Goal: Task Accomplishment & Management: Manage account settings

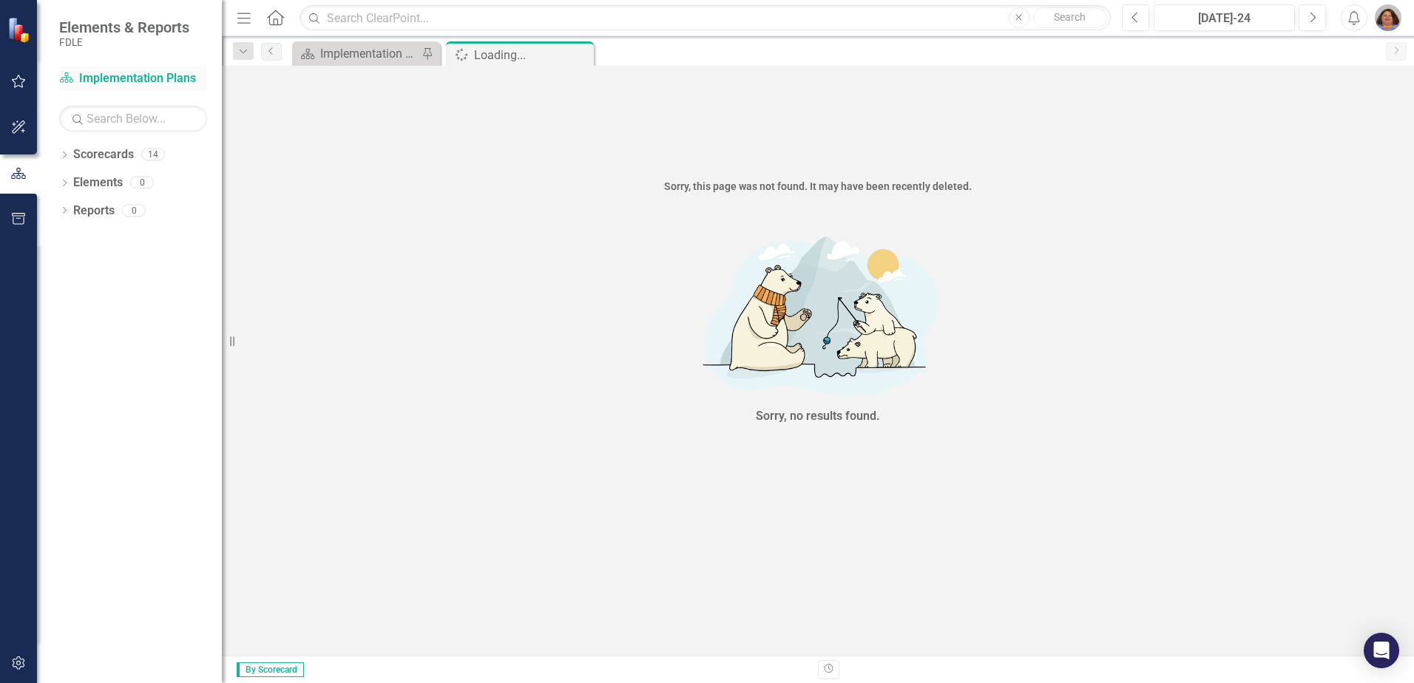
click at [83, 74] on link "Scorecard Implementation Plans" at bounding box center [133, 78] width 148 height 17
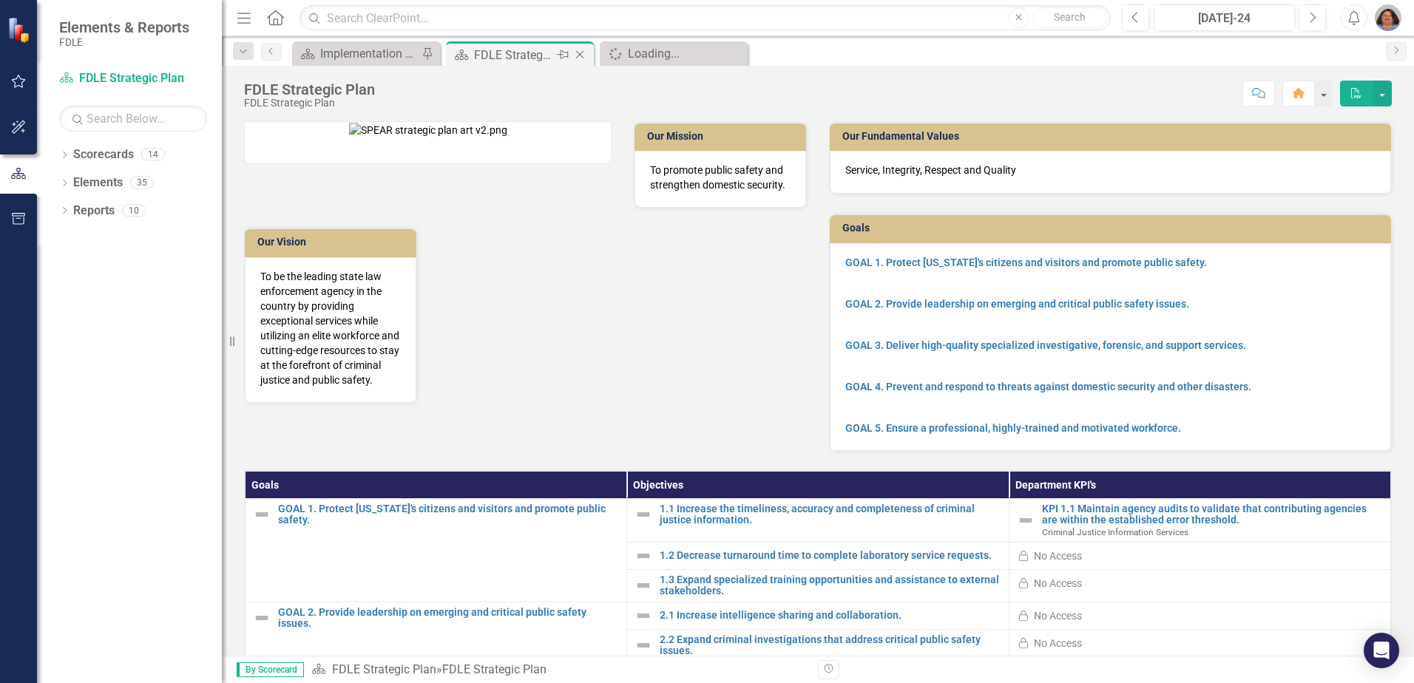
click at [586, 55] on icon "Close" at bounding box center [579, 55] width 15 height 12
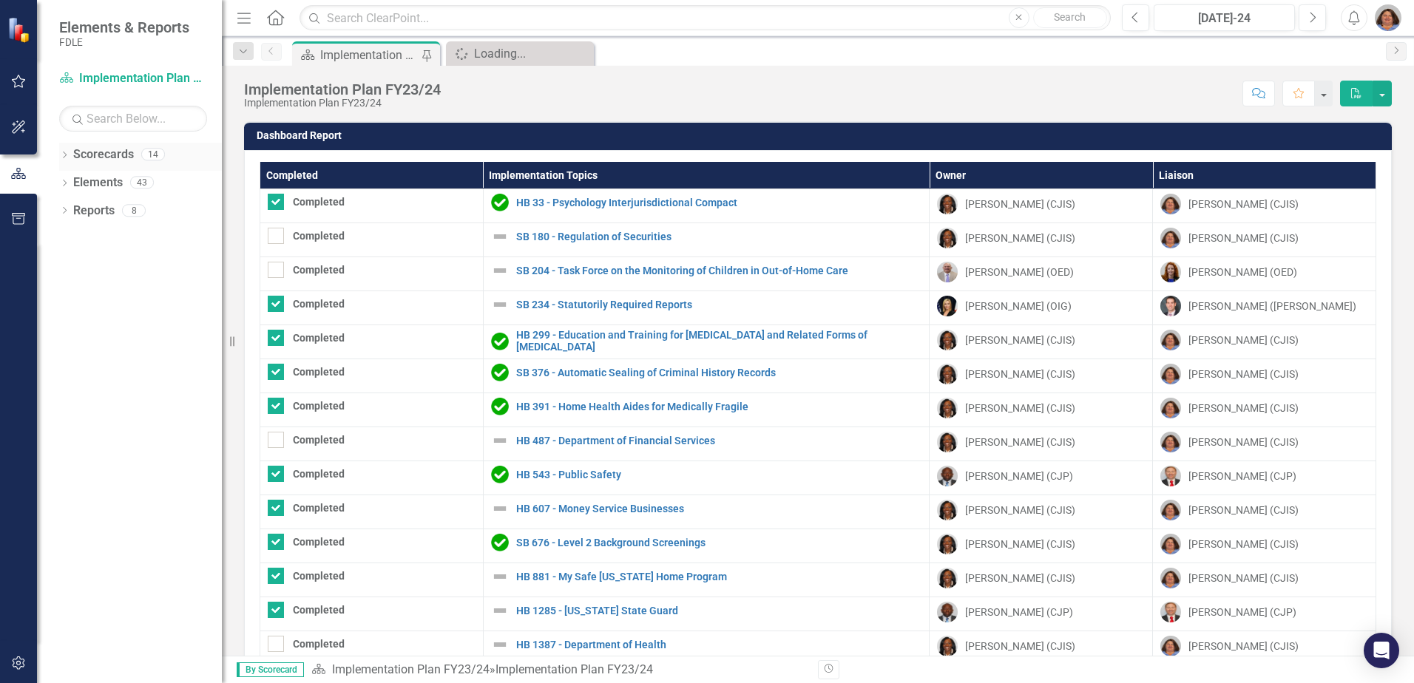
click at [63, 154] on icon "Dropdown" at bounding box center [64, 156] width 10 height 8
click at [63, 154] on icon "Dropdown" at bounding box center [62, 154] width 8 height 10
click at [69, 180] on icon "Dropdown" at bounding box center [64, 184] width 10 height 8
click at [72, 236] on icon "Dropdown" at bounding box center [72, 240] width 10 height 8
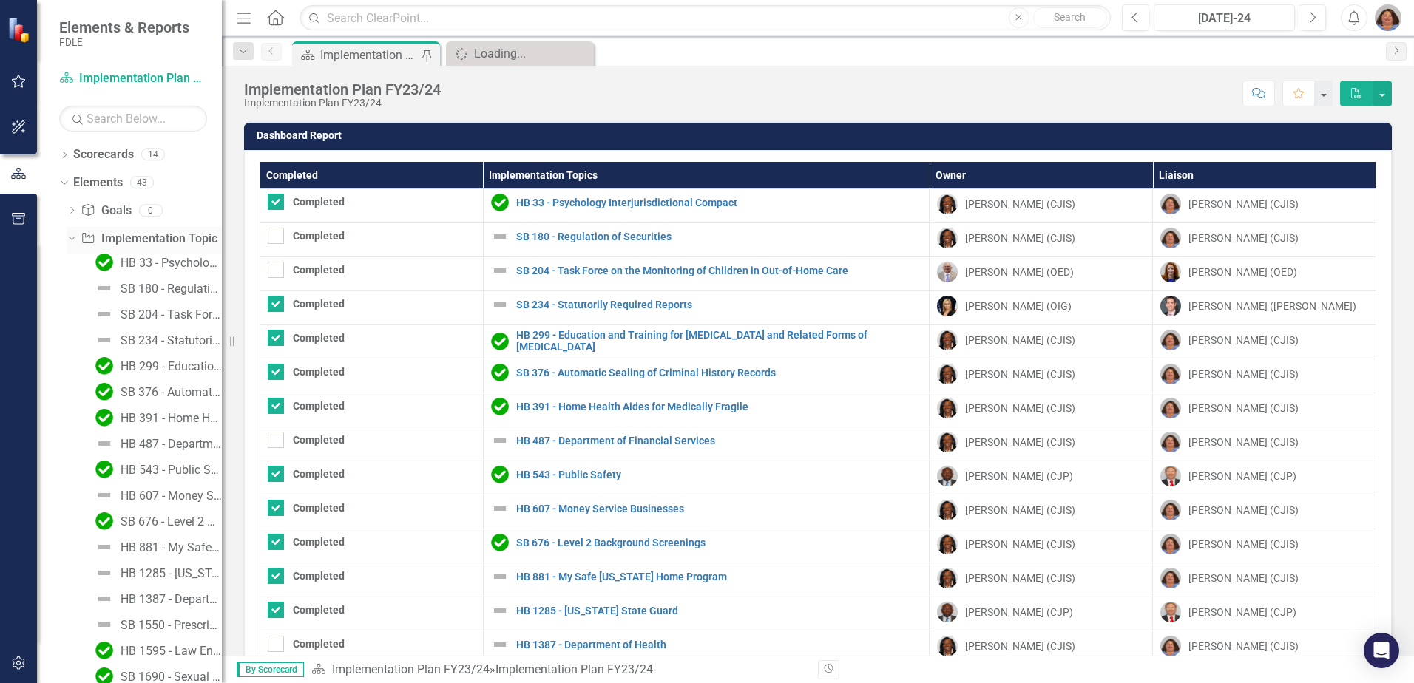
click at [70, 235] on icon "Dropdown" at bounding box center [70, 238] width 8 height 10
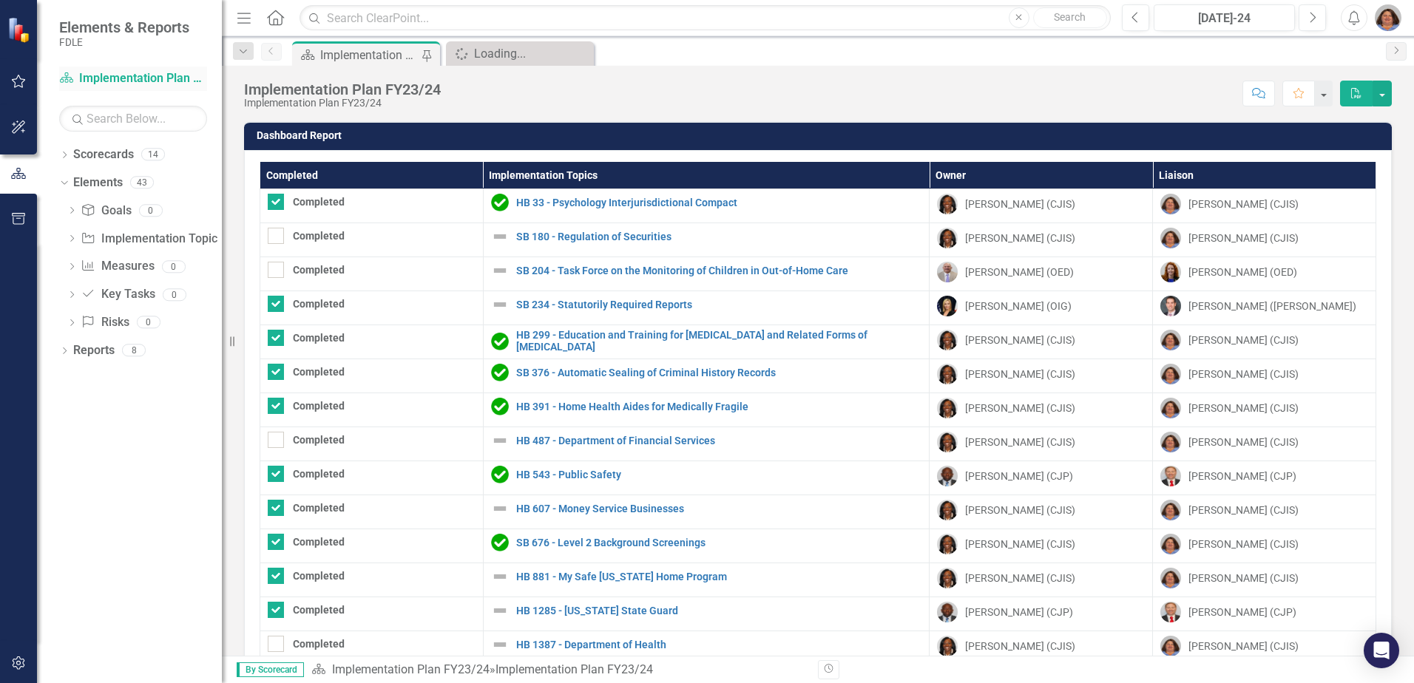
click at [92, 76] on link "Scorecard Implementation Plan FY23/24" at bounding box center [133, 78] width 148 height 17
click at [67, 26] on span "Elements & Reports" at bounding box center [124, 27] width 130 height 18
click at [21, 31] on img at bounding box center [20, 30] width 26 height 26
click at [22, 86] on icon "button" at bounding box center [19, 81] width 14 height 13
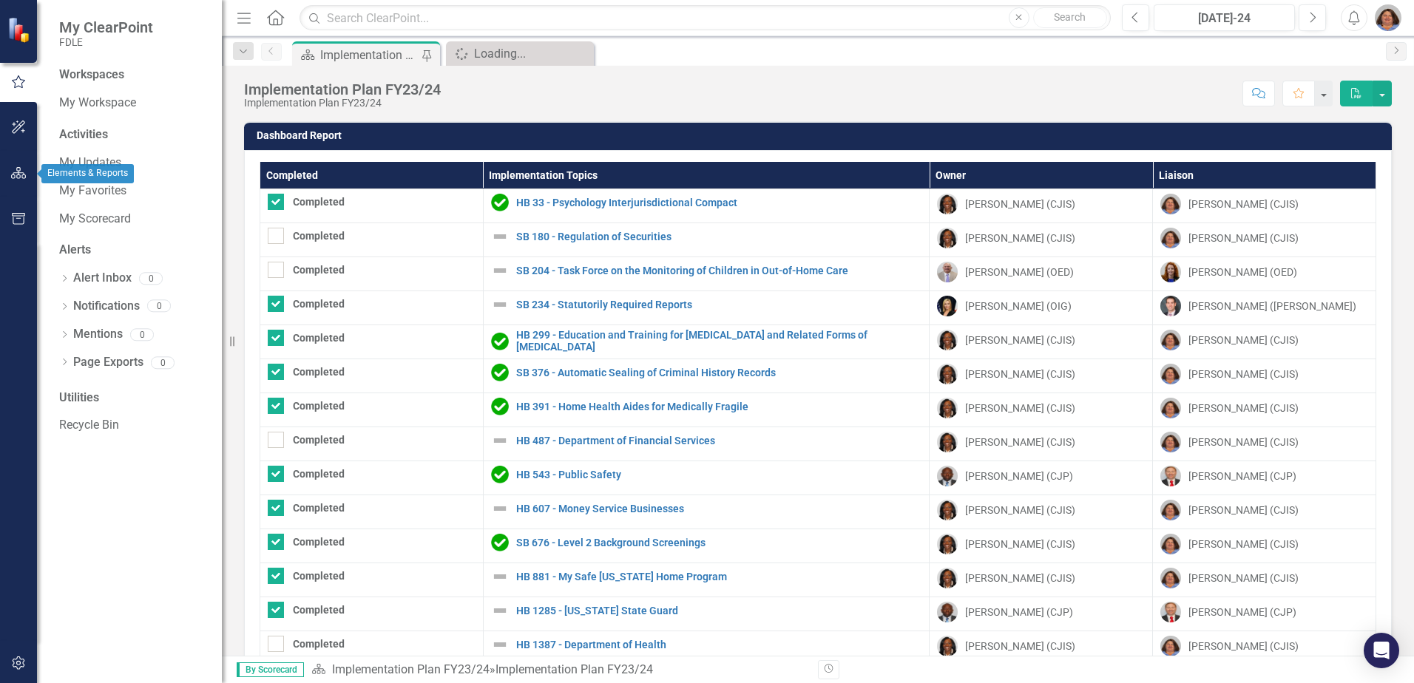
click at [19, 172] on icon "button" at bounding box center [19, 173] width 16 height 12
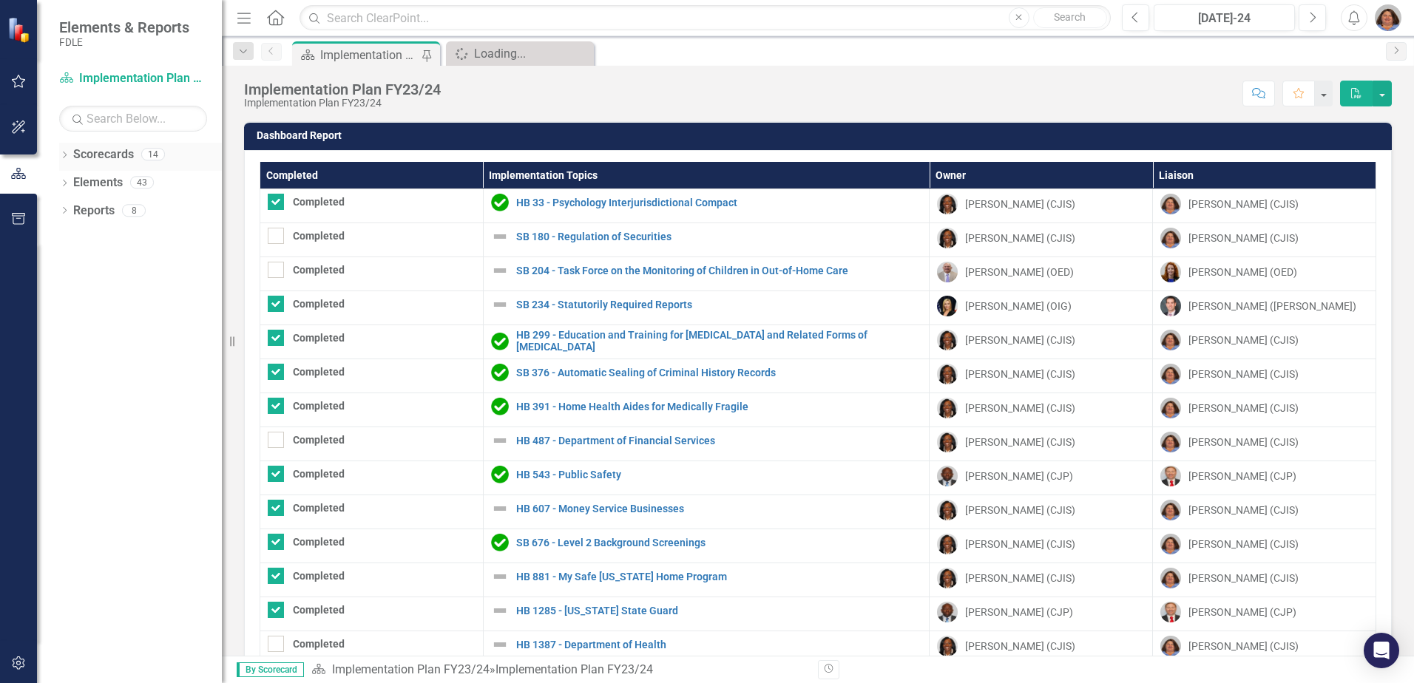
click at [67, 157] on icon "Dropdown" at bounding box center [64, 156] width 10 height 8
click at [70, 179] on icon "Dropdown" at bounding box center [72, 182] width 11 height 9
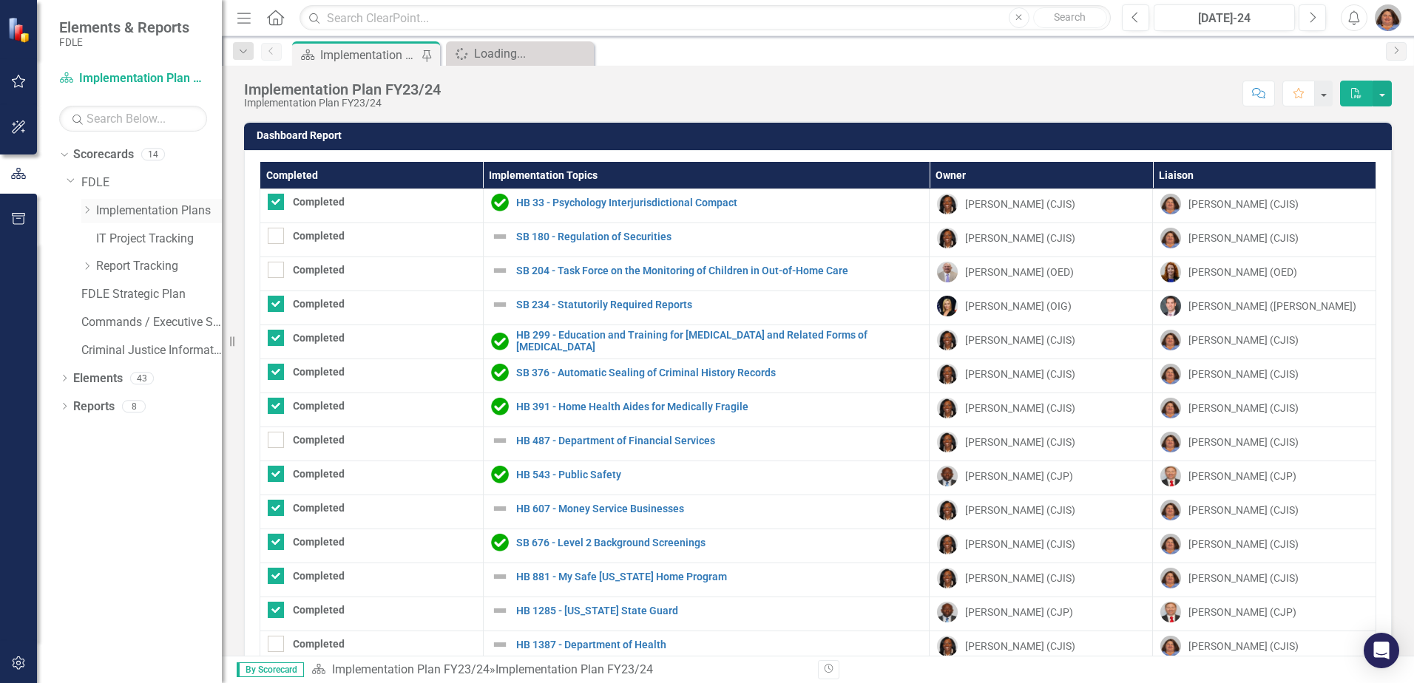
click at [86, 211] on icon "Dropdown" at bounding box center [86, 210] width 11 height 9
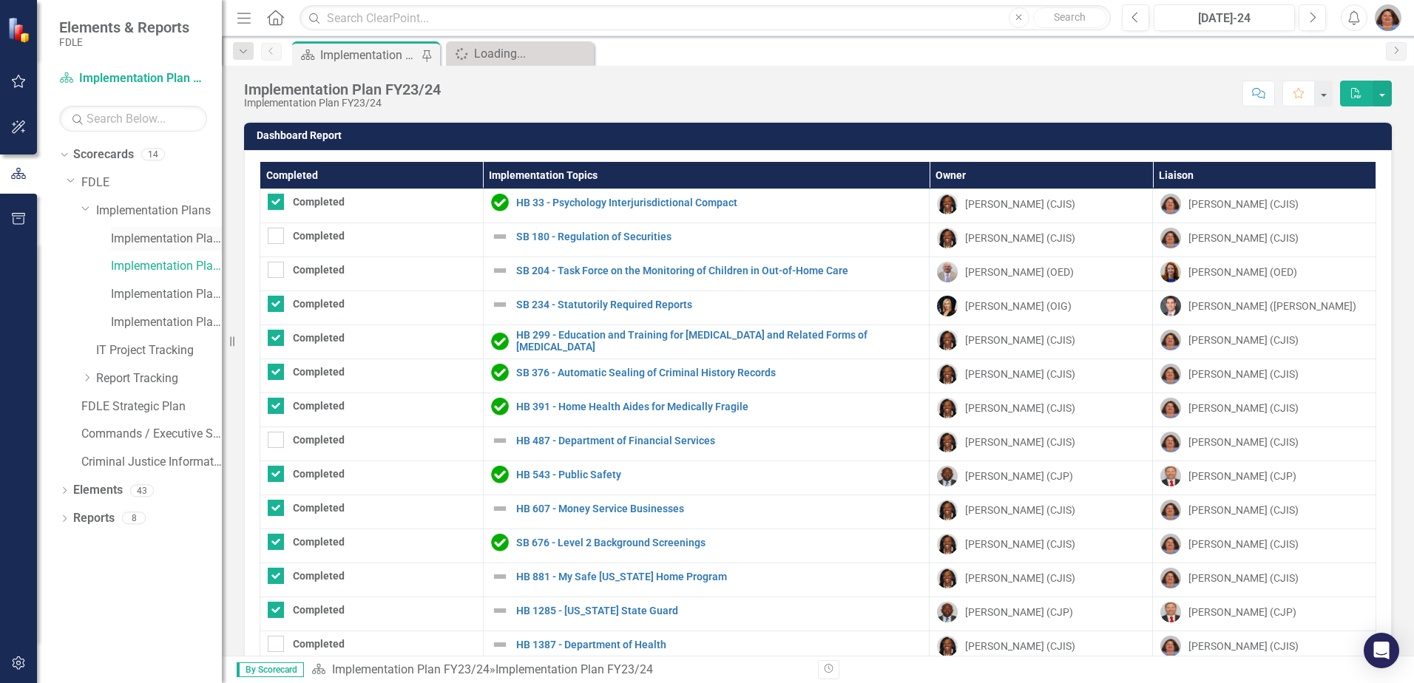
click at [176, 241] on link "Implementation Plan FY22/23" at bounding box center [166, 239] width 111 height 17
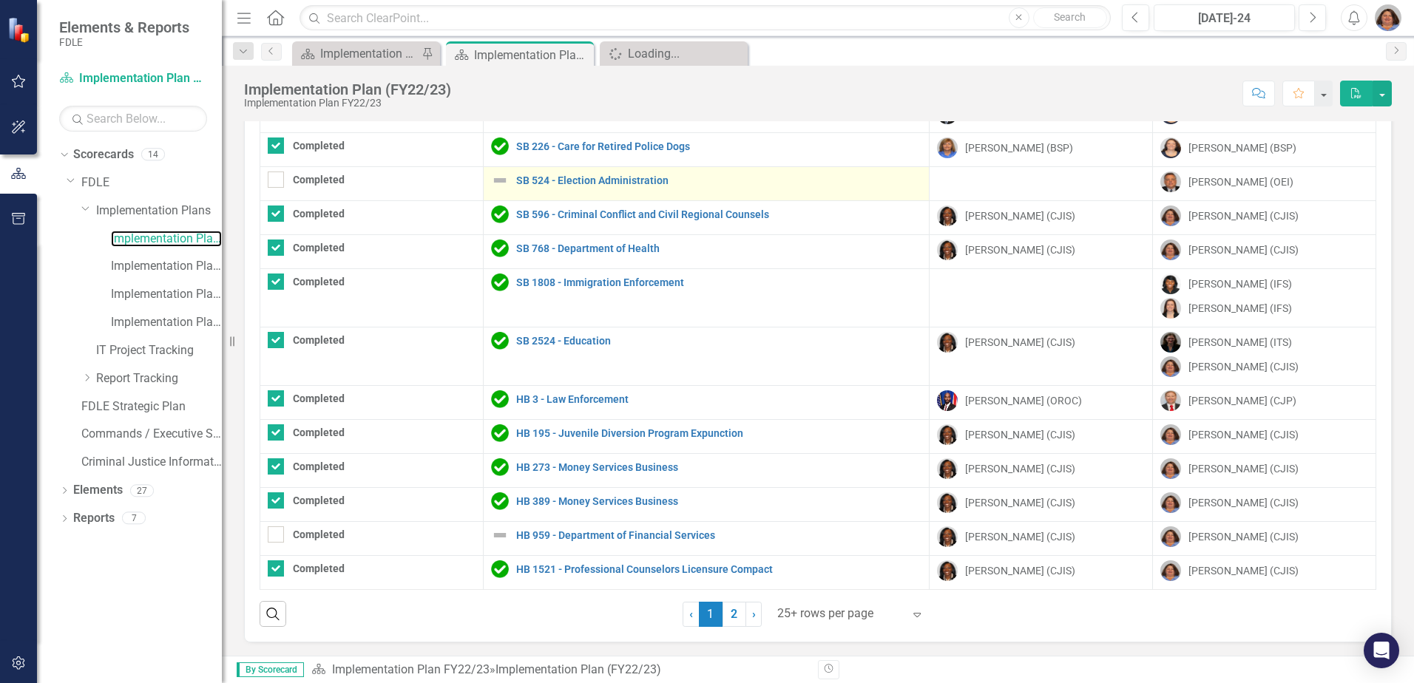
scroll to position [86, 0]
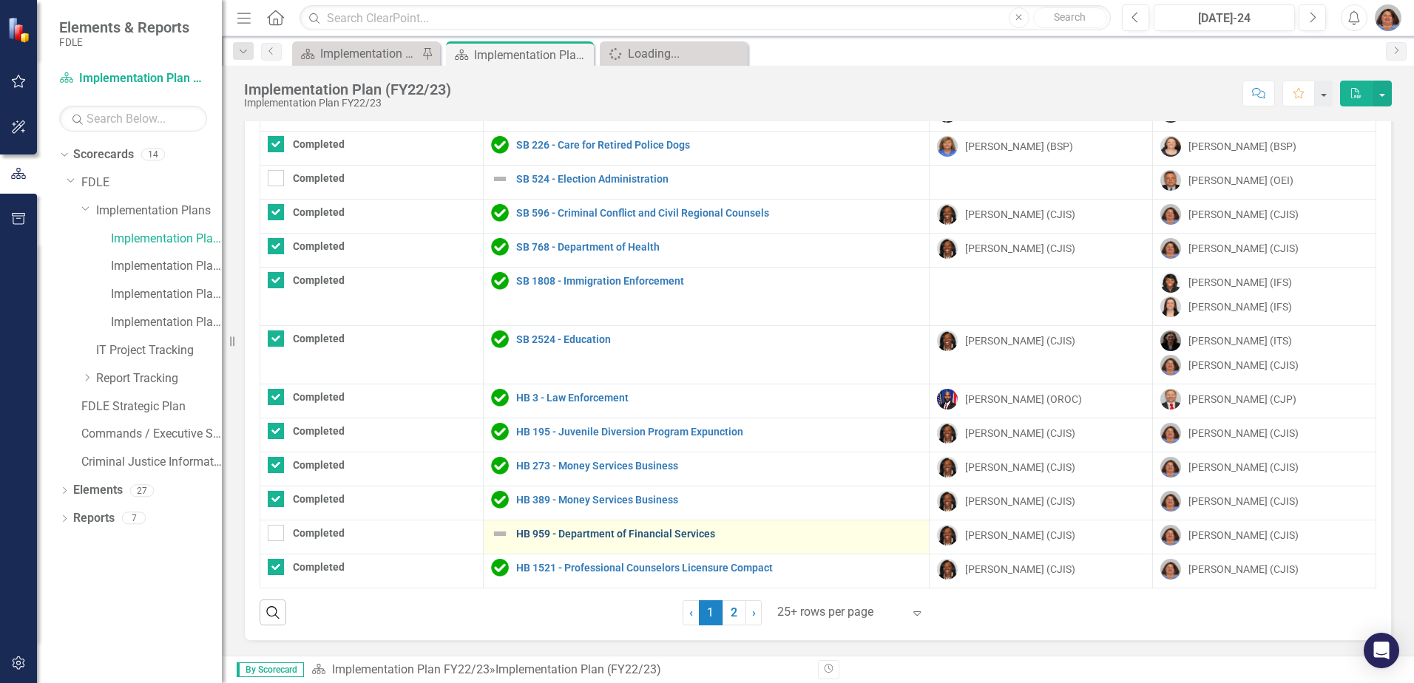
click at [595, 529] on link "HB 959 - Department of Financial Services" at bounding box center [719, 534] width 406 height 11
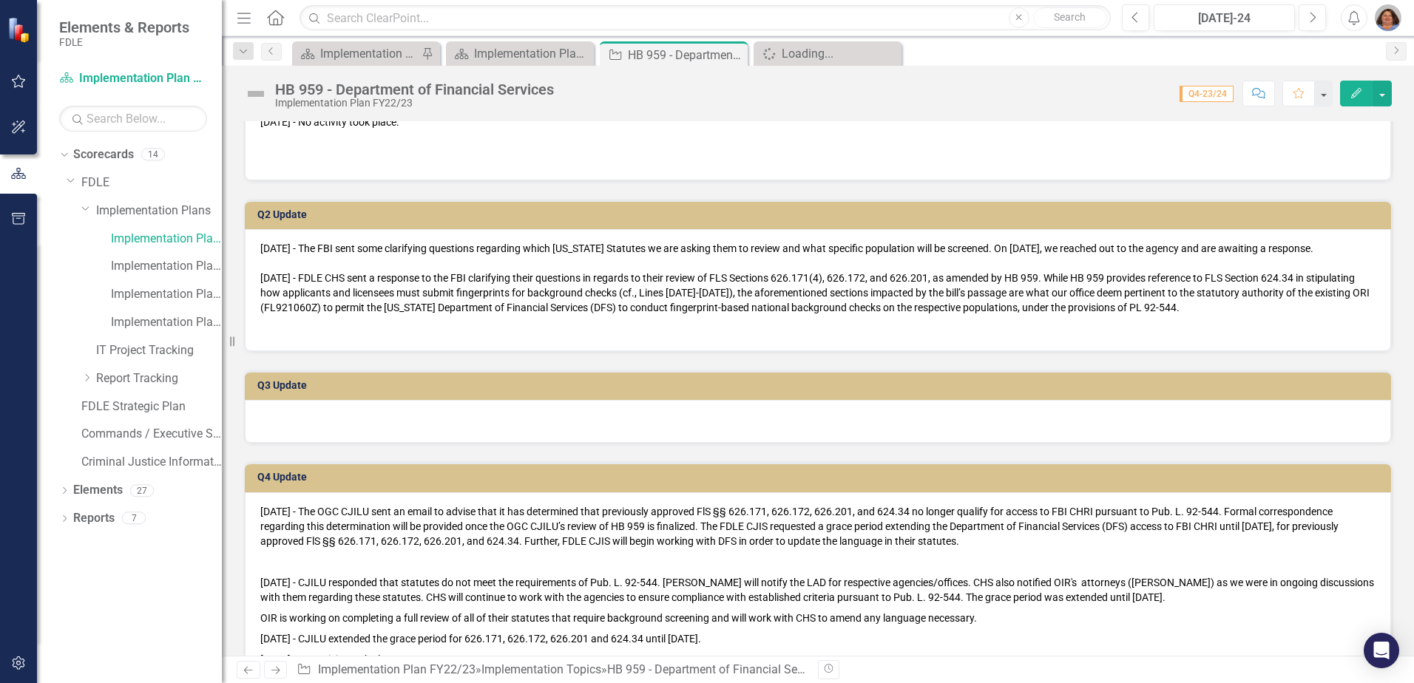
scroll to position [888, 0]
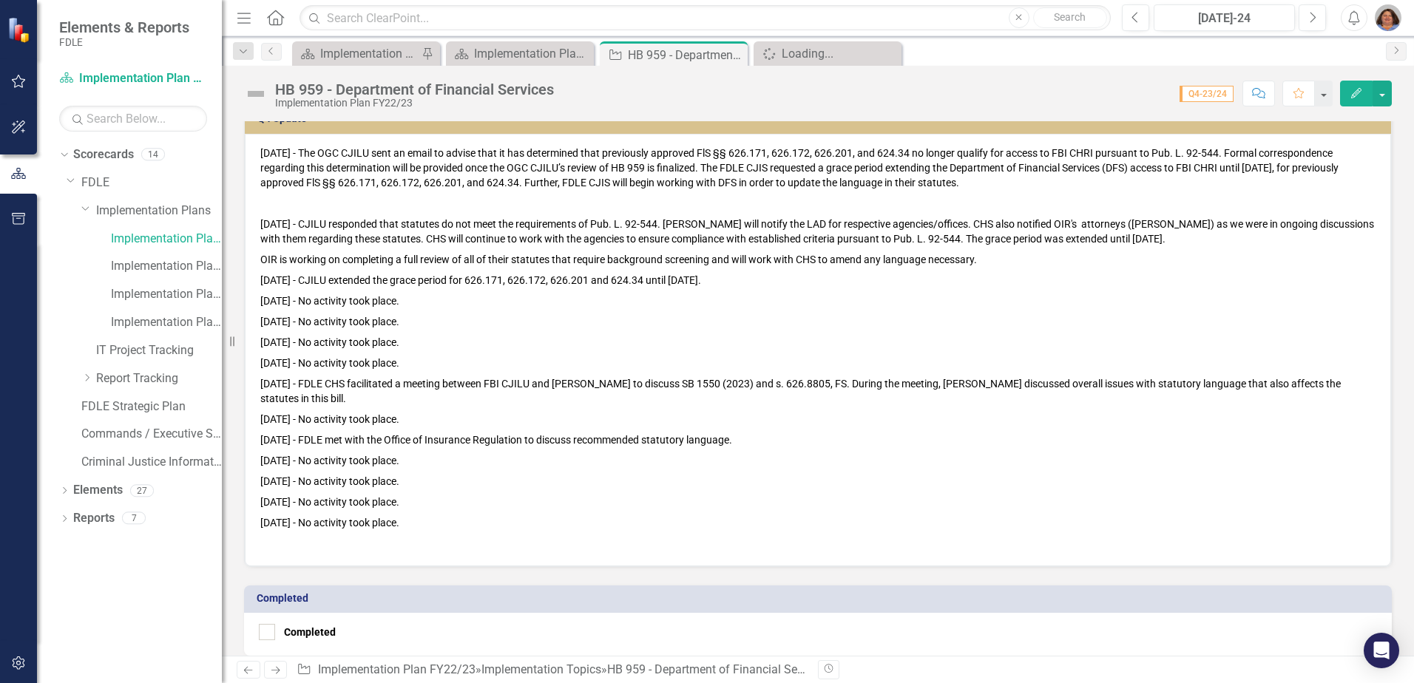
click at [425, 523] on p "[DATE] - No activity took place." at bounding box center [817, 523] width 1115 height 21
click at [459, 505] on p "[DATE] - No activity took place." at bounding box center [817, 502] width 1115 height 21
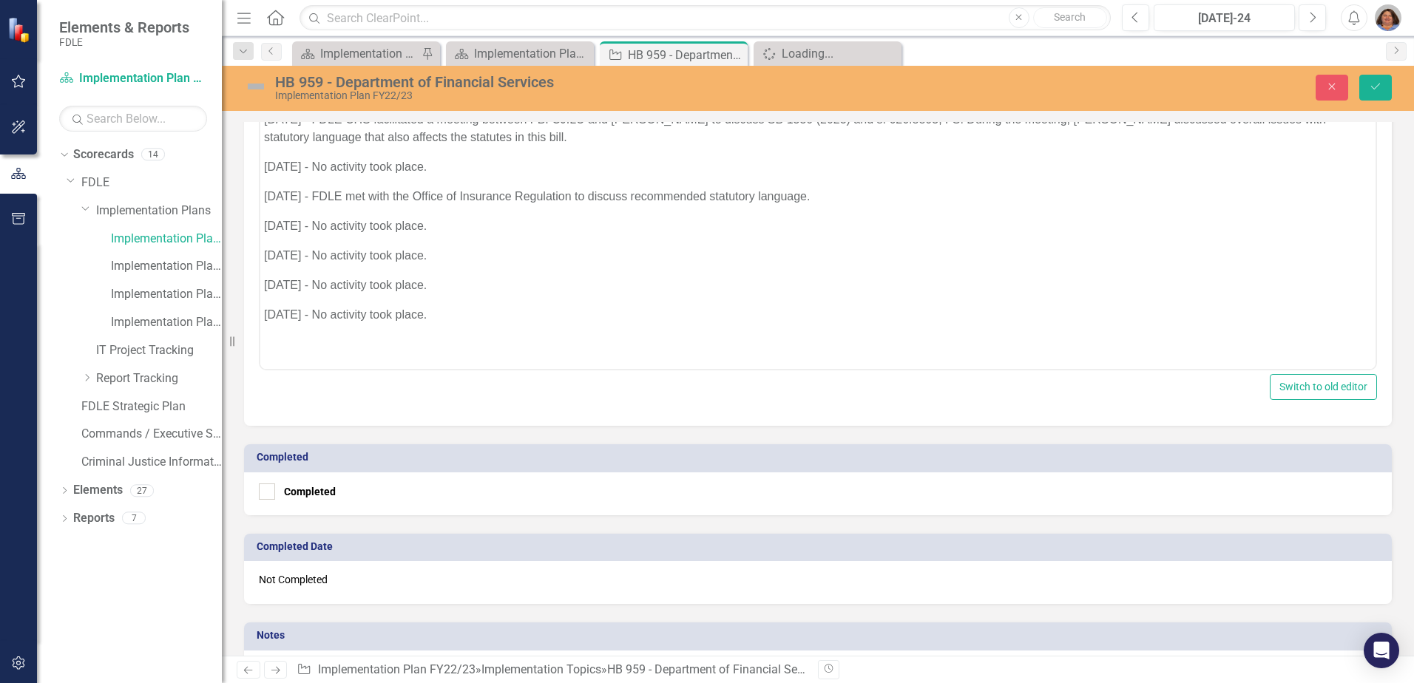
scroll to position [1109, 0]
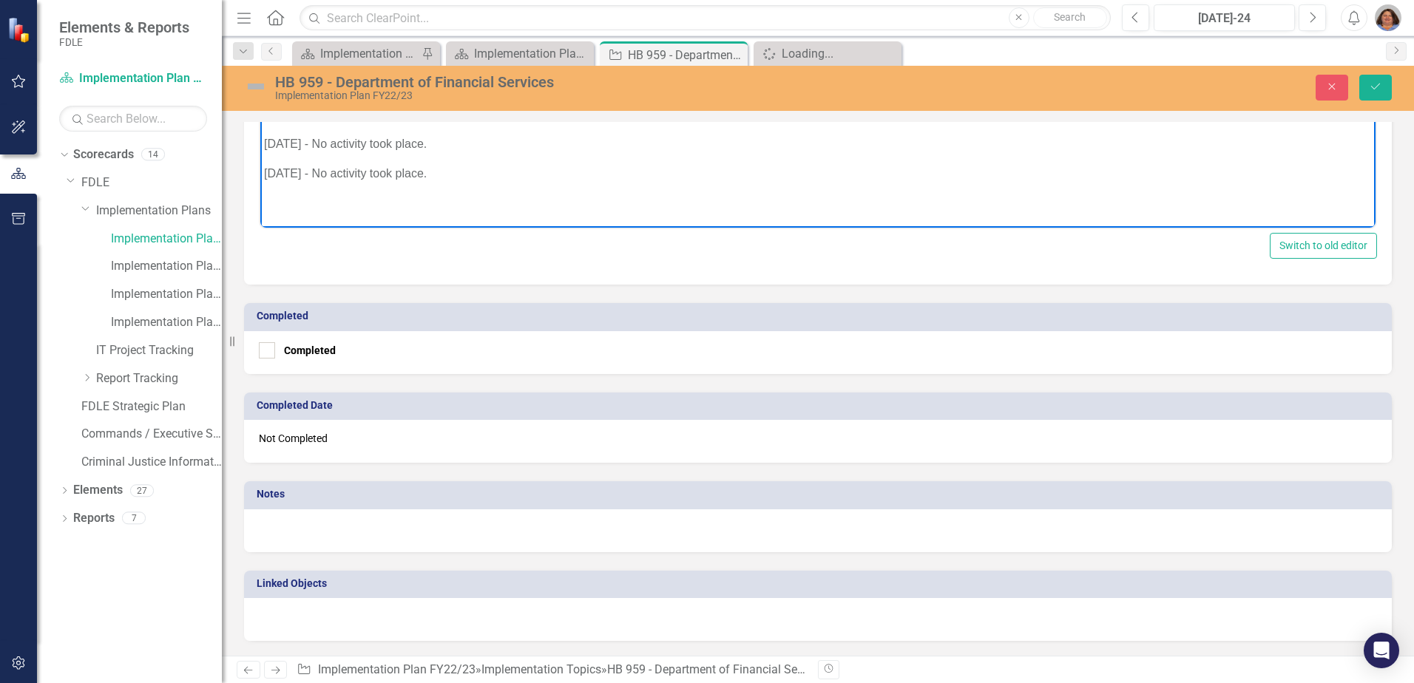
click at [462, 169] on p "[DATE] - No activity took place." at bounding box center [818, 175] width 1108 height 18
click at [346, 206] on p "[DATE] -" at bounding box center [818, 204] width 1108 height 18
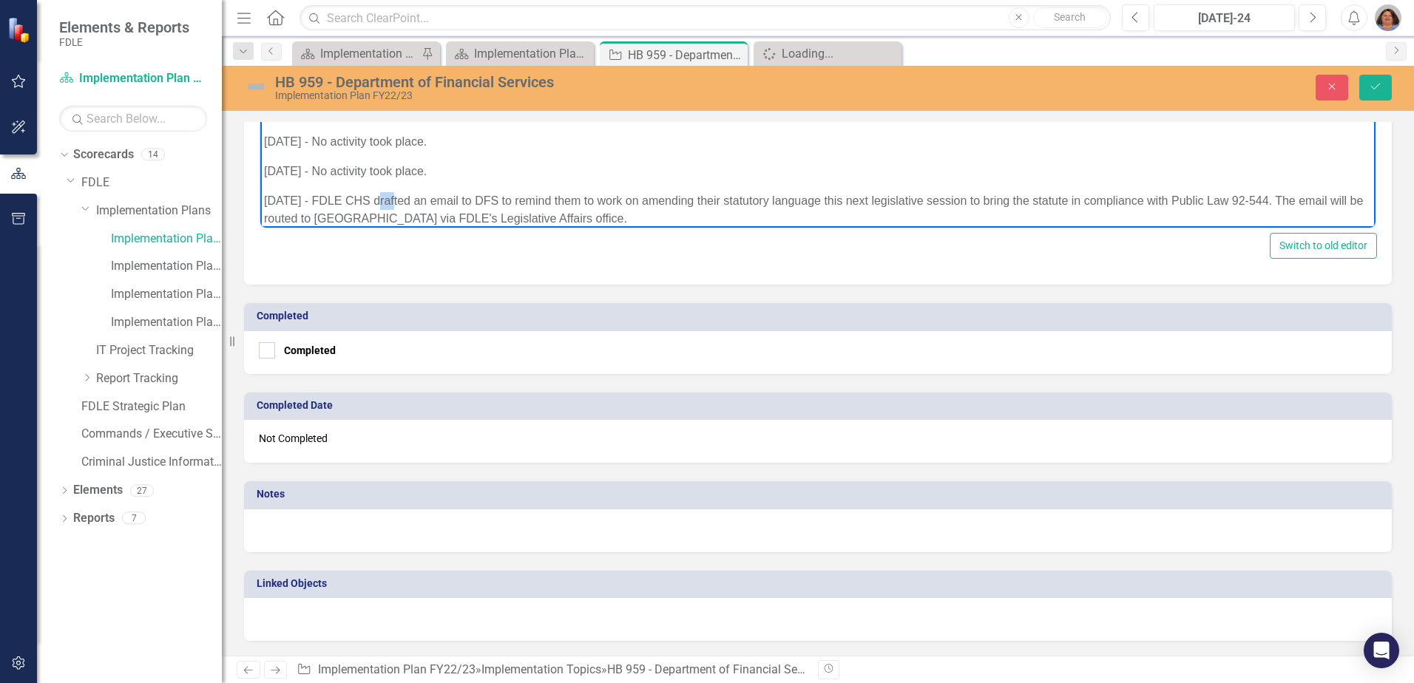
drag, startPoint x: 399, startPoint y: 199, endPoint x: 374, endPoint y: 206, distance: 25.3
click at [377, 202] on p "[DATE] - FDLE CHS drafted an email to DFS to remind them to work on amending th…" at bounding box center [818, 211] width 1108 height 36
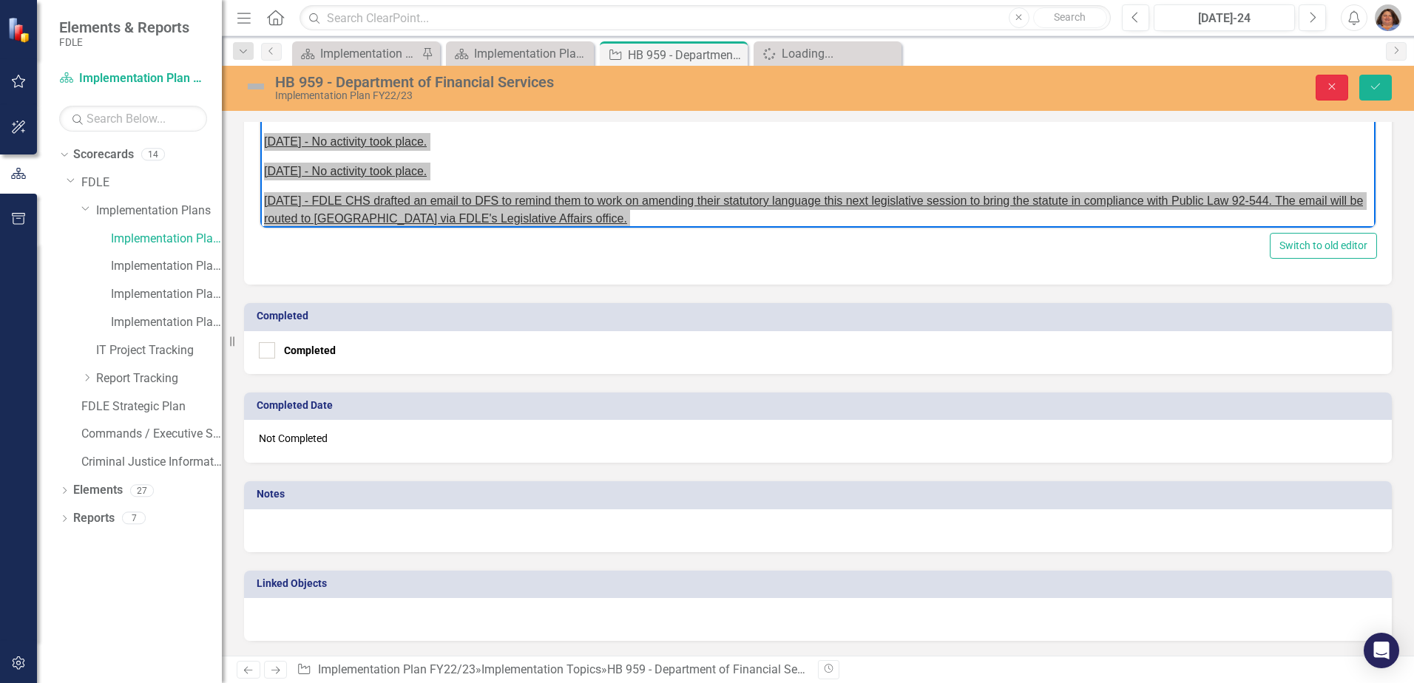
click at [1321, 89] on button "Close" at bounding box center [1332, 88] width 33 height 26
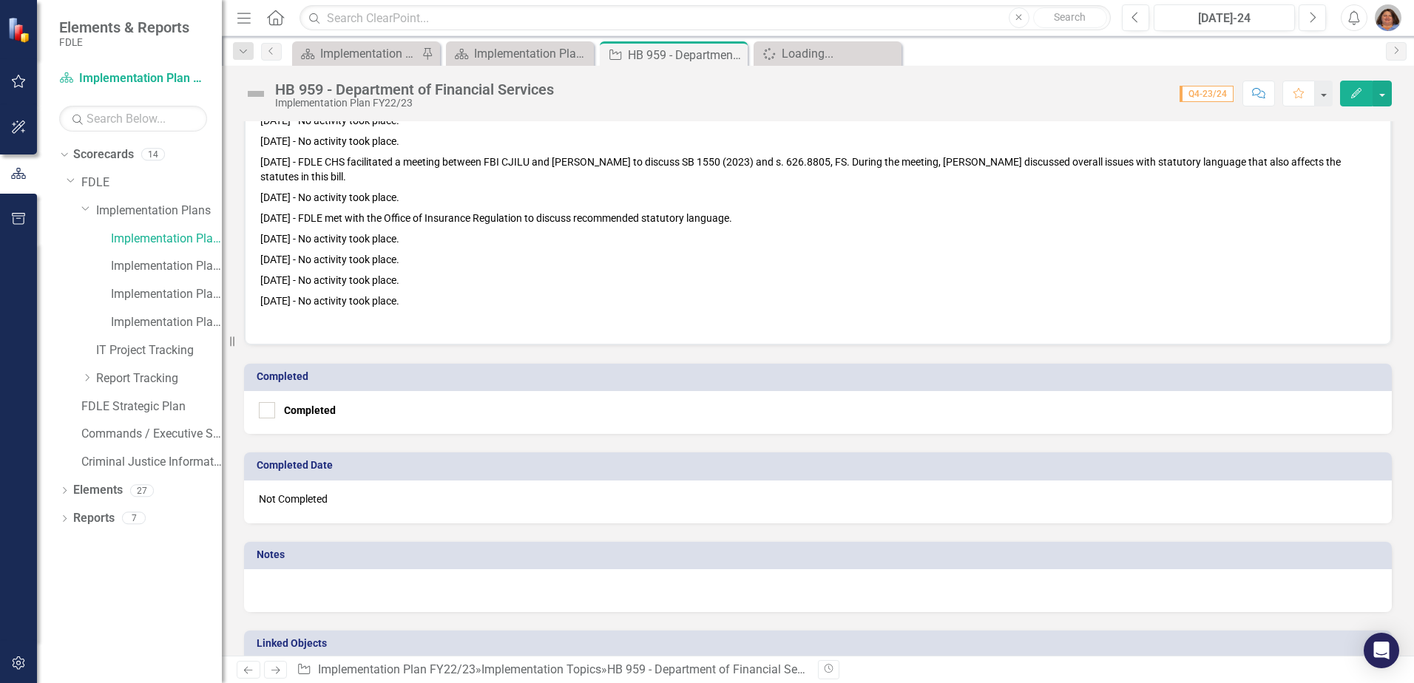
scroll to position [1104, 0]
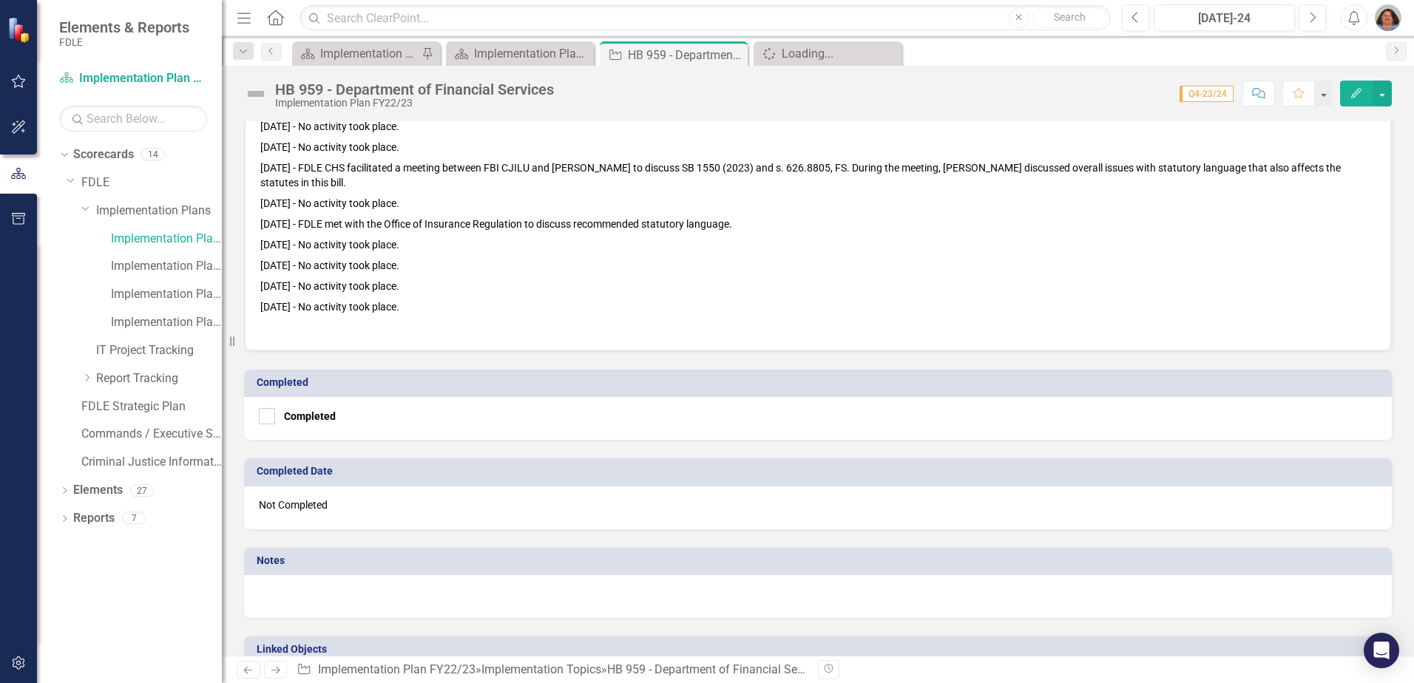
click at [428, 311] on p "[DATE] - No activity took place." at bounding box center [817, 307] width 1115 height 21
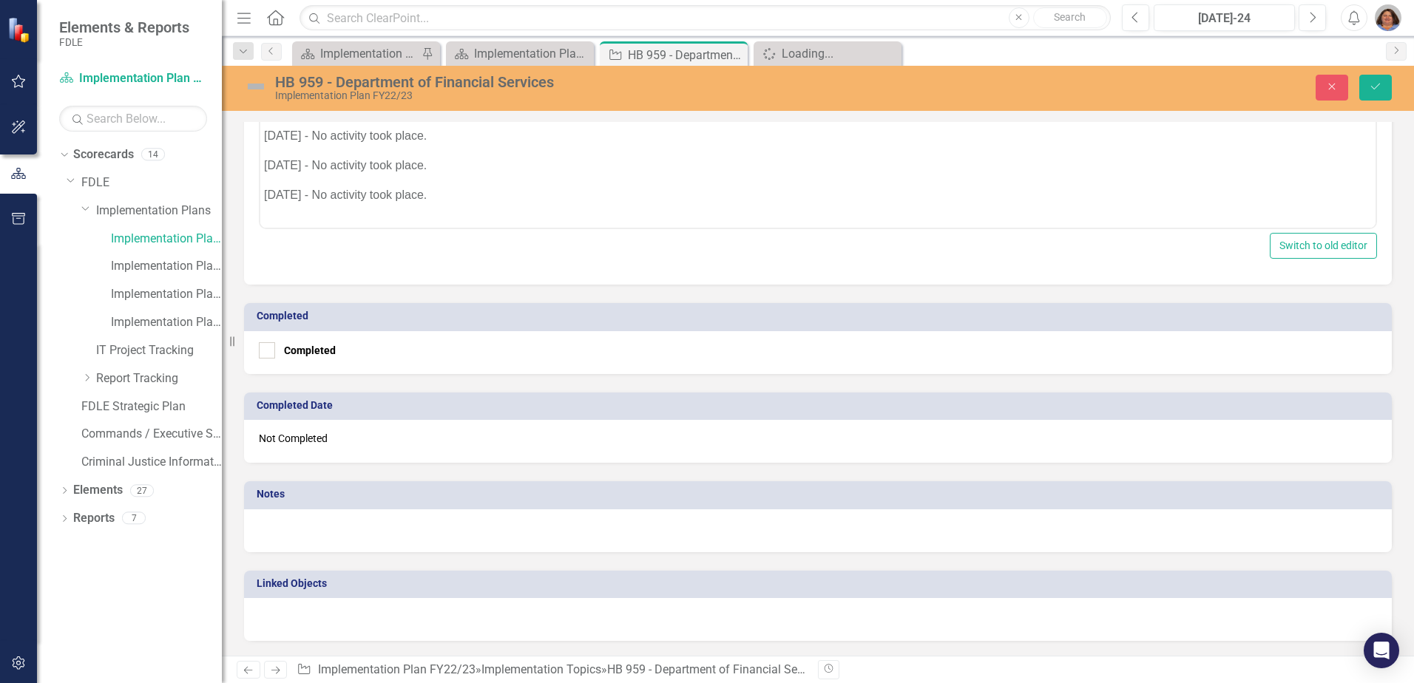
scroll to position [359, 0]
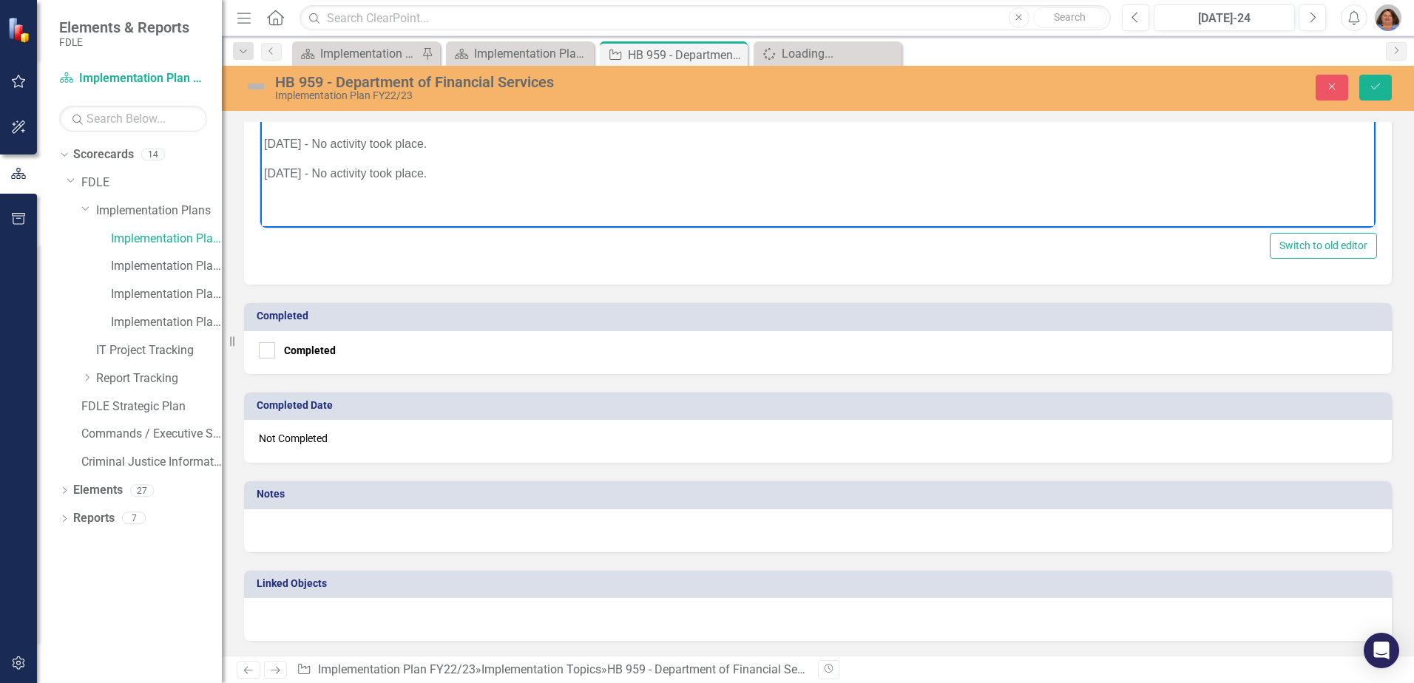
click at [368, 203] on p "Rich Text Area. Press ALT-0 for help." at bounding box center [818, 204] width 1108 height 18
paste body "Rich Text Area. Press ALT-0 for help."
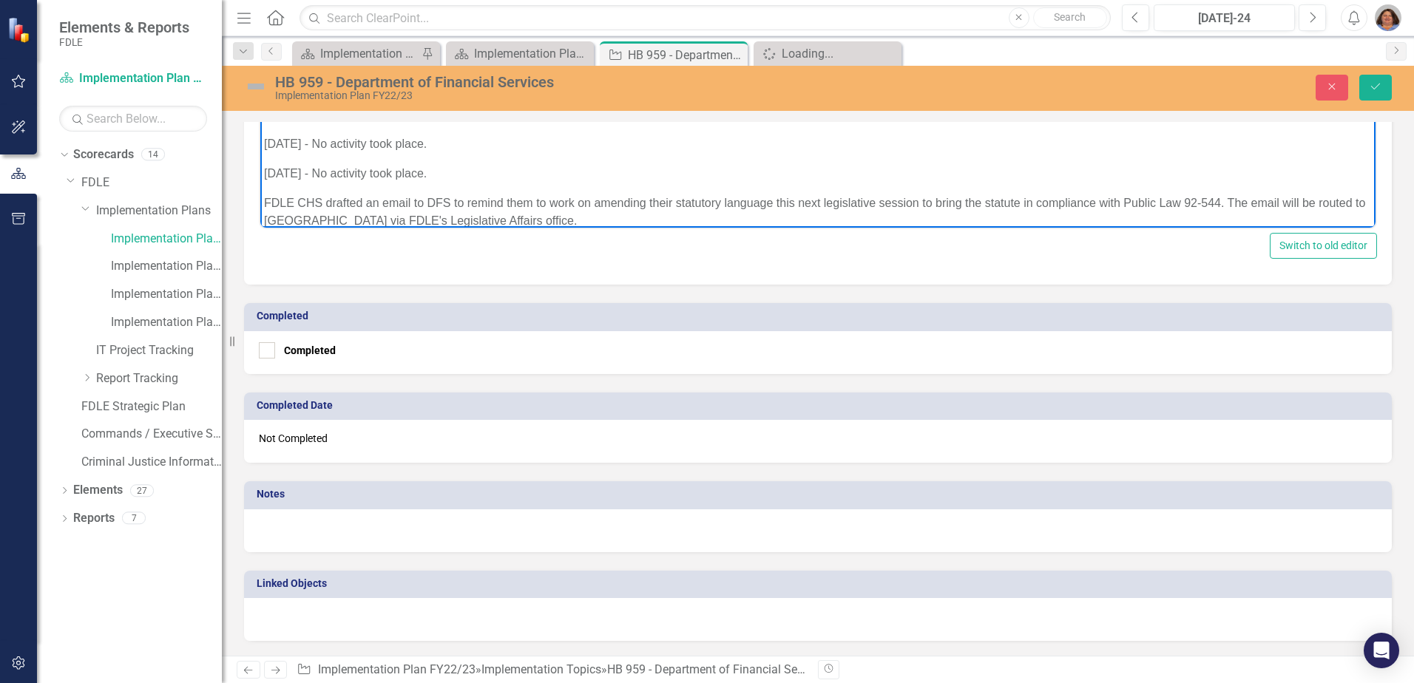
click at [397, 201] on p "[DATE] - FDLE CHS drafted an email to DFS to remind them to work on amending th…" at bounding box center [818, 213] width 1108 height 36
click at [1375, 84] on icon "Save" at bounding box center [1375, 86] width 13 height 10
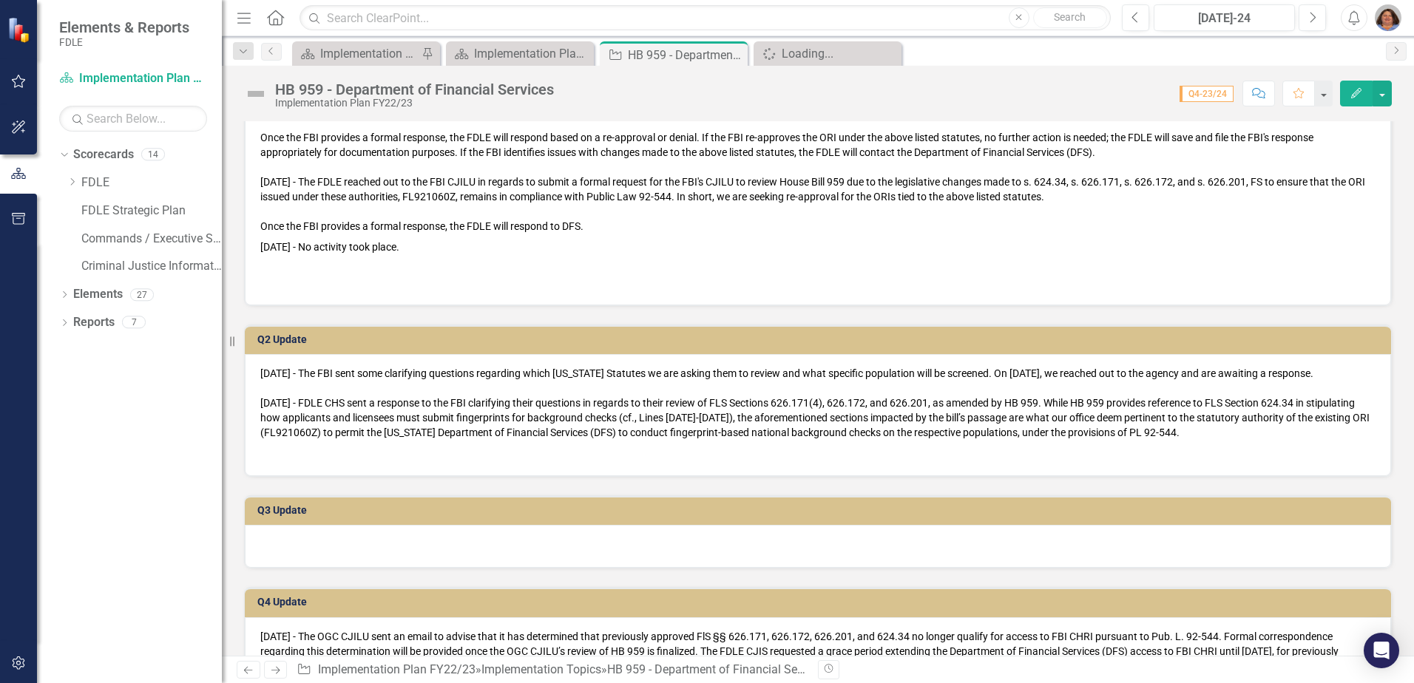
scroll to position [74, 0]
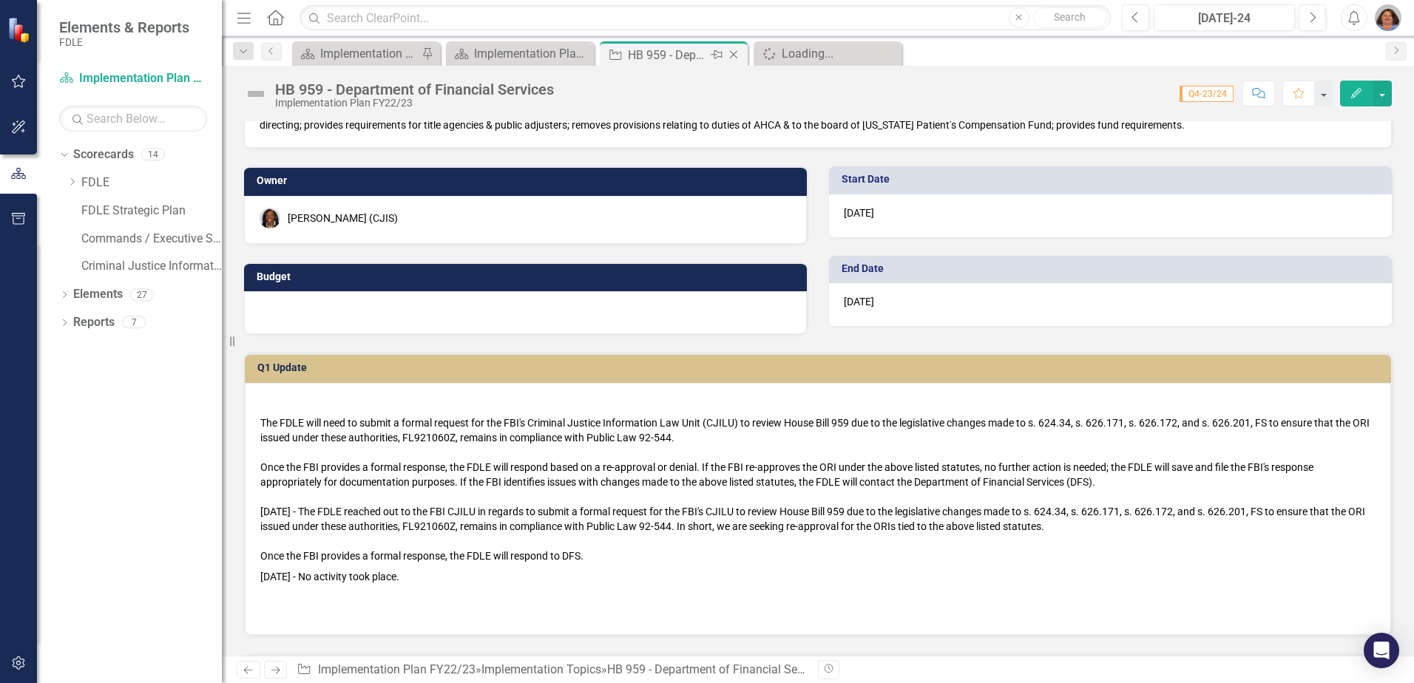
click at [737, 54] on icon "Close" at bounding box center [733, 55] width 15 height 12
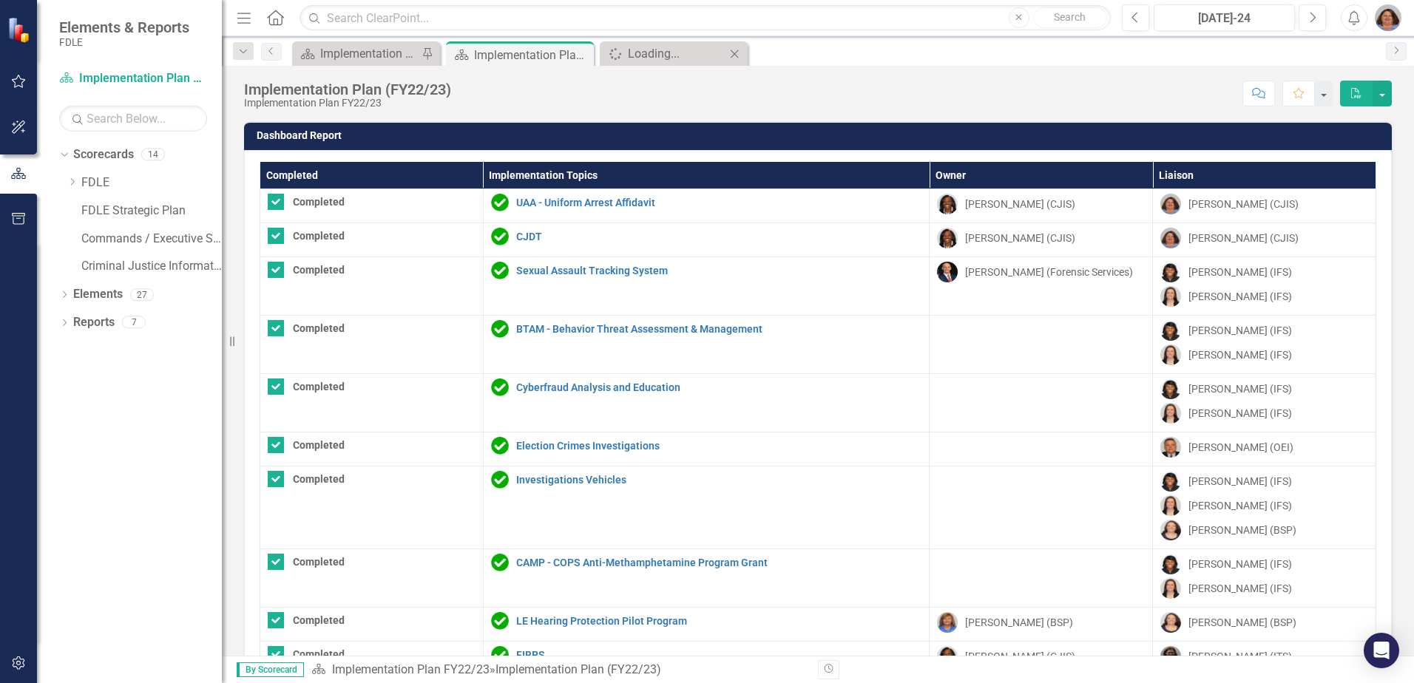
click at [735, 58] on icon "Close" at bounding box center [734, 54] width 15 height 12
click at [581, 53] on icon "Close" at bounding box center [579, 55] width 15 height 12
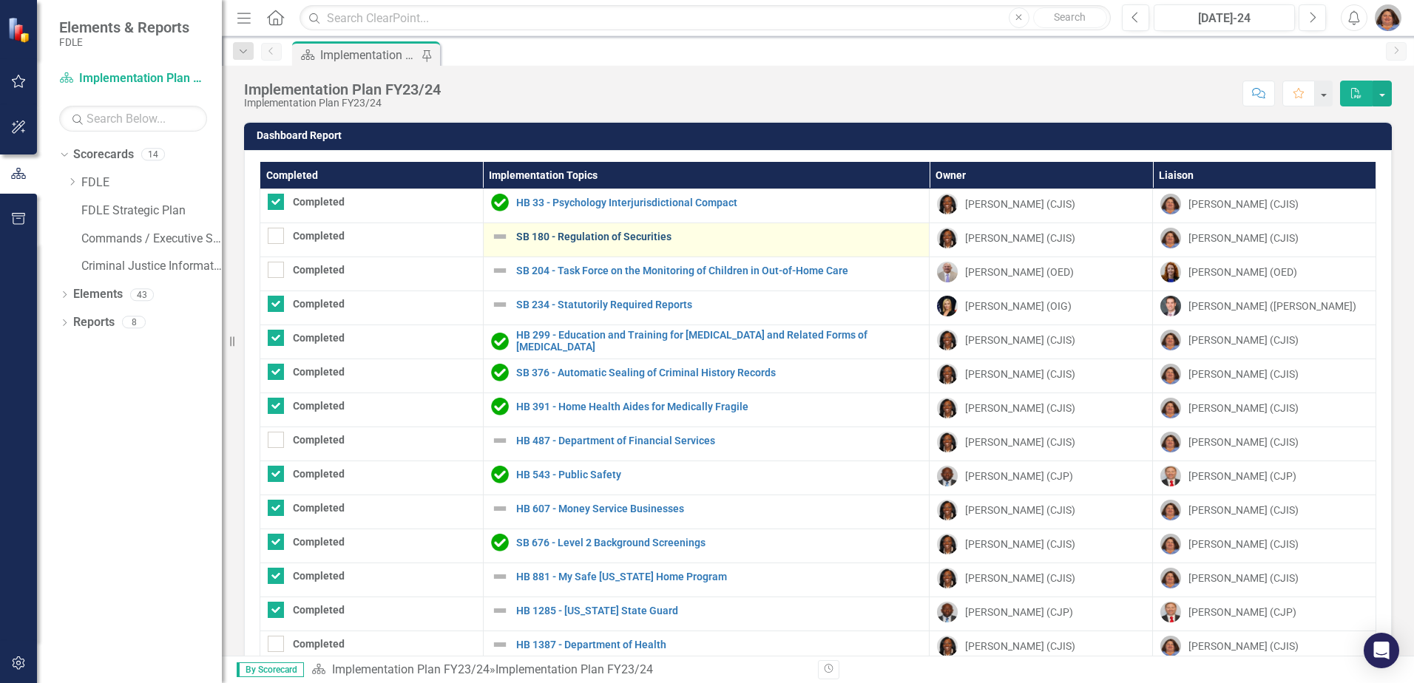
click at [592, 235] on link "SB 180 - Regulation of Securities" at bounding box center [719, 237] width 406 height 11
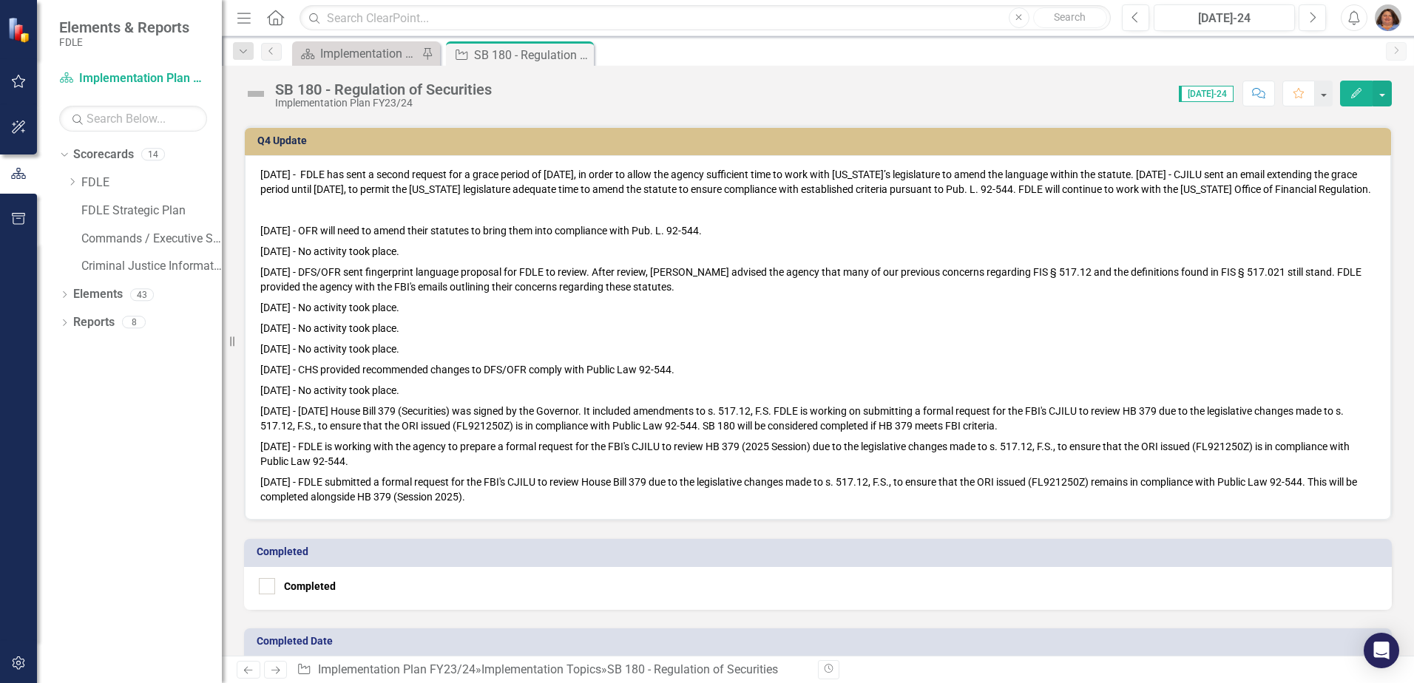
scroll to position [814, 0]
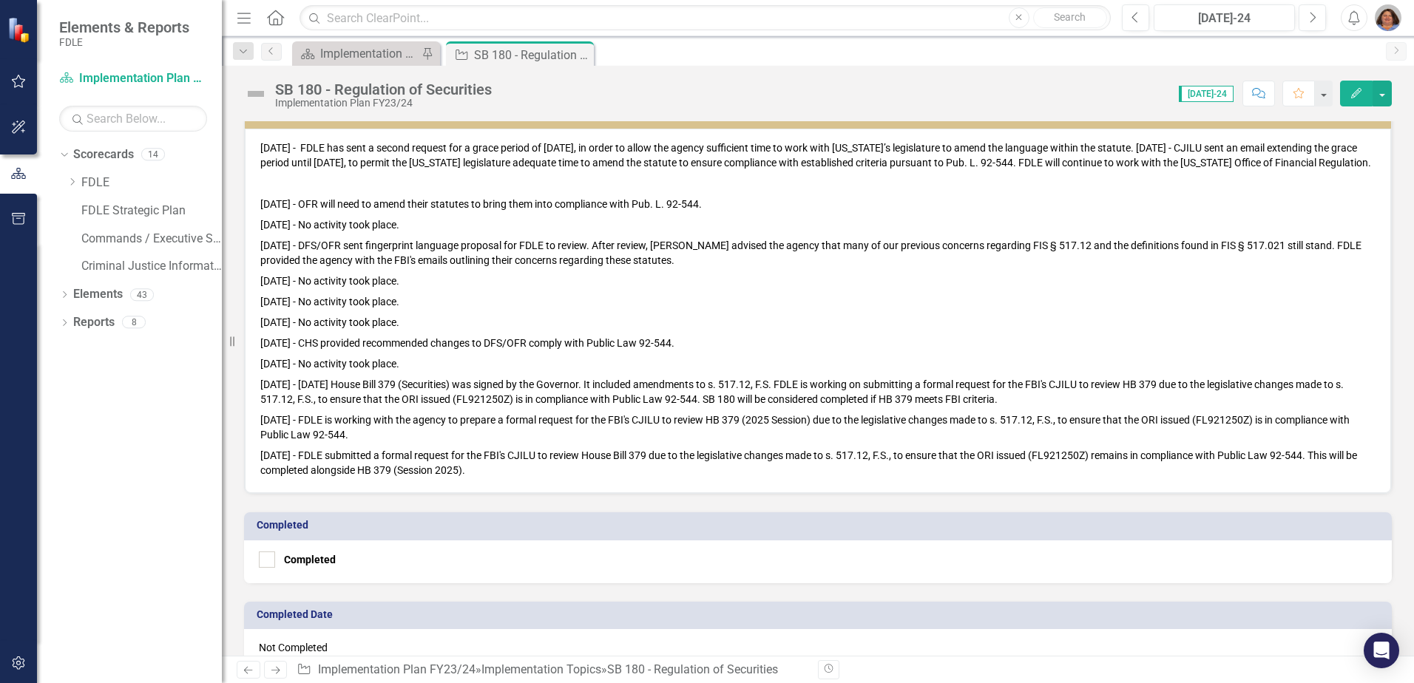
click at [510, 478] on p "[DATE] - FDLE submitted a formal request for the FBI's CJILU to review House Bi…" at bounding box center [817, 461] width 1115 height 33
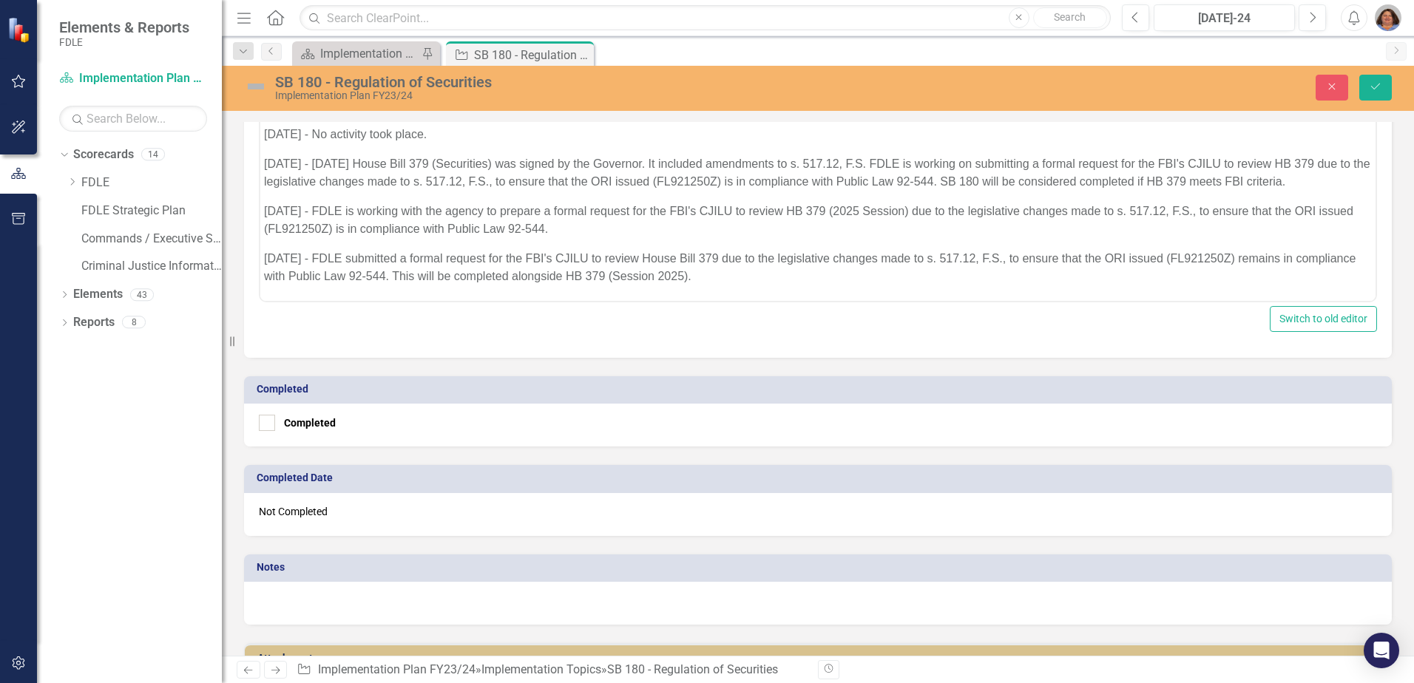
scroll to position [1058, 0]
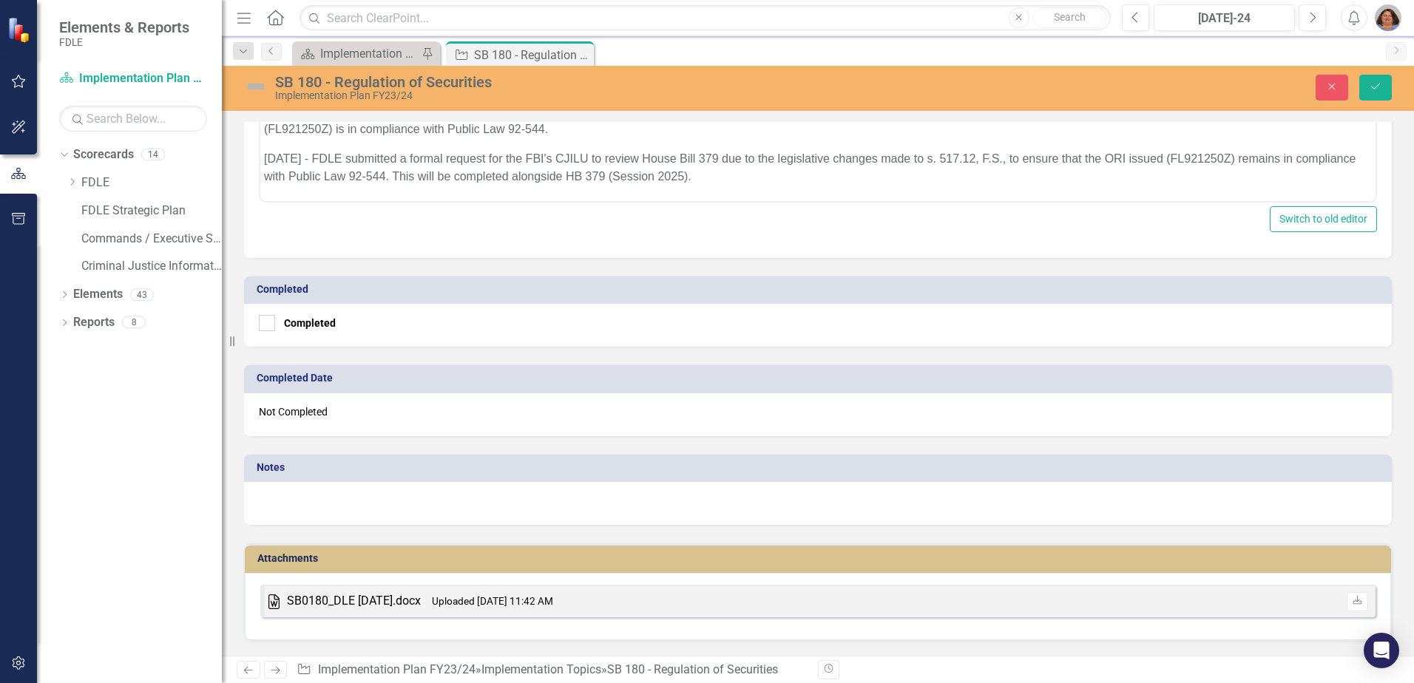
click at [778, 183] on p "[DATE] - FDLE submitted a formal request for the FBI's CJILU to review House Bi…" at bounding box center [818, 168] width 1108 height 36
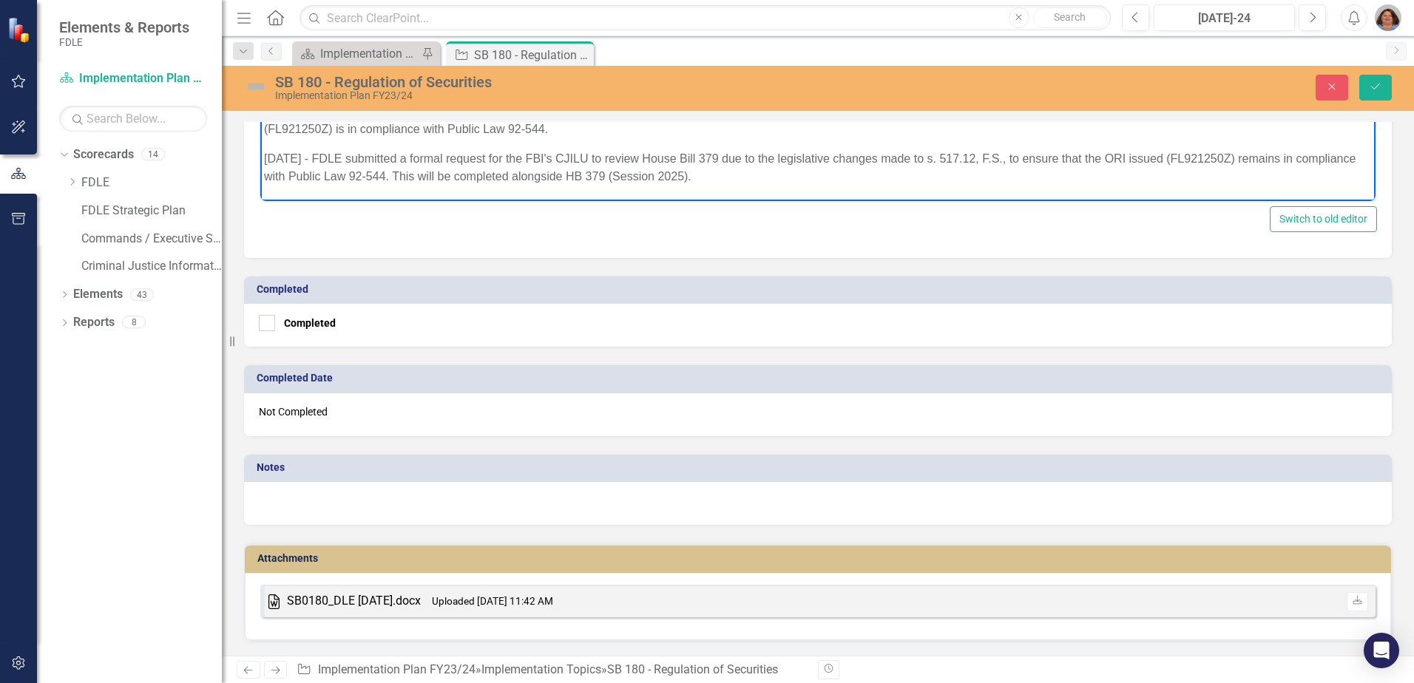
scroll to position [254, 0]
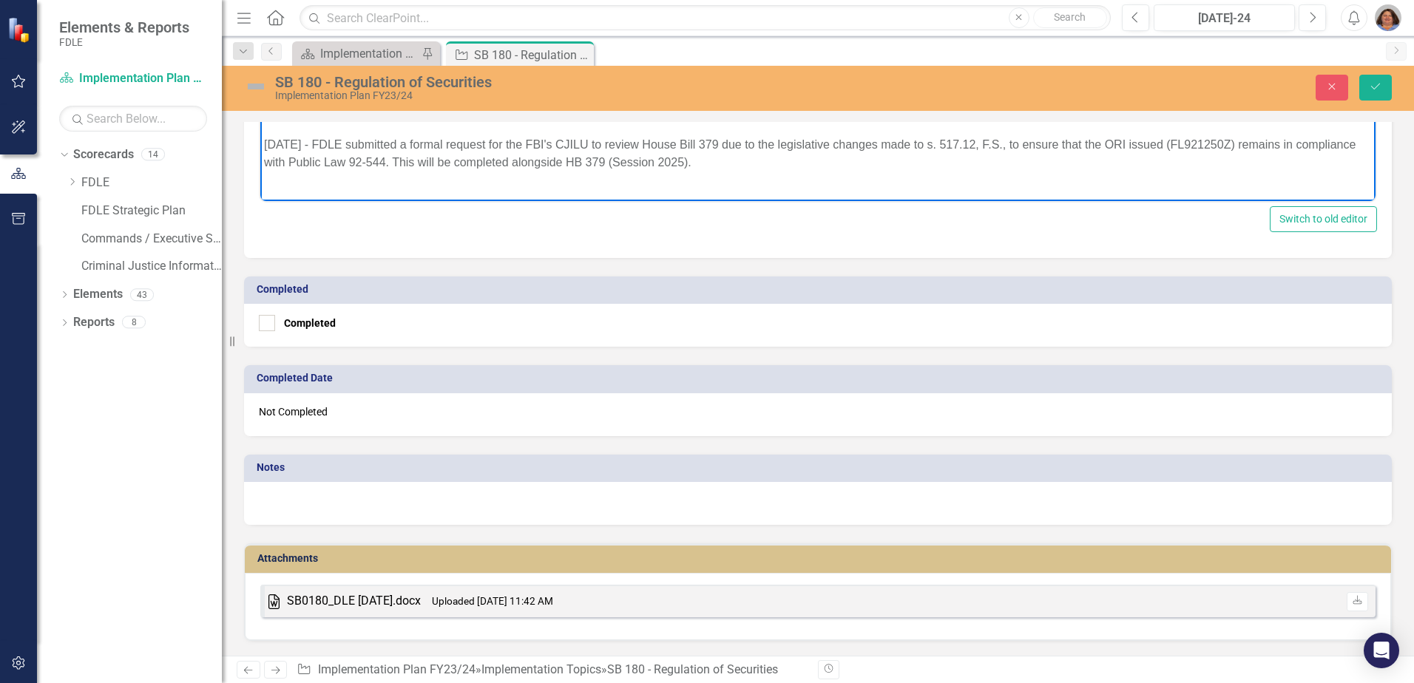
paste body "Rich Text Area. Press ALT-0 for help."
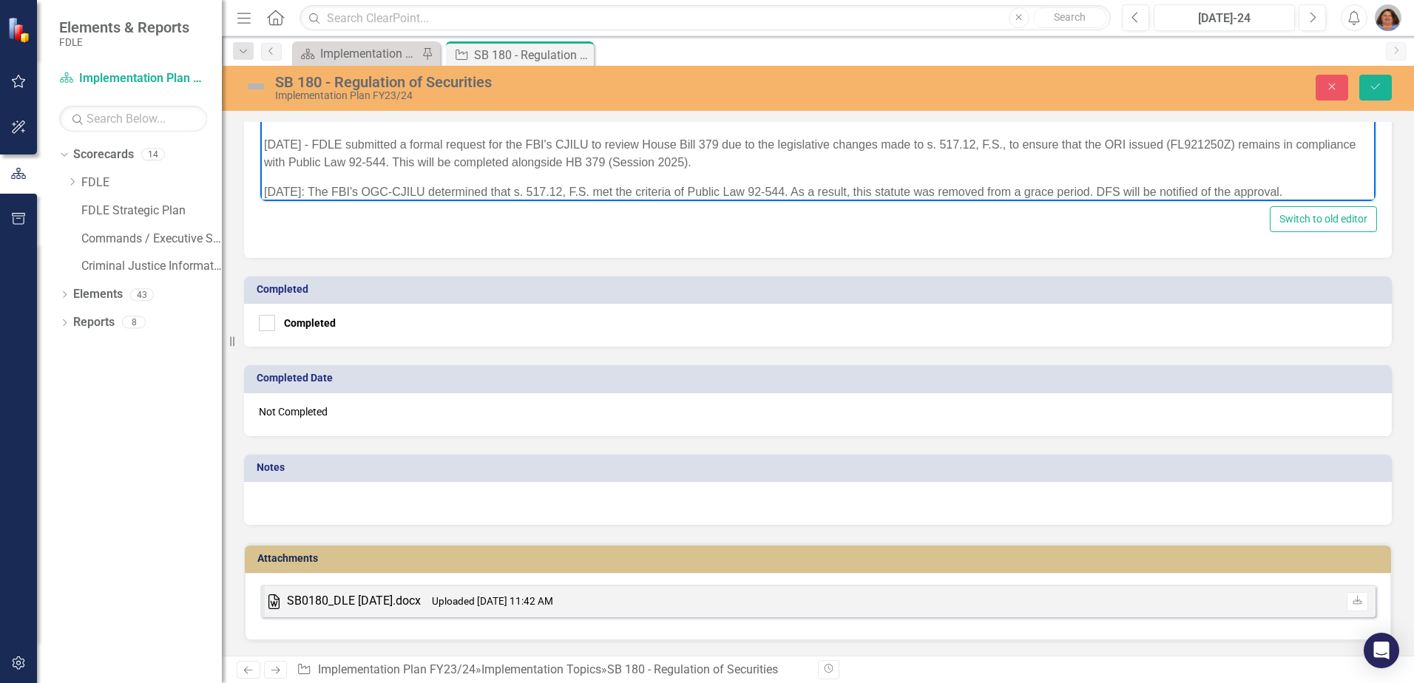
scroll to position [270, 0]
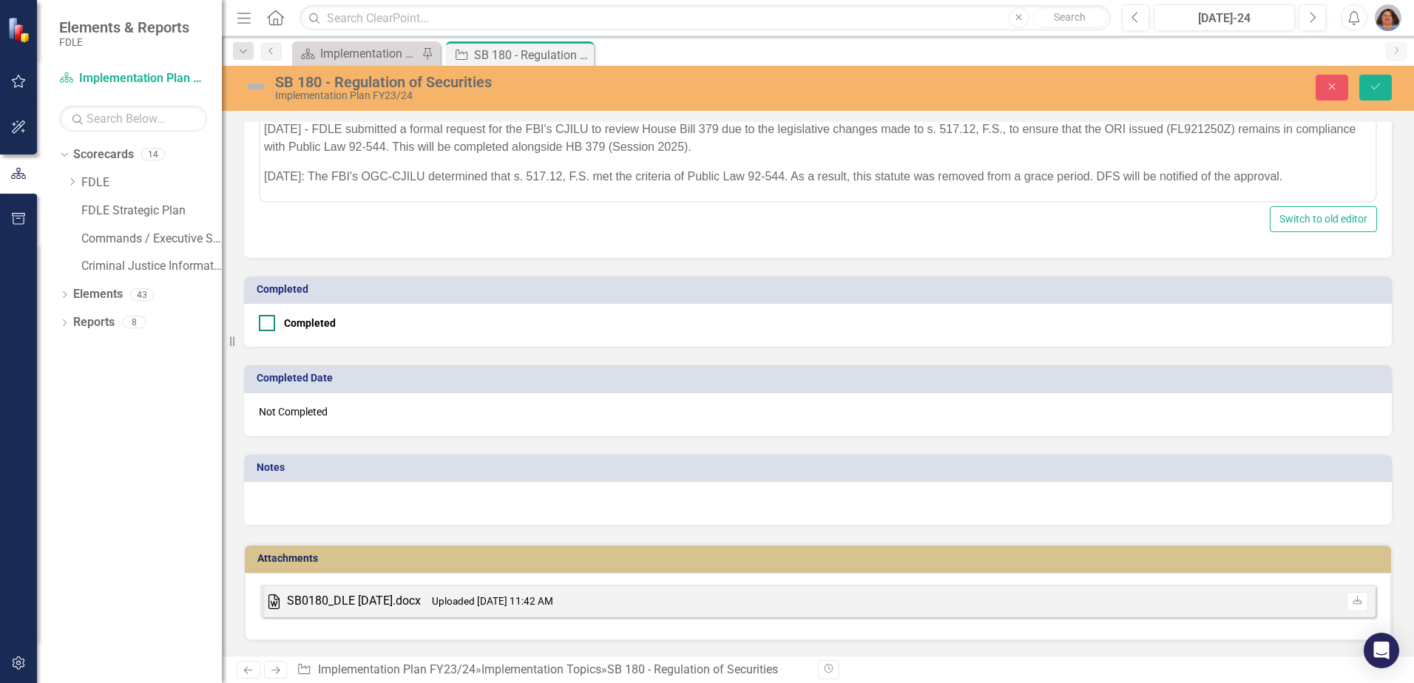
click at [266, 326] on div at bounding box center [267, 323] width 16 height 16
click at [266, 325] on input "Completed" at bounding box center [264, 320] width 10 height 10
checkbox input "true"
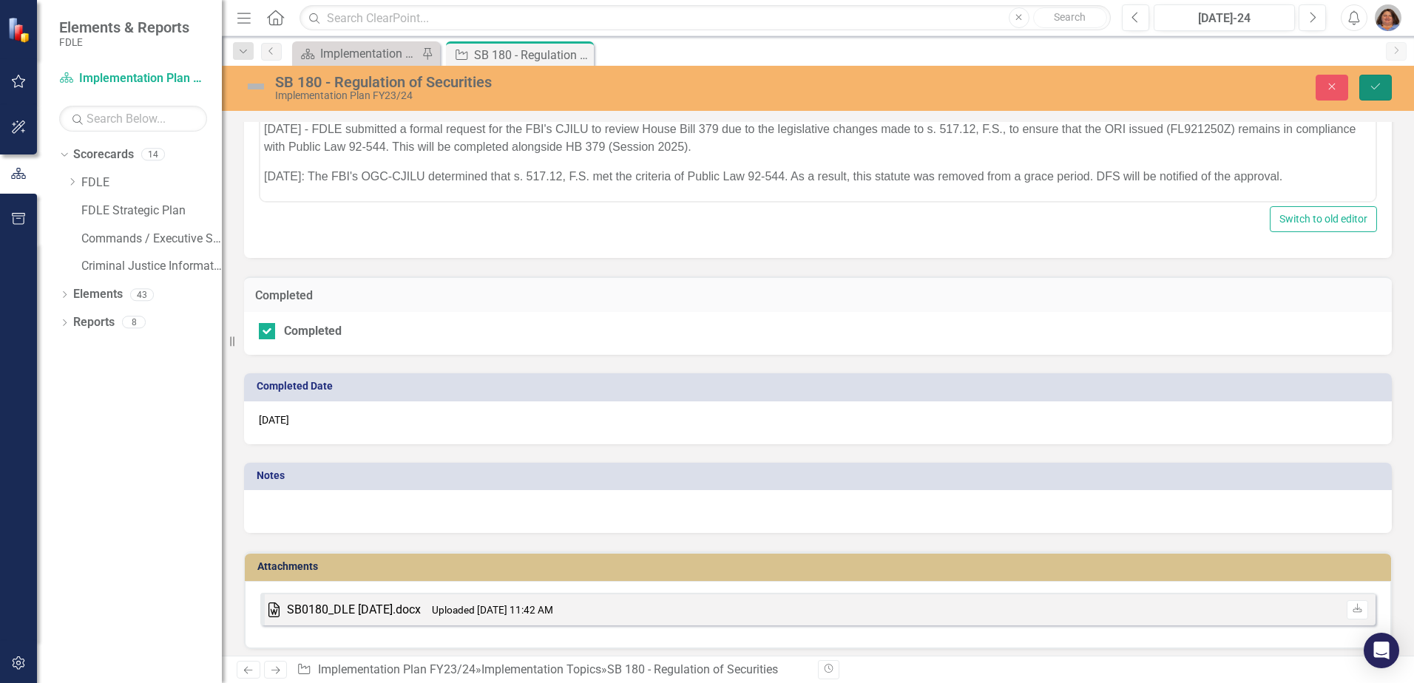
click at [1376, 86] on icon "Save" at bounding box center [1375, 86] width 13 height 10
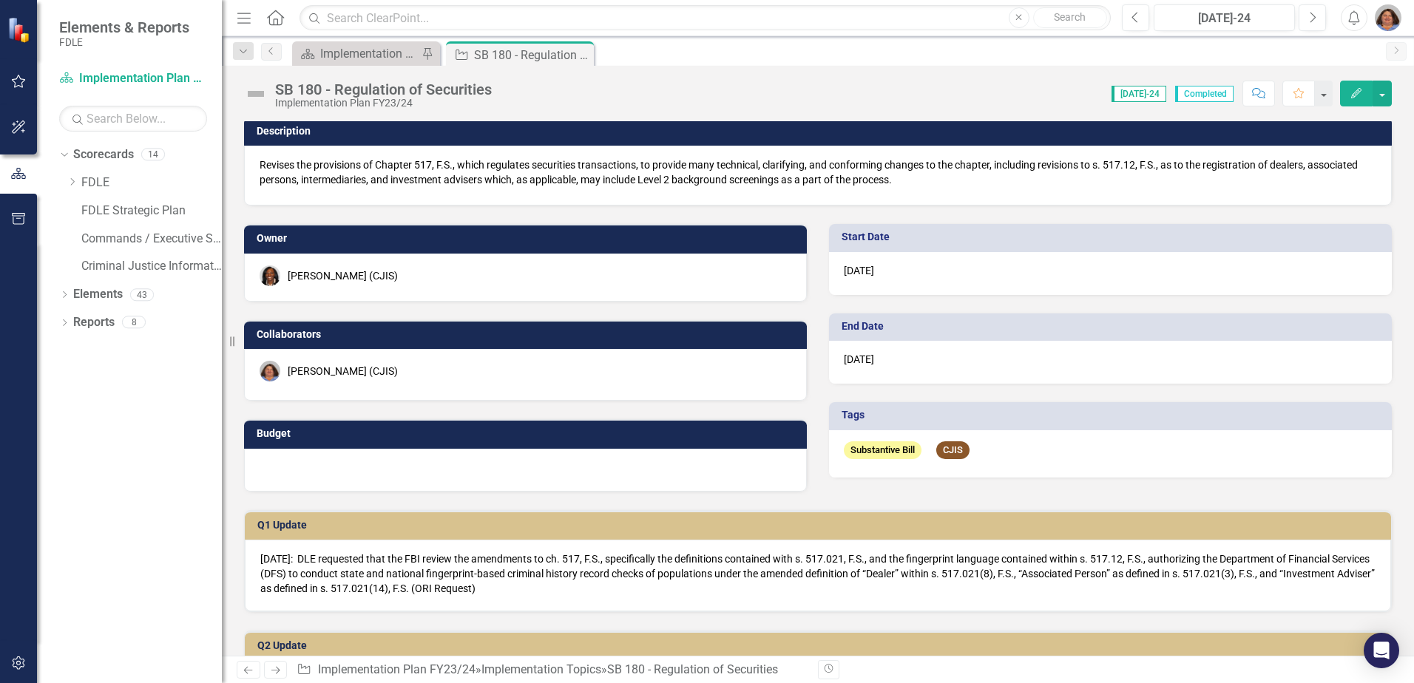
scroll to position [0, 0]
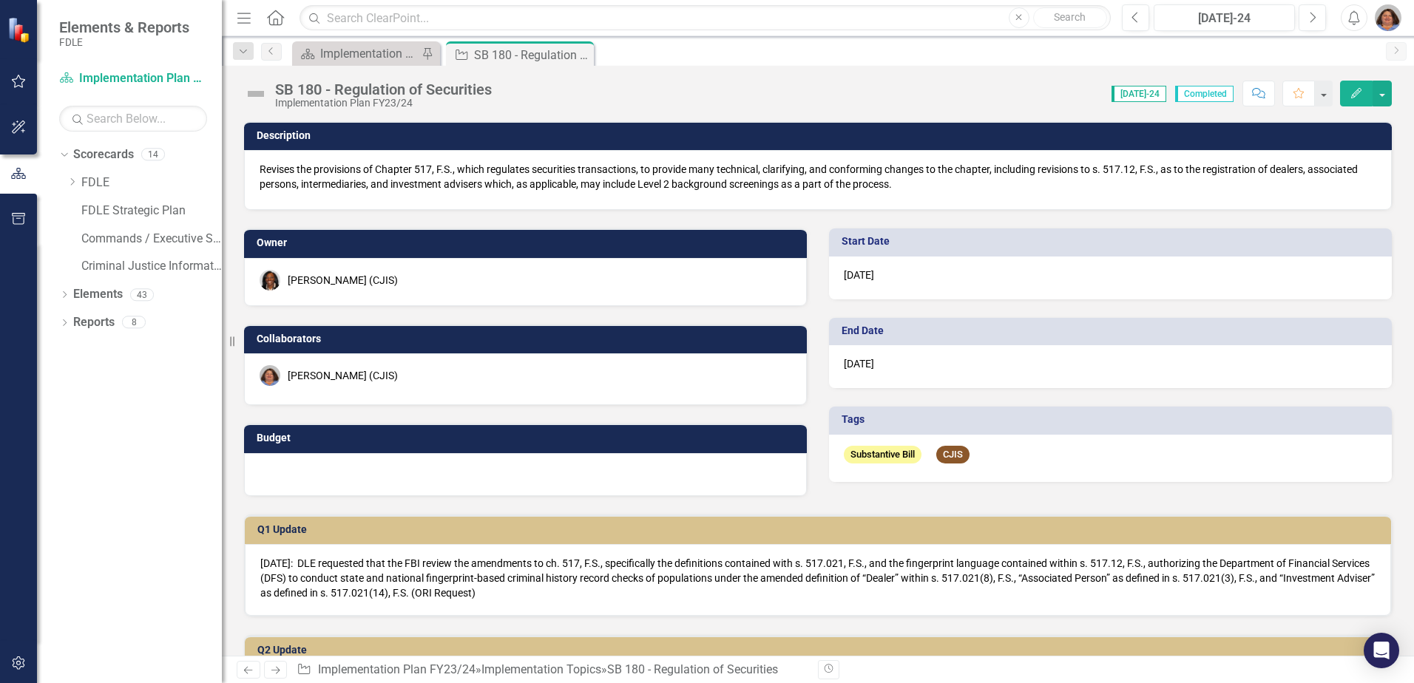
click at [259, 89] on img at bounding box center [256, 94] width 24 height 24
click at [259, 91] on img at bounding box center [256, 94] width 24 height 24
click at [259, 92] on img at bounding box center [256, 94] width 24 height 24
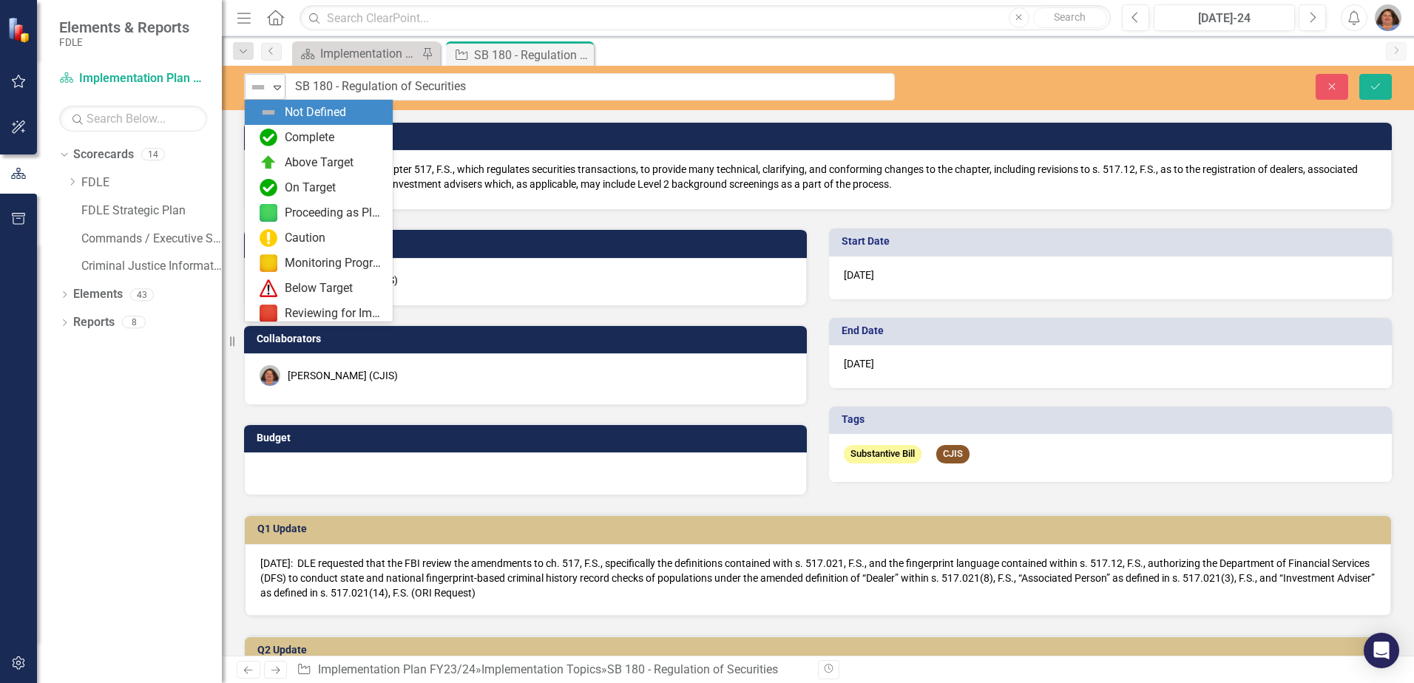
click at [277, 92] on icon "Expand" at bounding box center [277, 87] width 15 height 12
click at [309, 133] on div "Complete" at bounding box center [310, 137] width 50 height 17
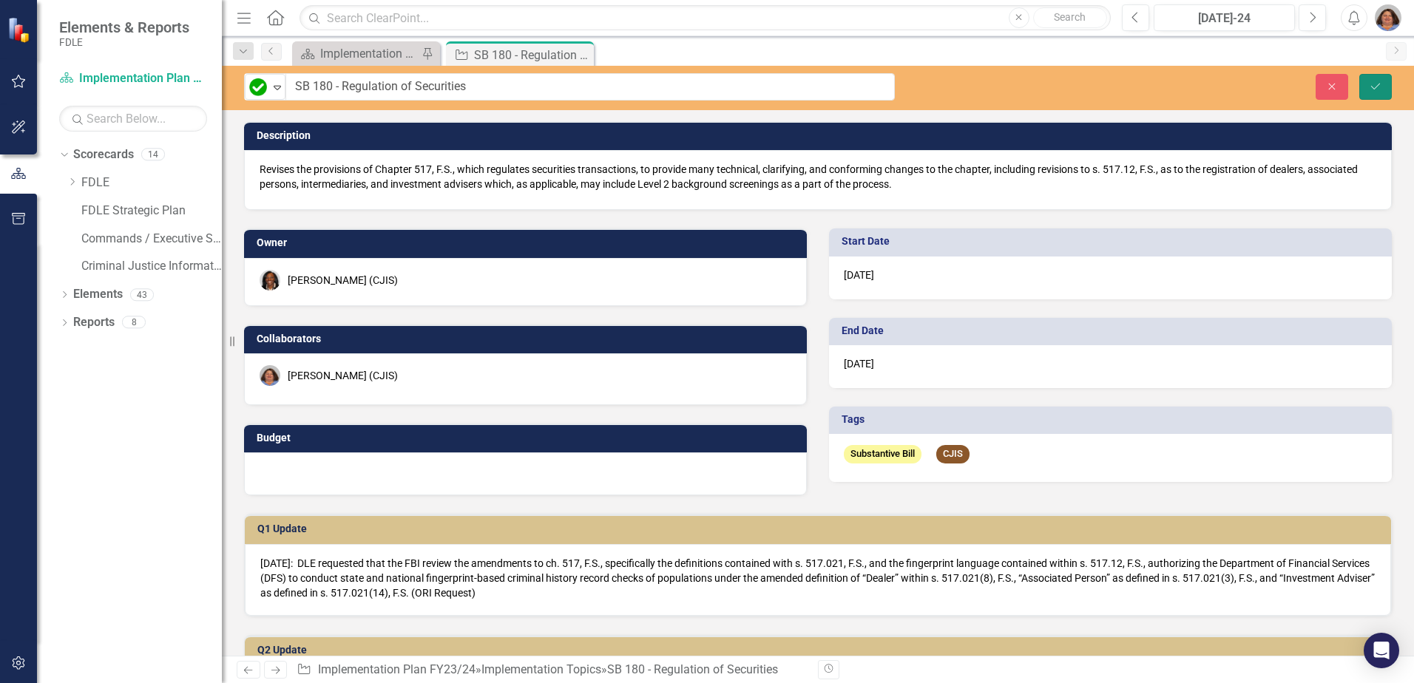
click at [1382, 84] on icon "Save" at bounding box center [1375, 86] width 13 height 10
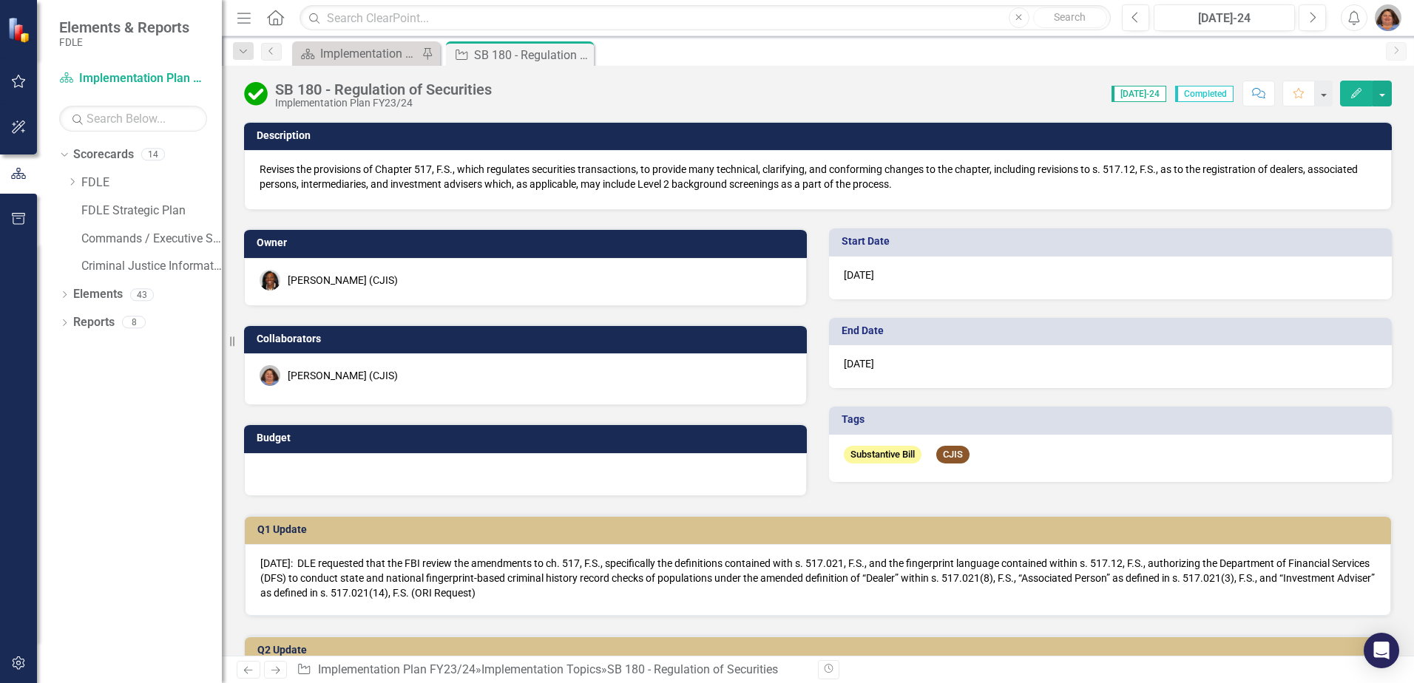
click at [0, 0] on icon "Close" at bounding box center [0, 0] width 0 height 0
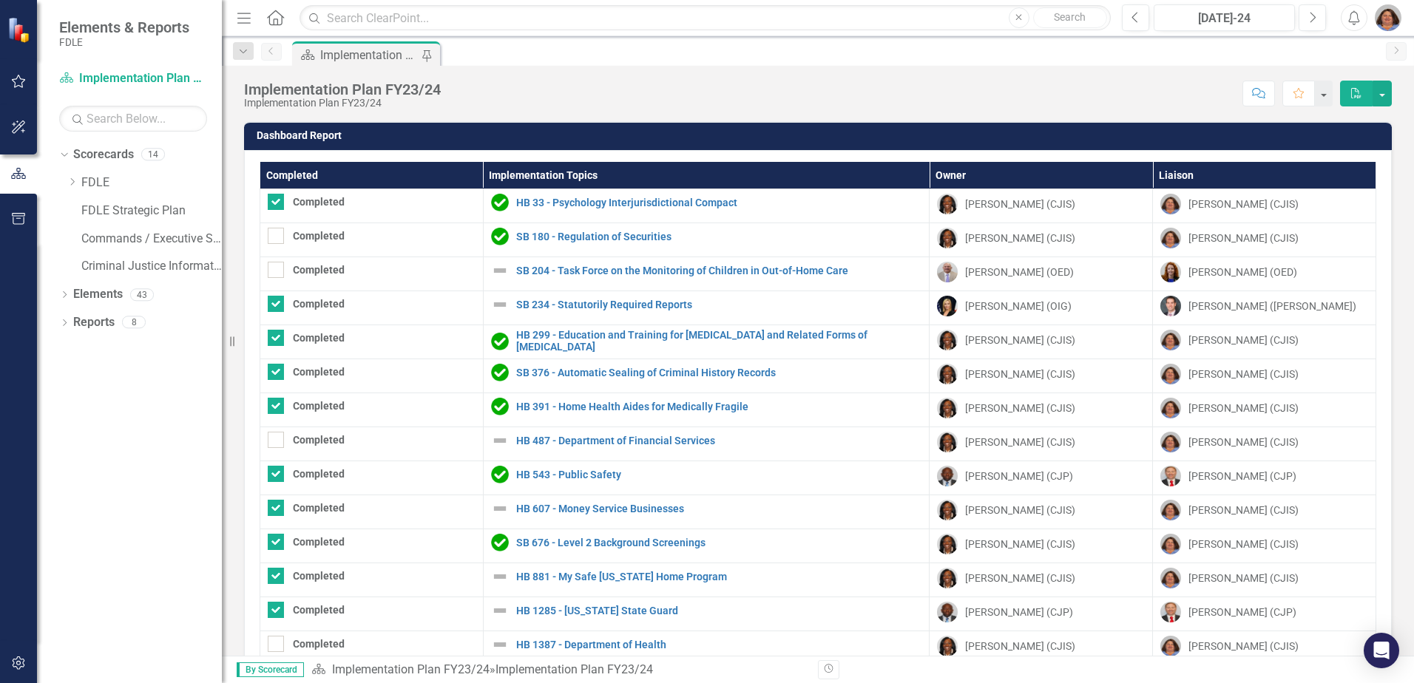
checkbox input "true"
click at [585, 439] on link "HB 487 - Department of Financial Services" at bounding box center [719, 441] width 406 height 11
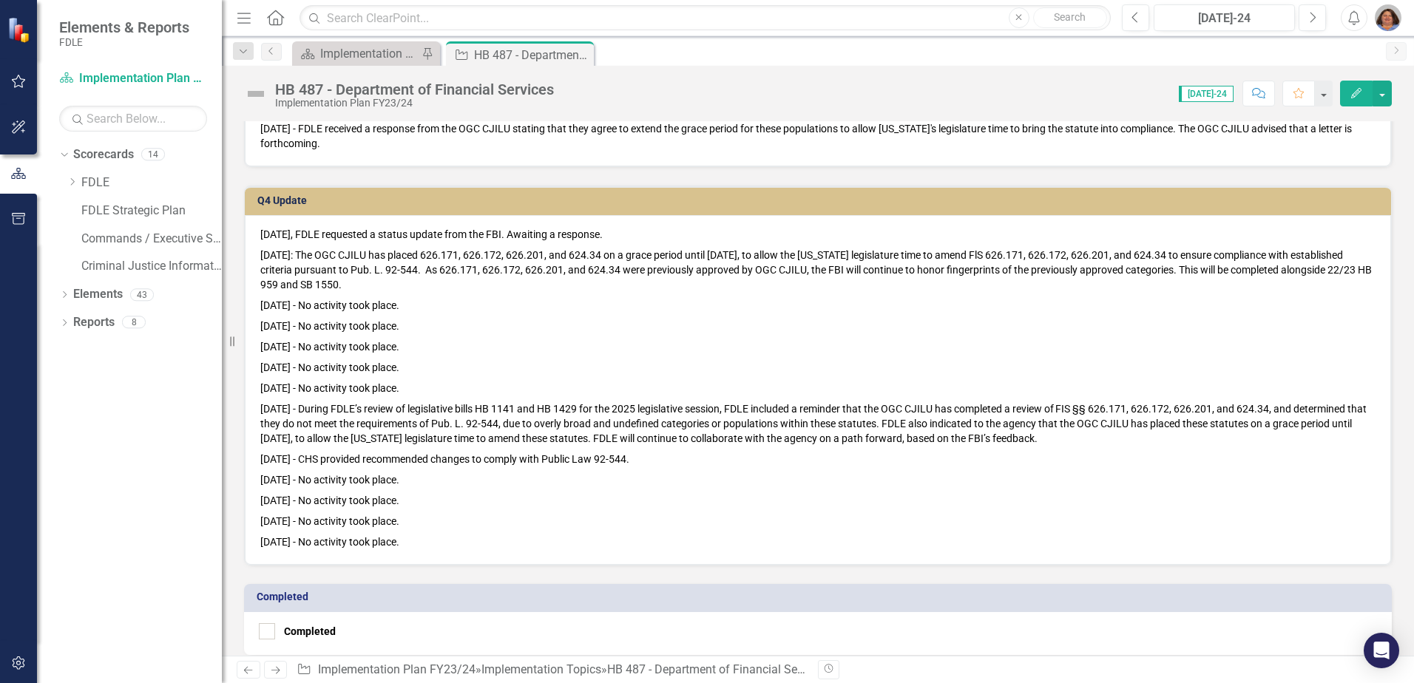
scroll to position [740, 0]
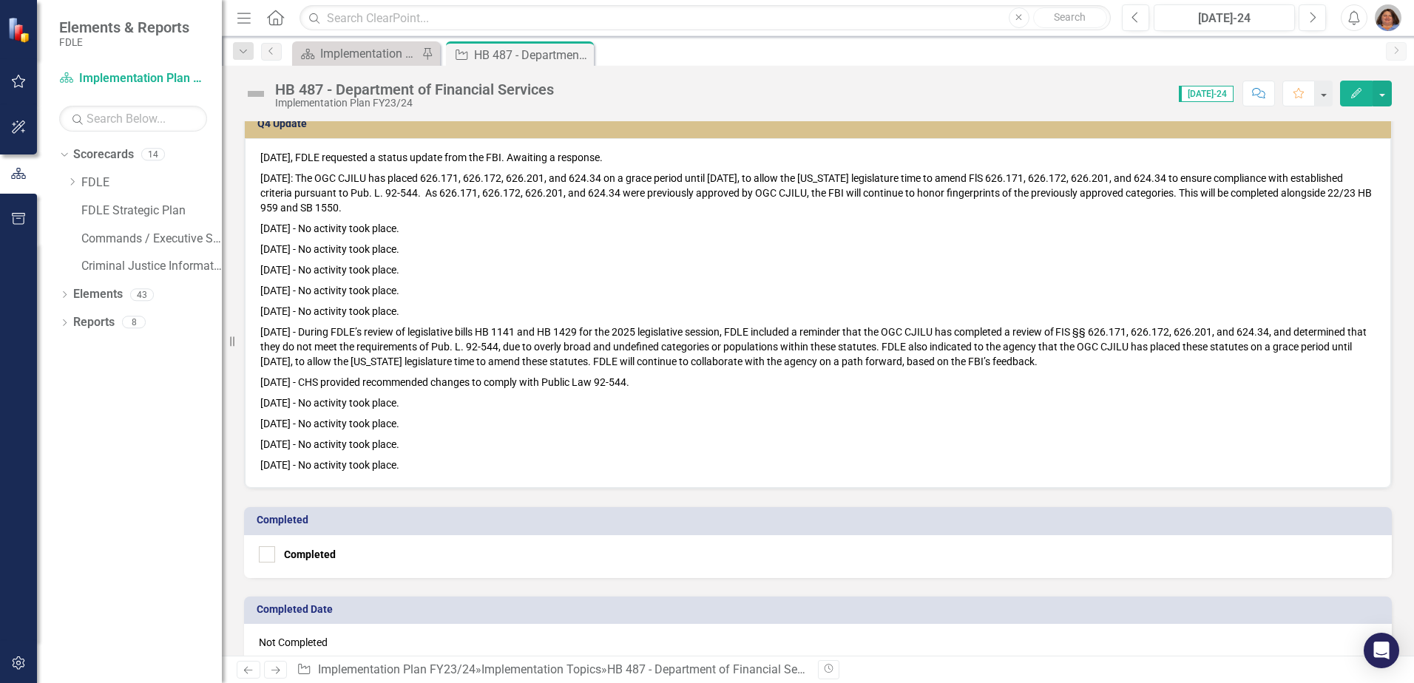
click at [431, 473] on p "[DATE] - No activity took place." at bounding box center [817, 464] width 1115 height 18
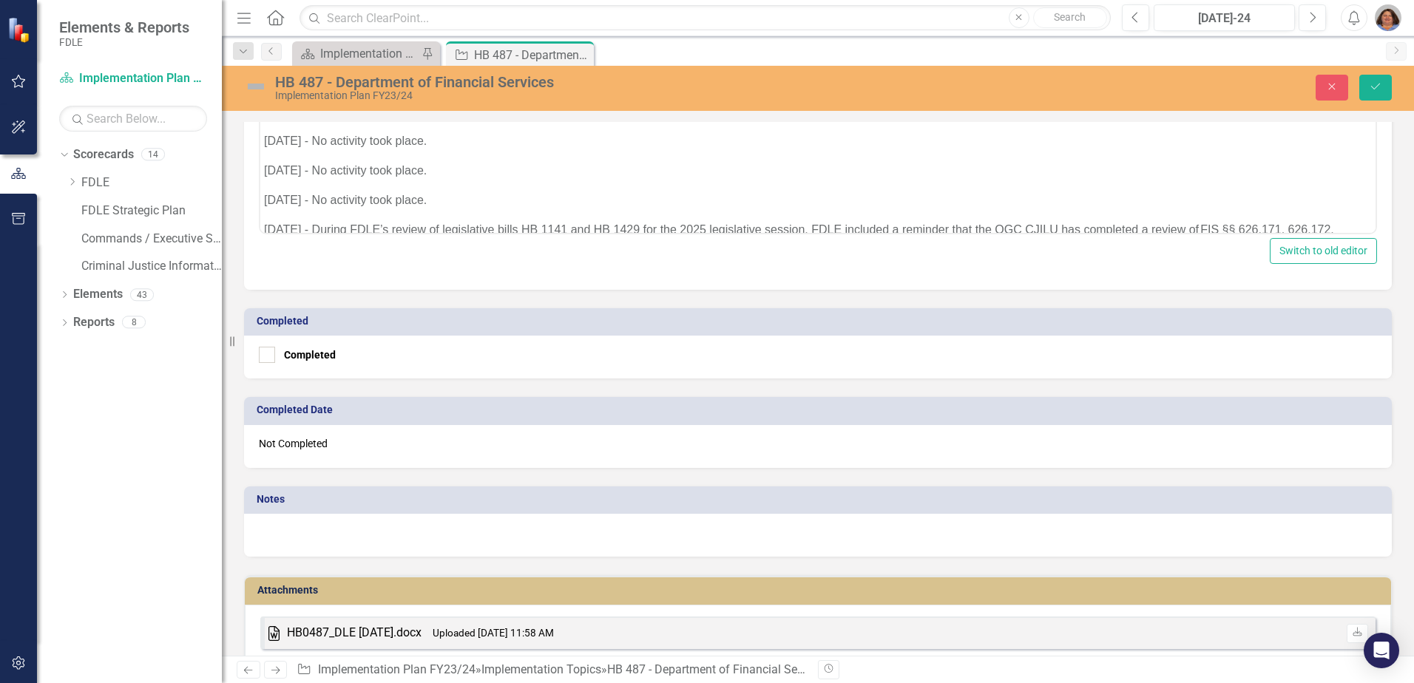
scroll to position [573, 0]
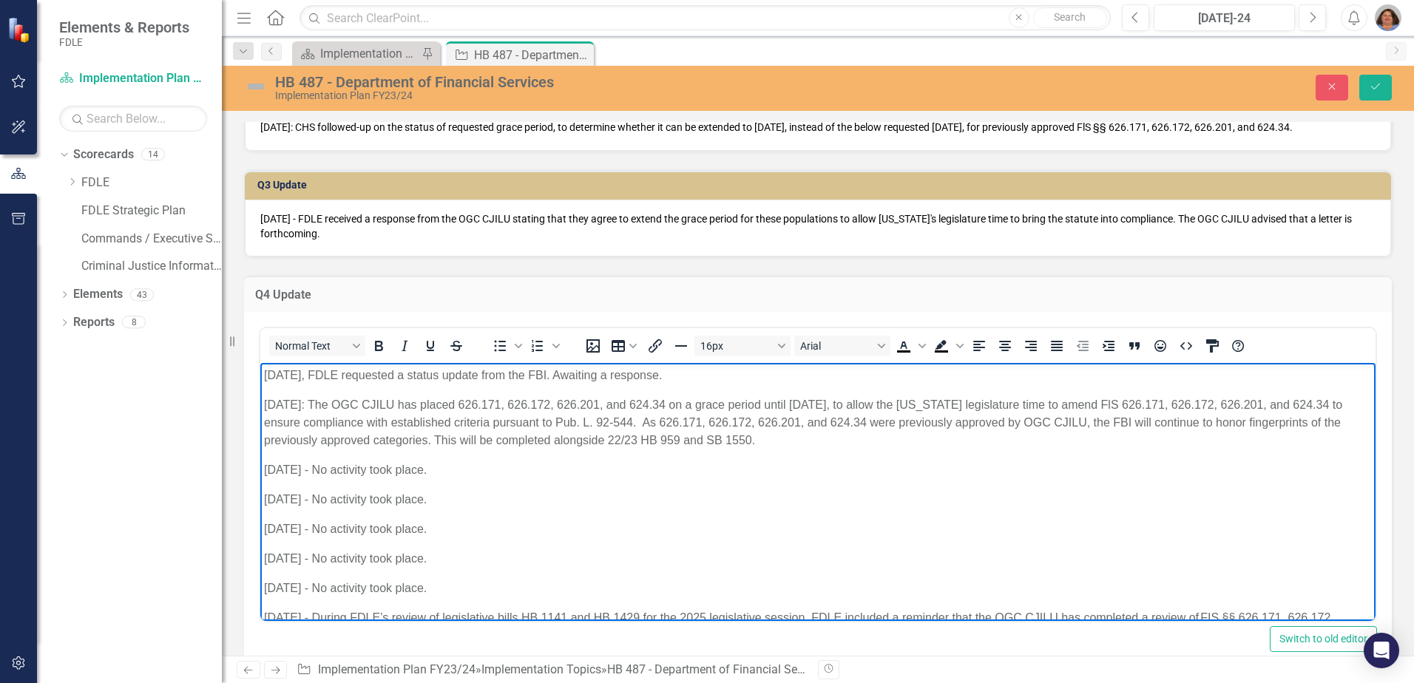
click at [1363, 237] on p "[DATE] - FDLE received a response from the OGC CJILU stating that they agree to…" at bounding box center [817, 227] width 1115 height 30
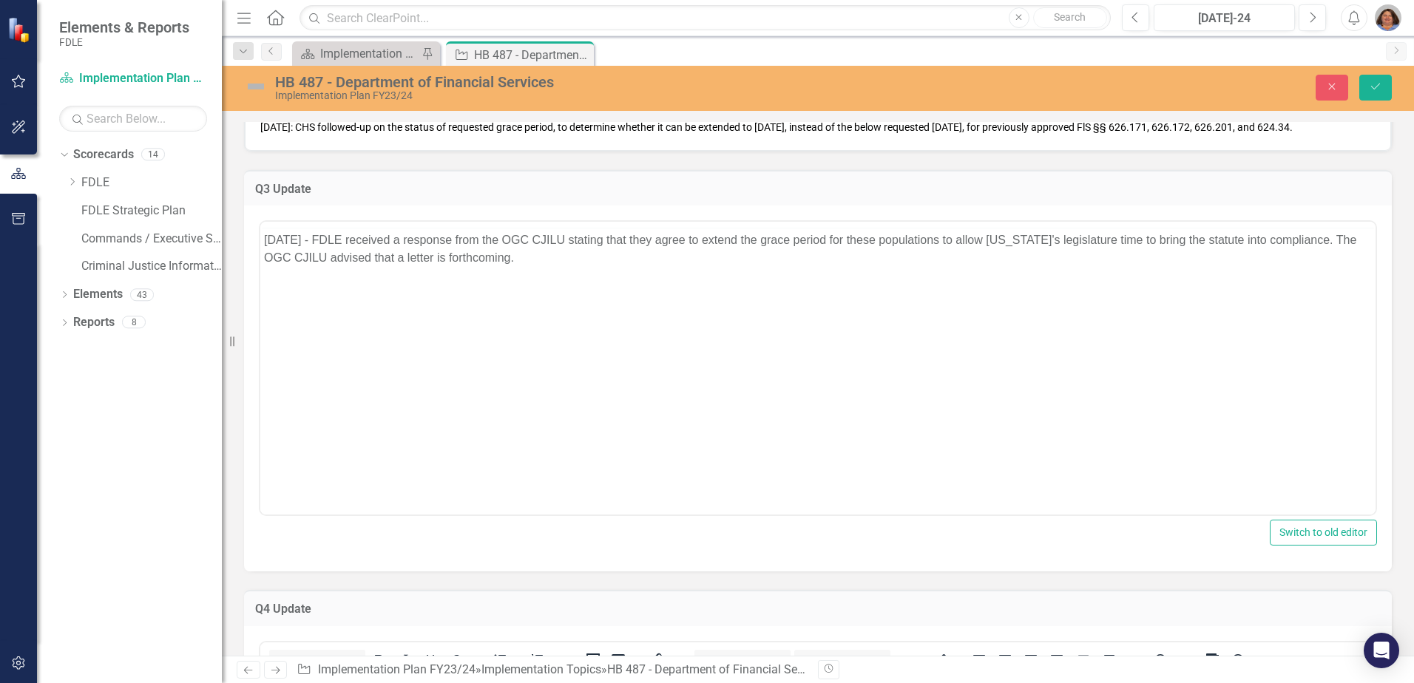
scroll to position [0, 0]
click at [1363, 228] on div at bounding box center [817, 225] width 1115 height 6
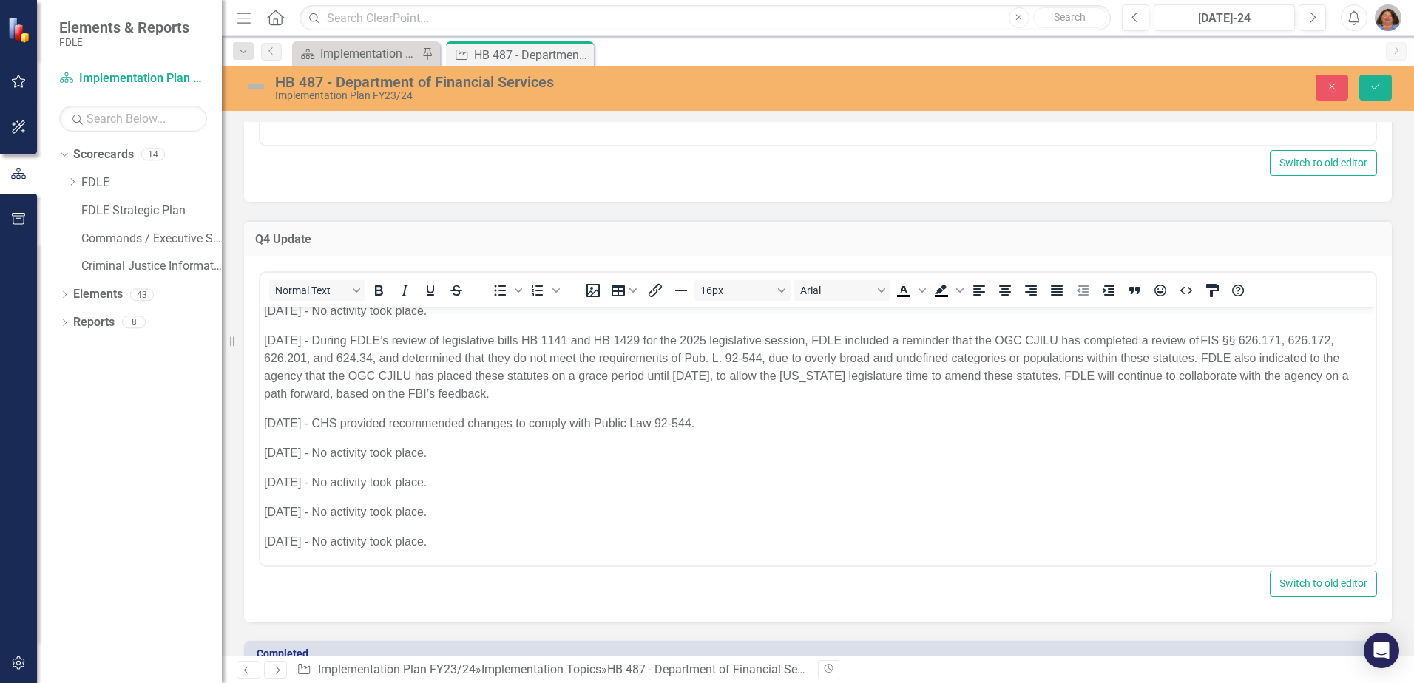
scroll to position [223, 0]
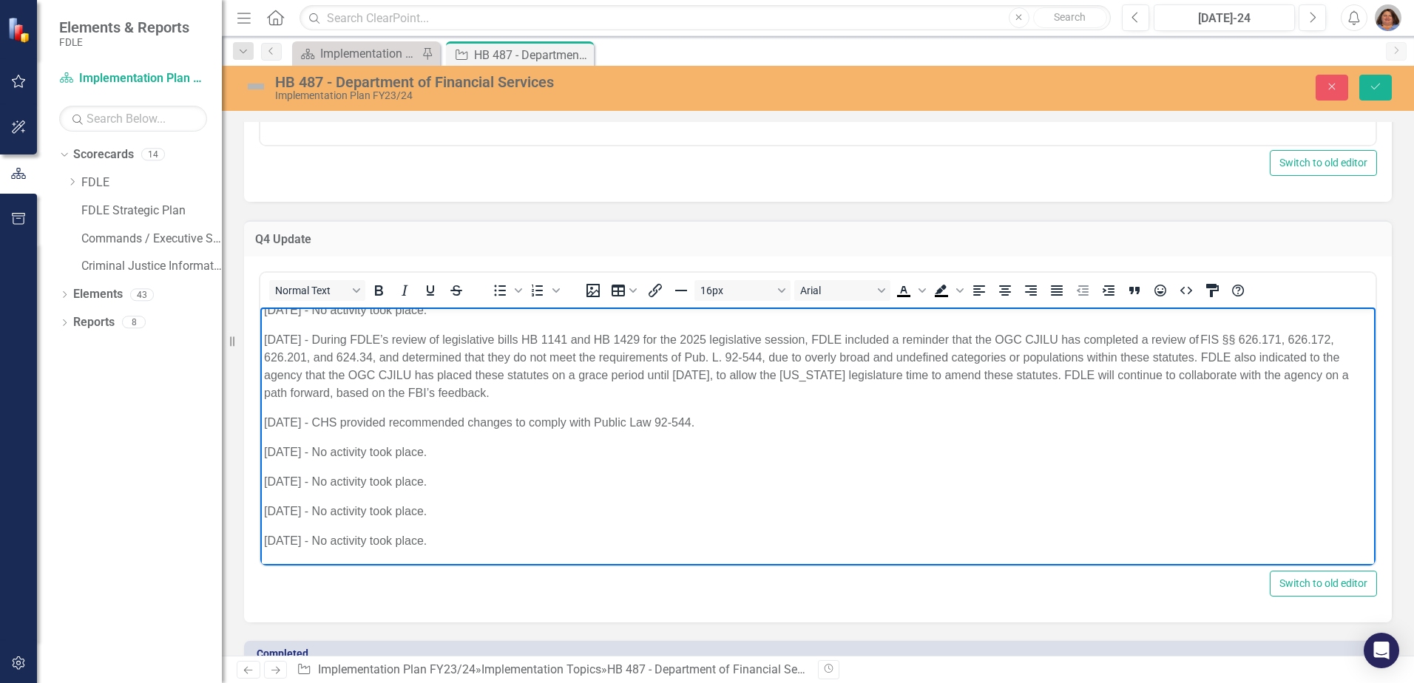
click at [455, 541] on p "[DATE] - No activity took place." at bounding box center [818, 541] width 1108 height 18
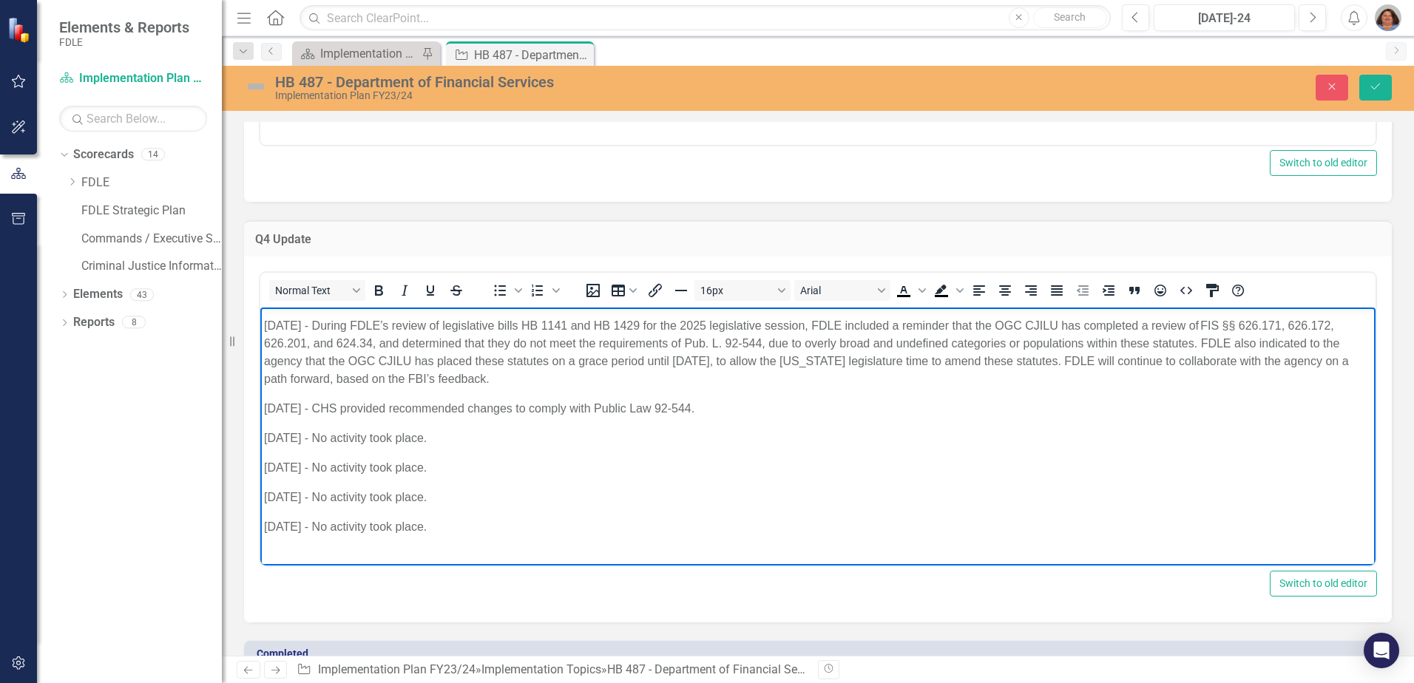
scroll to position [266, 0]
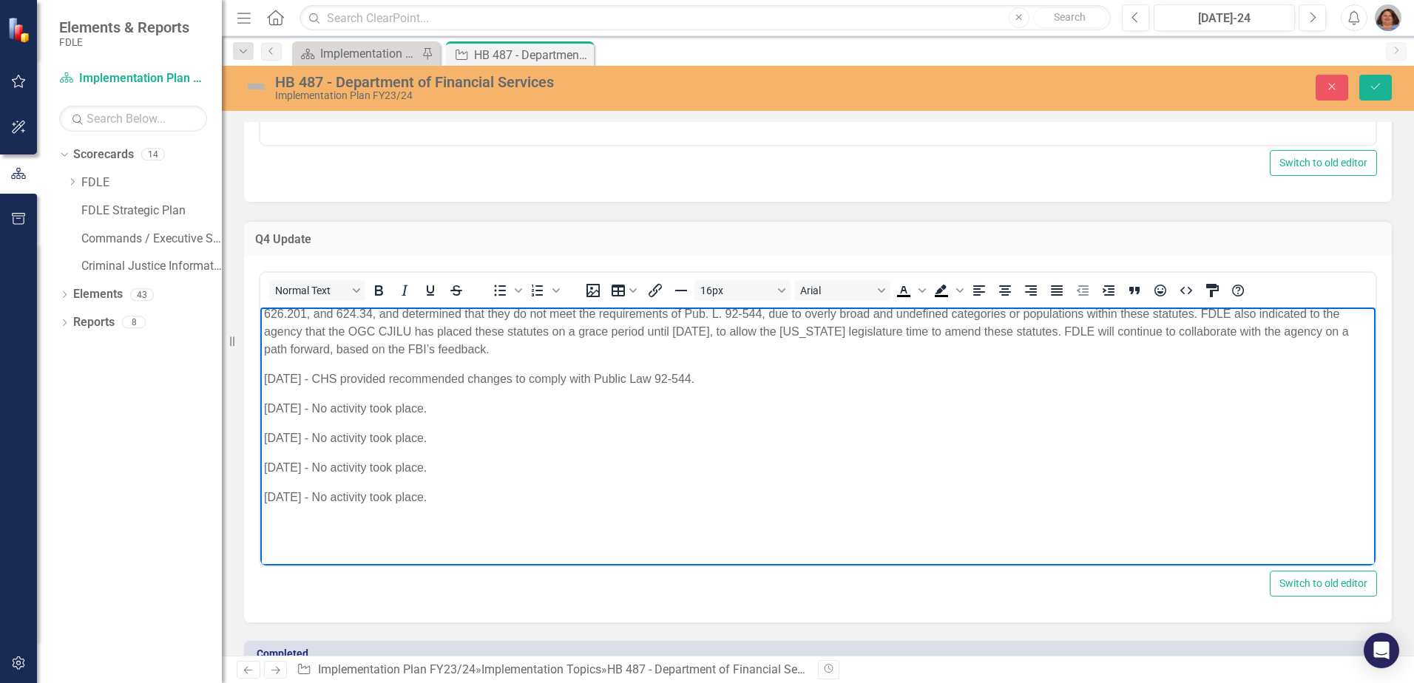
paste body "Rich Text Area. Press ALT-0 for help."
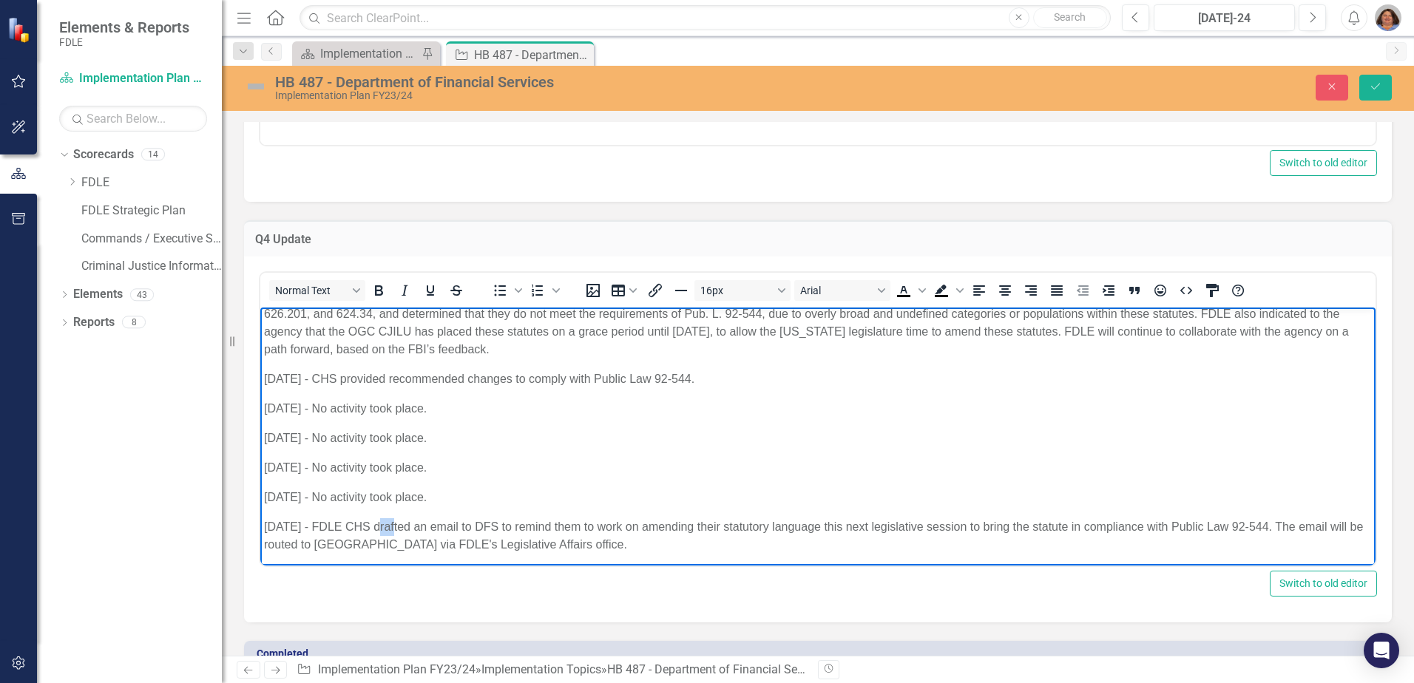
drag, startPoint x: 374, startPoint y: 530, endPoint x: 402, endPoint y: 520, distance: 29.0
click at [399, 523] on p "[DATE] - FDLE CHS drafted an email to DFS to remind them to work on amending th…" at bounding box center [818, 536] width 1108 height 36
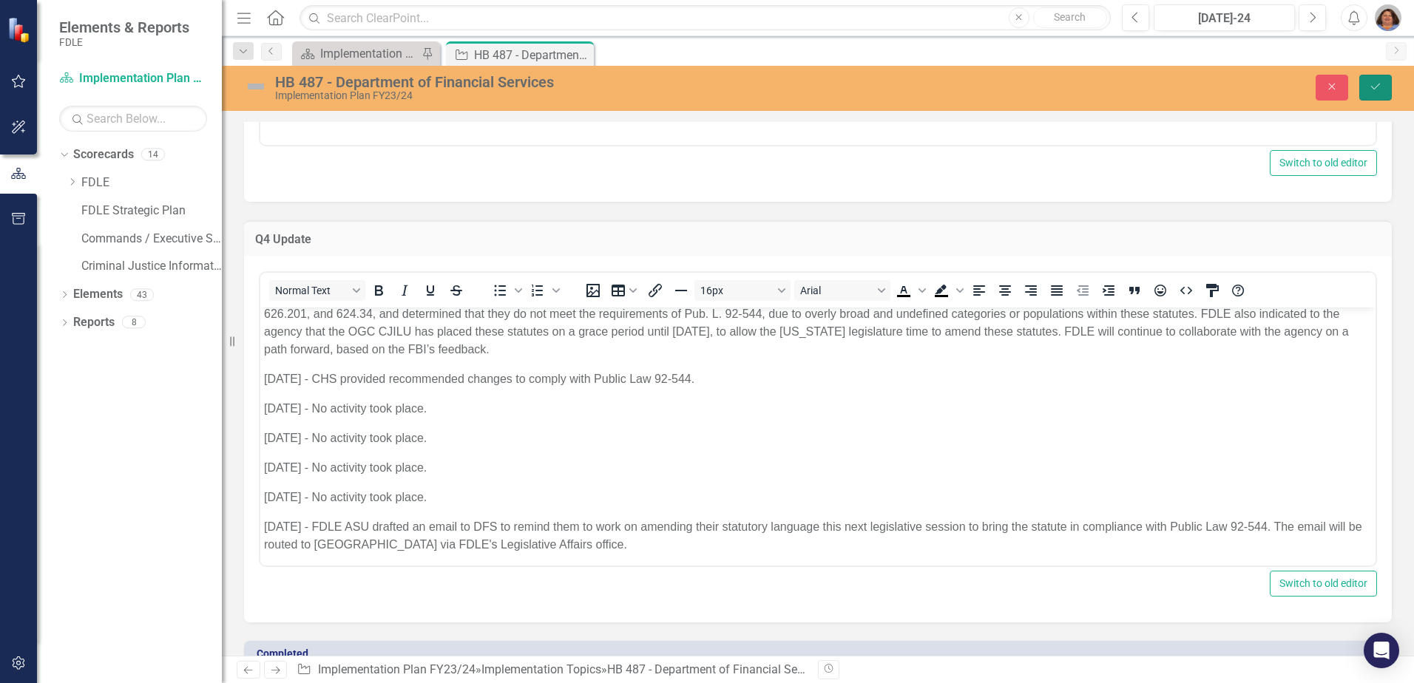
click at [1379, 87] on icon "Save" at bounding box center [1375, 86] width 13 height 10
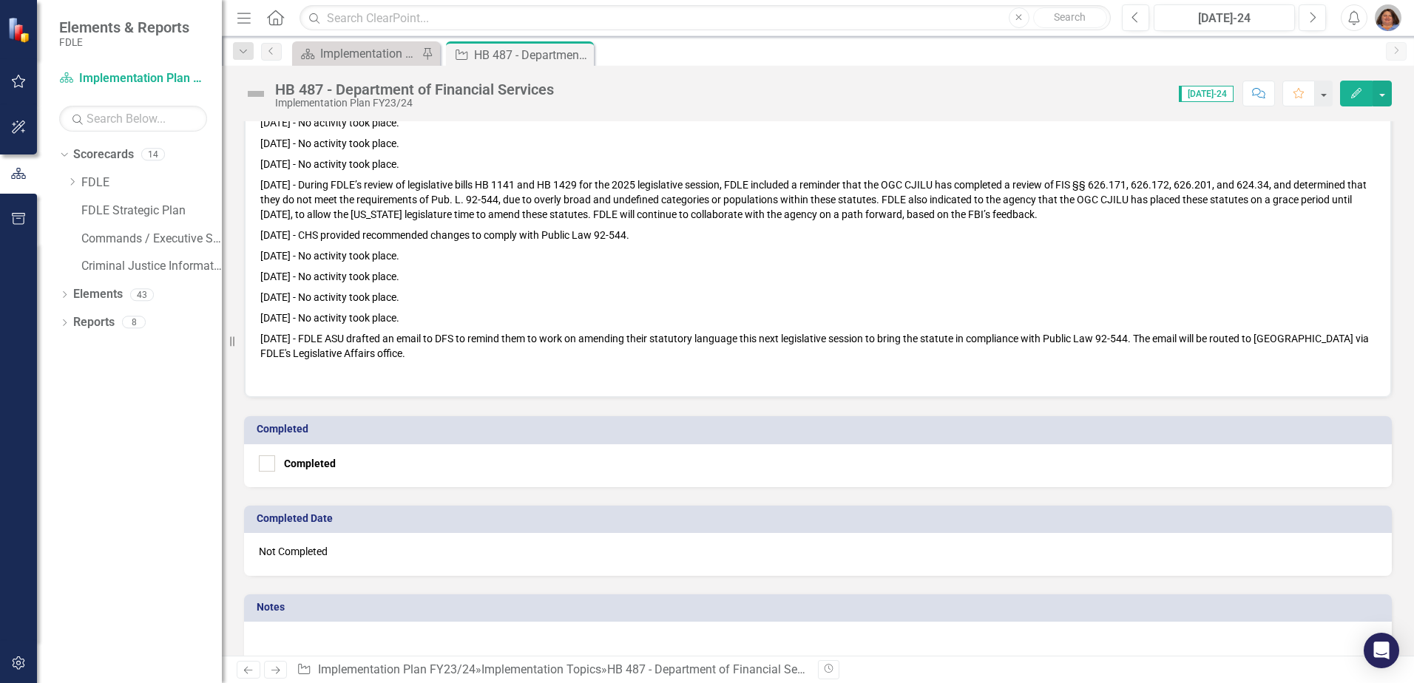
scroll to position [888, 0]
click at [582, 52] on icon "Close" at bounding box center [579, 55] width 15 height 12
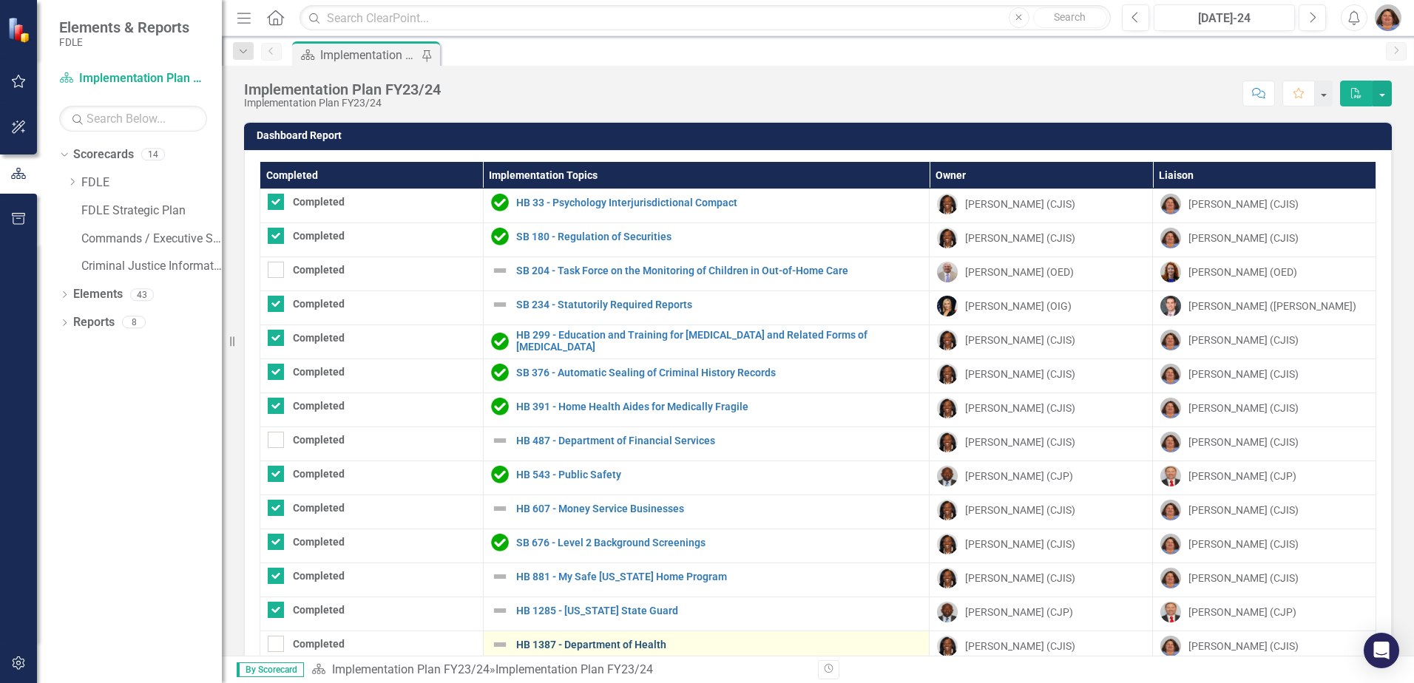
click at [586, 646] on link "HB 1387 - Department of Health" at bounding box center [719, 645] width 406 height 11
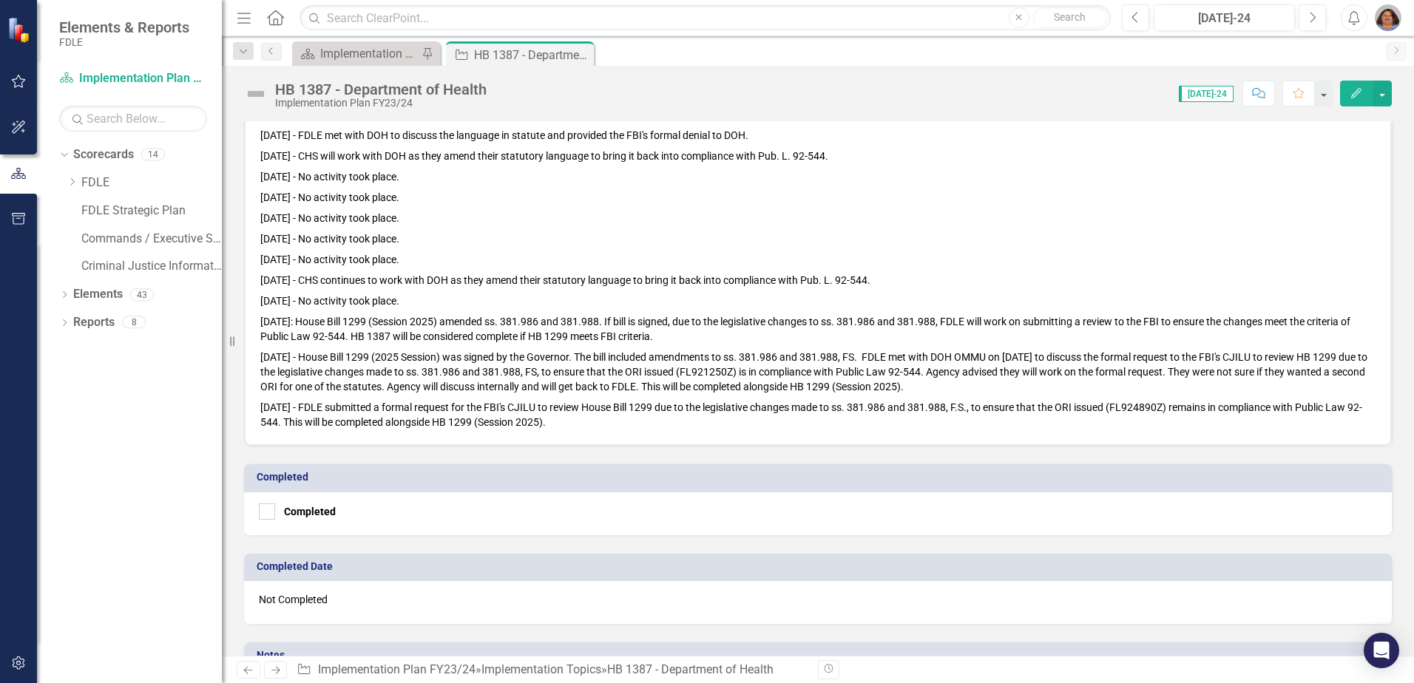
scroll to position [888, 0]
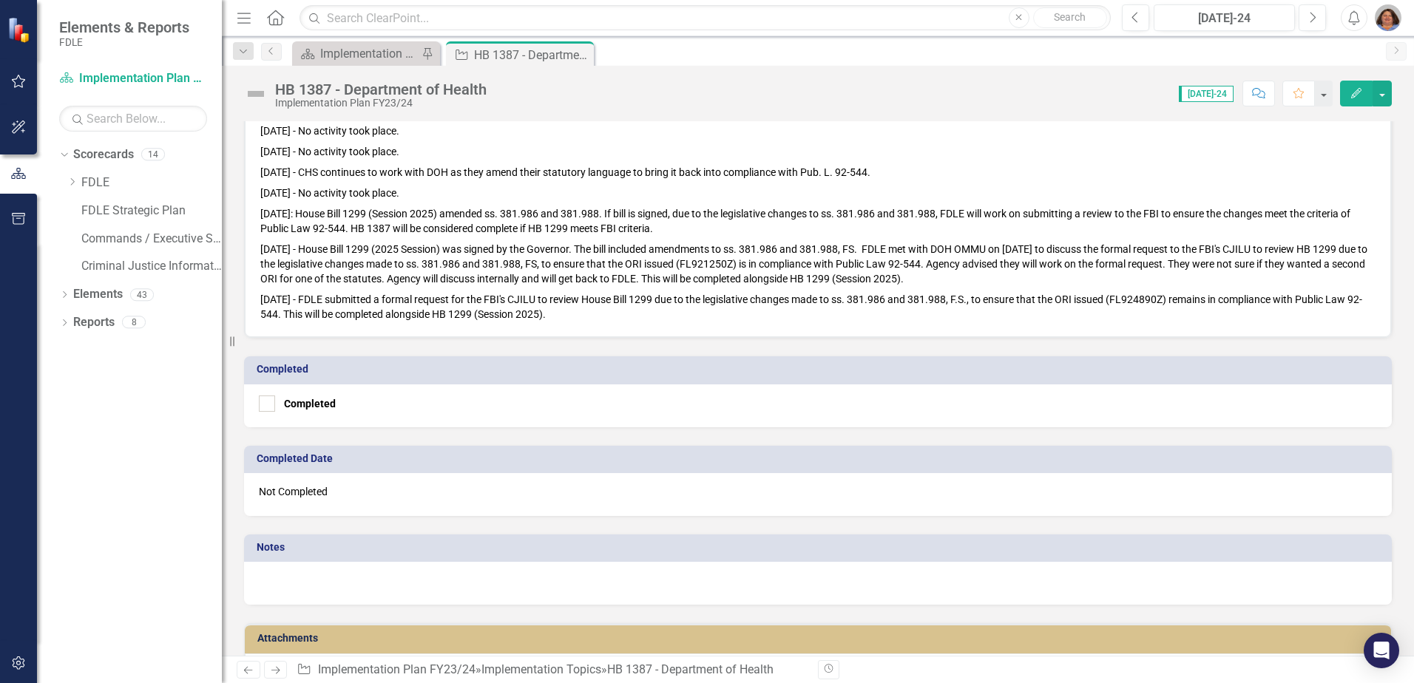
click at [603, 311] on p "[DATE] - FDLE submitted a formal request for the FBI's CJILU to review House Bi…" at bounding box center [817, 305] width 1115 height 33
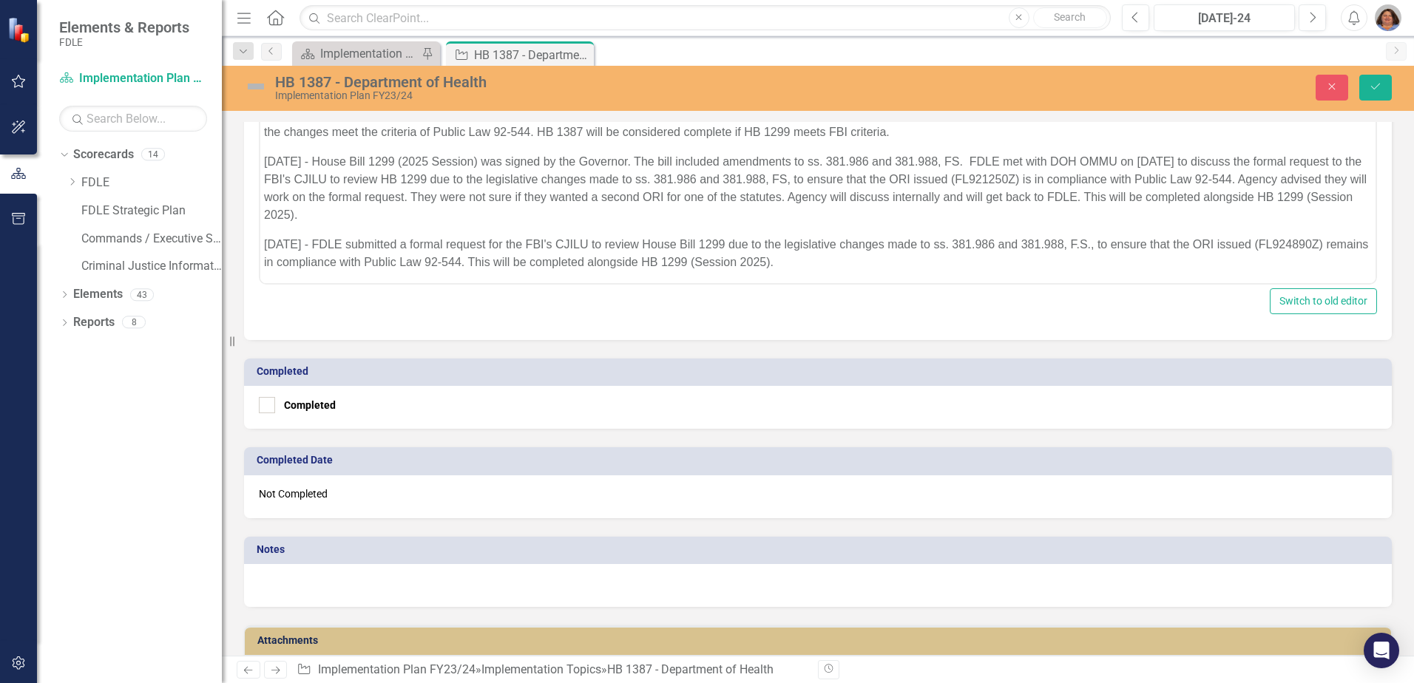
scroll to position [240, 0]
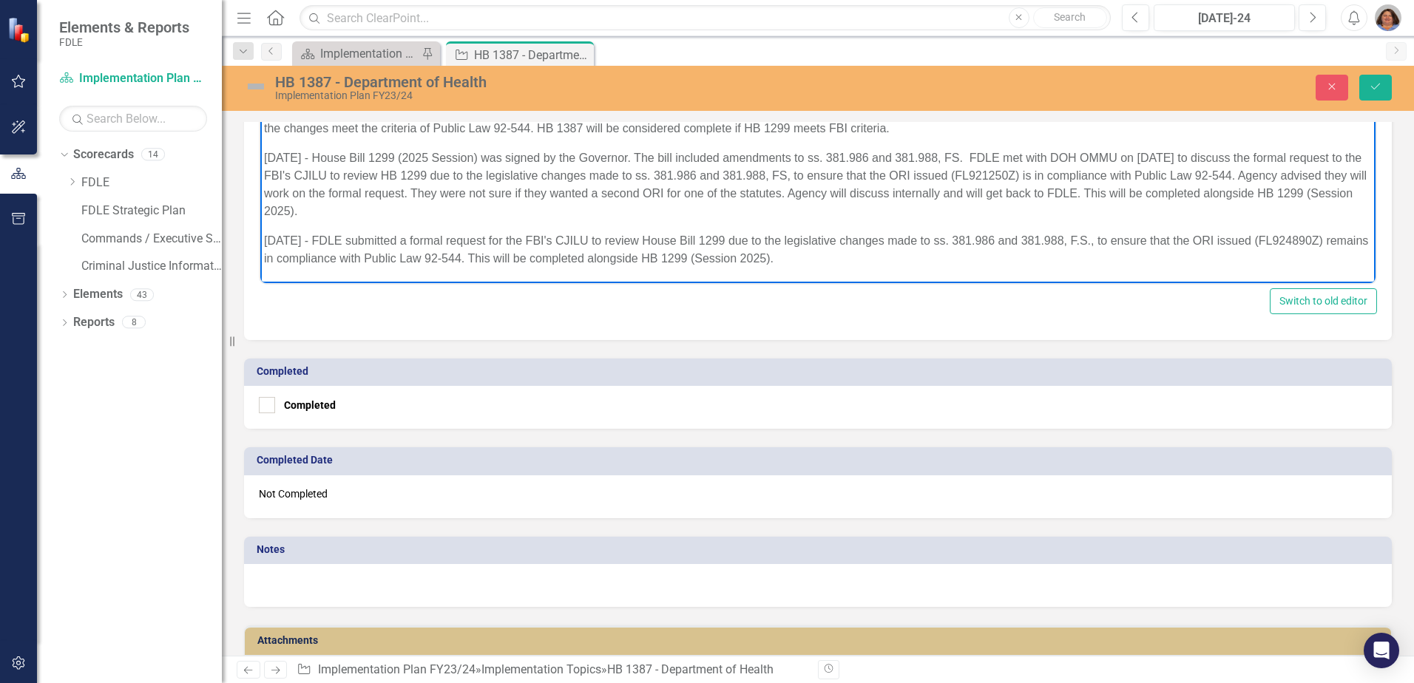
click at [836, 261] on p "[DATE] - FDLE submitted a formal request for the FBI's CJILU to review House Bi…" at bounding box center [818, 250] width 1108 height 36
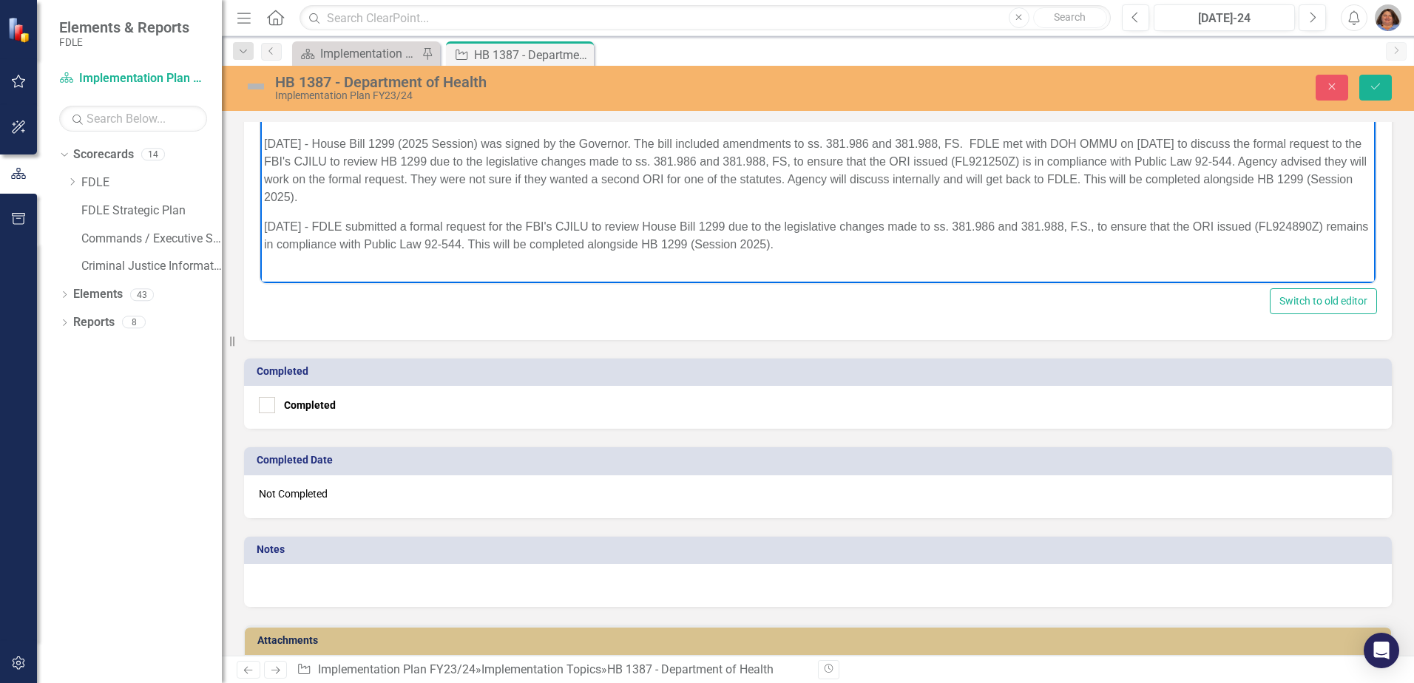
paste body "Rich Text Area. Press ALT-0 for help."
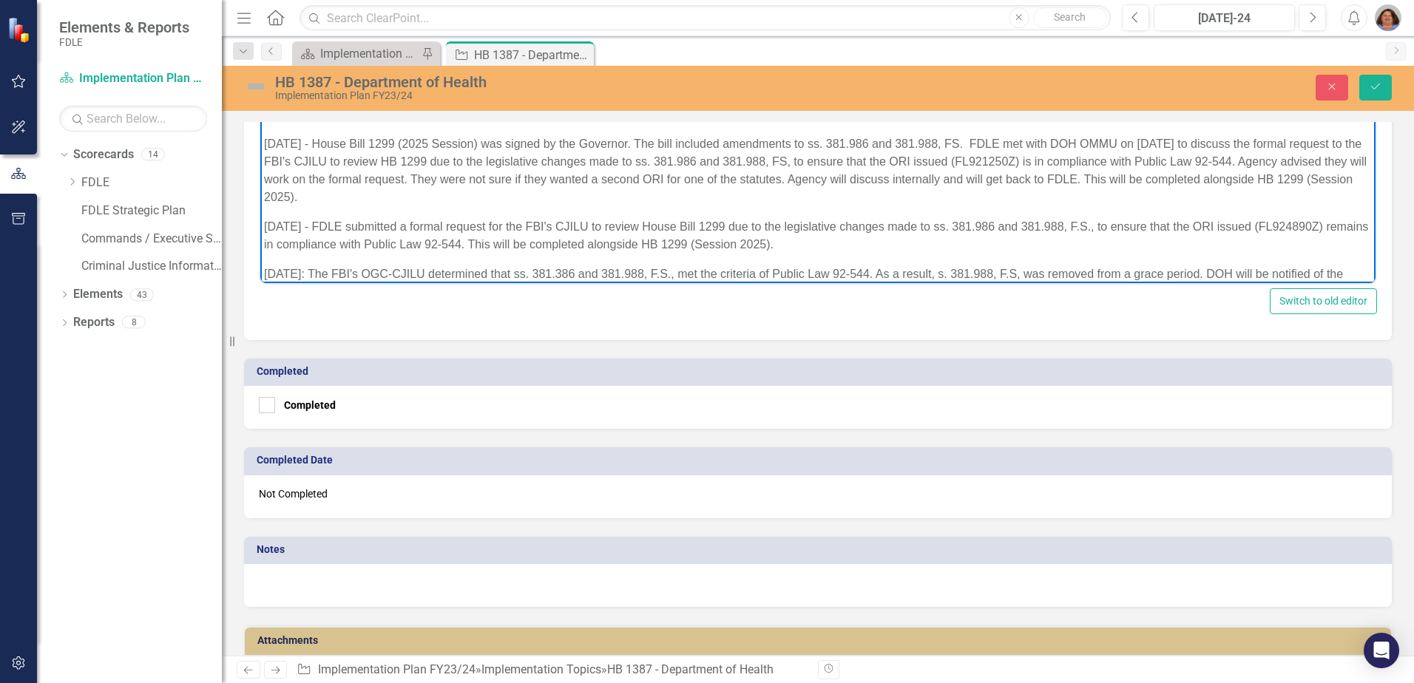
scroll to position [269, 0]
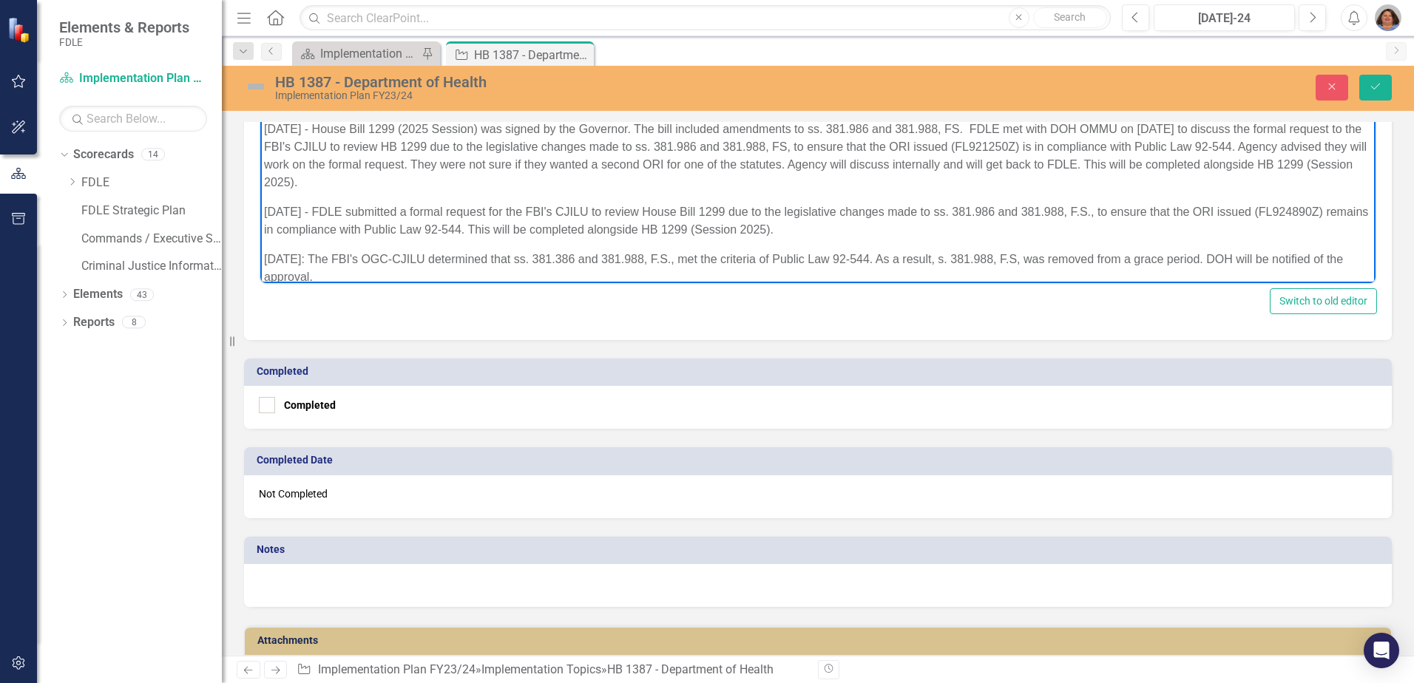
click at [261, 399] on input "Completed" at bounding box center [264, 402] width 10 height 10
checkbox input "true"
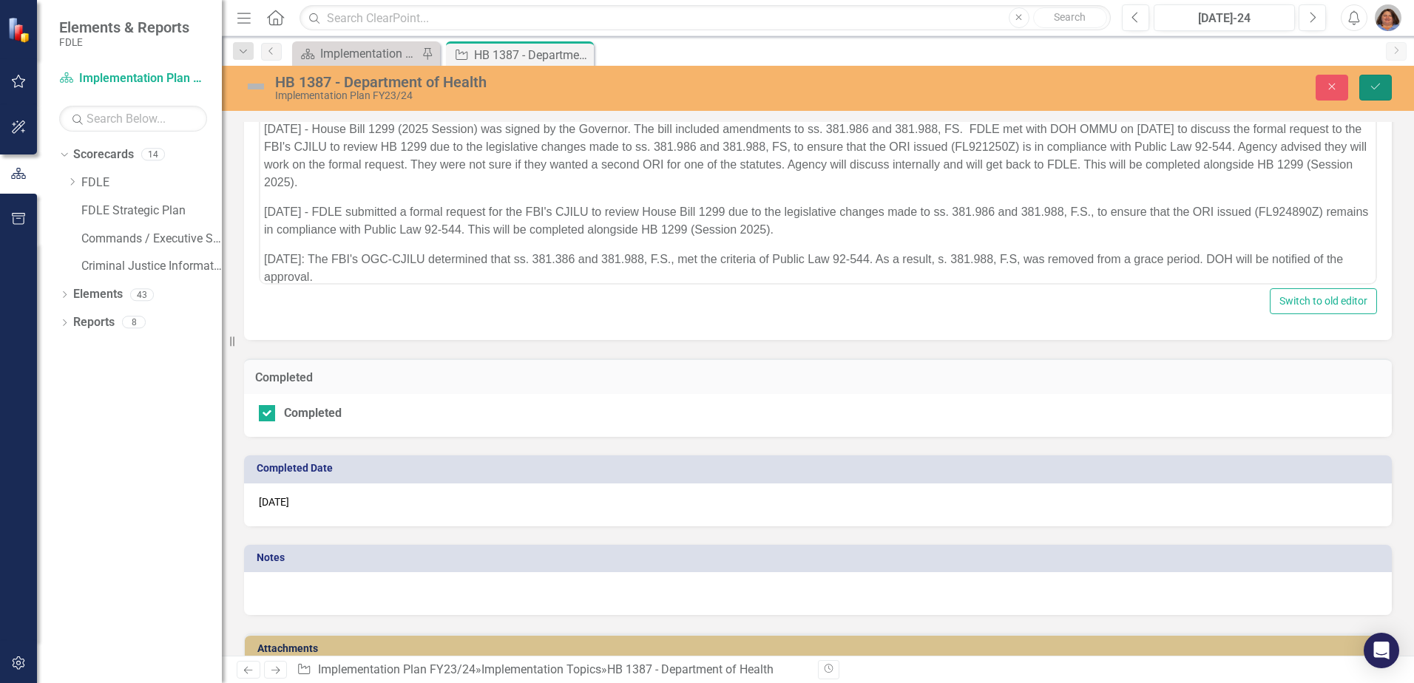
click at [1376, 84] on icon "Save" at bounding box center [1375, 86] width 13 height 10
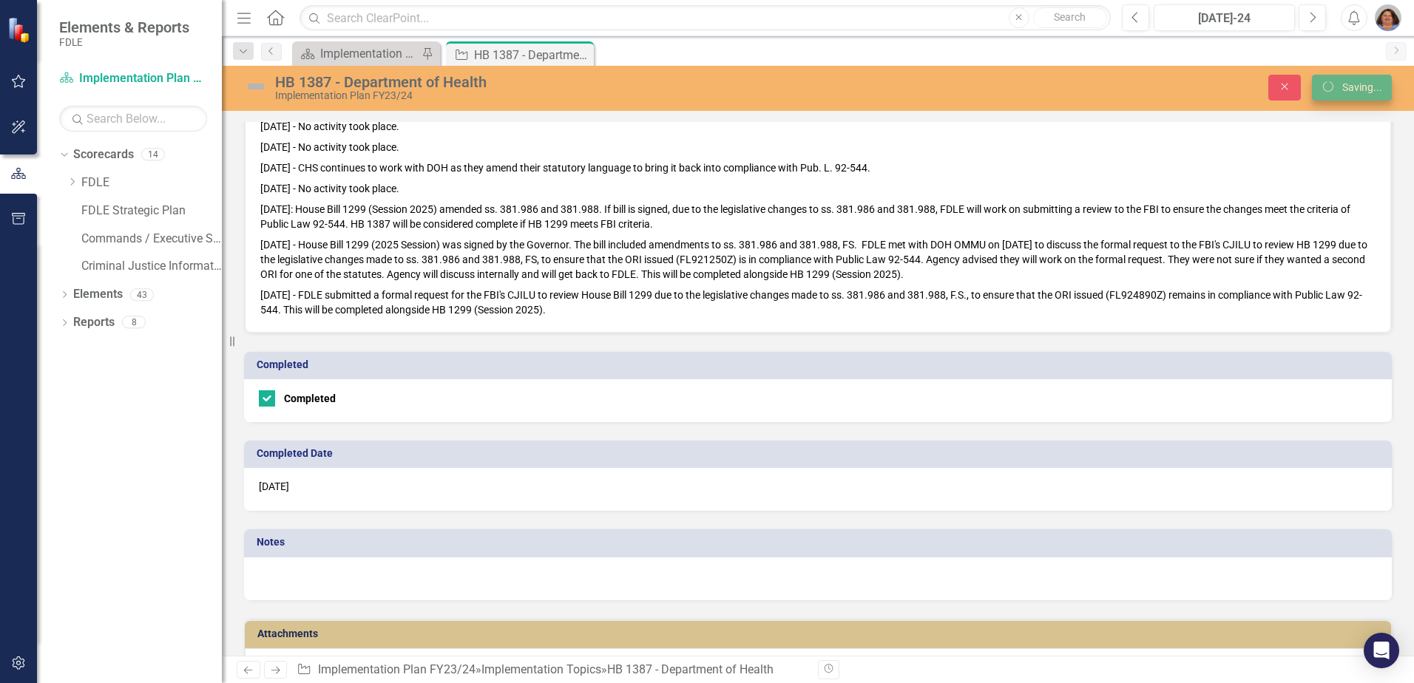
scroll to position [888, 0]
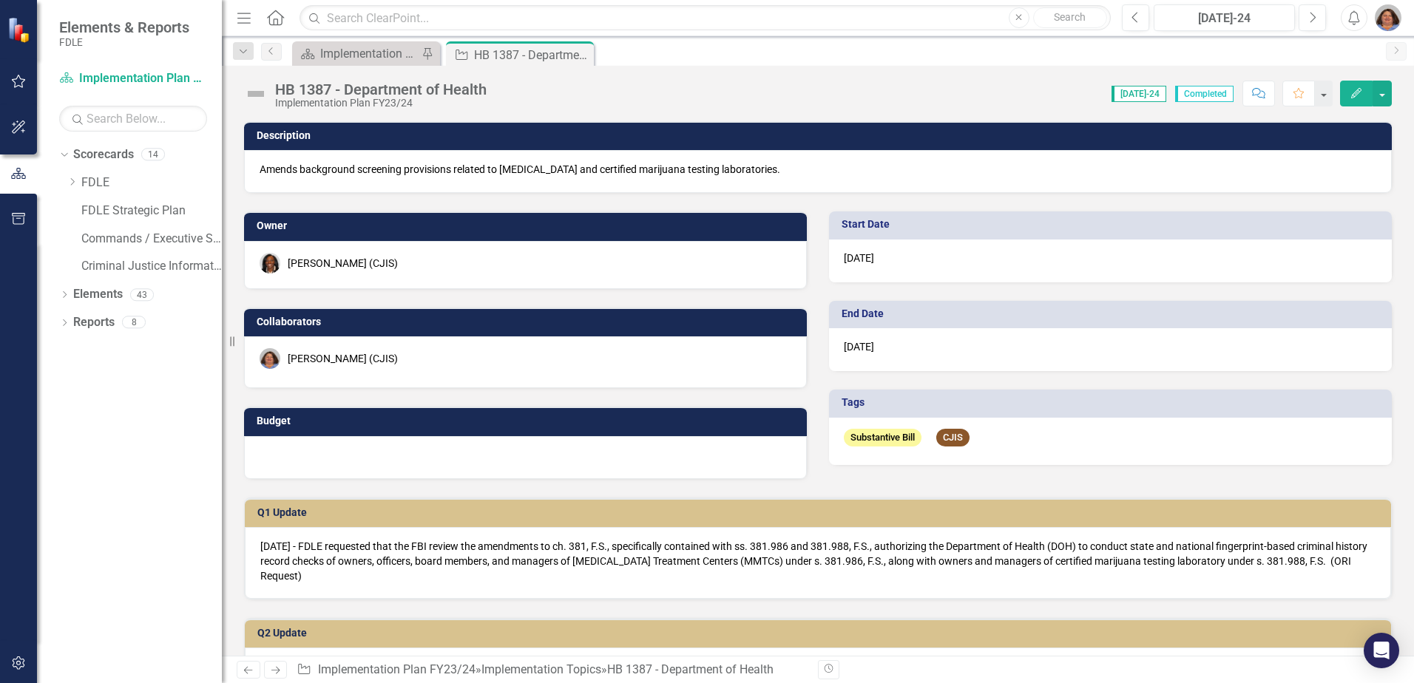
click at [258, 93] on img at bounding box center [256, 94] width 24 height 24
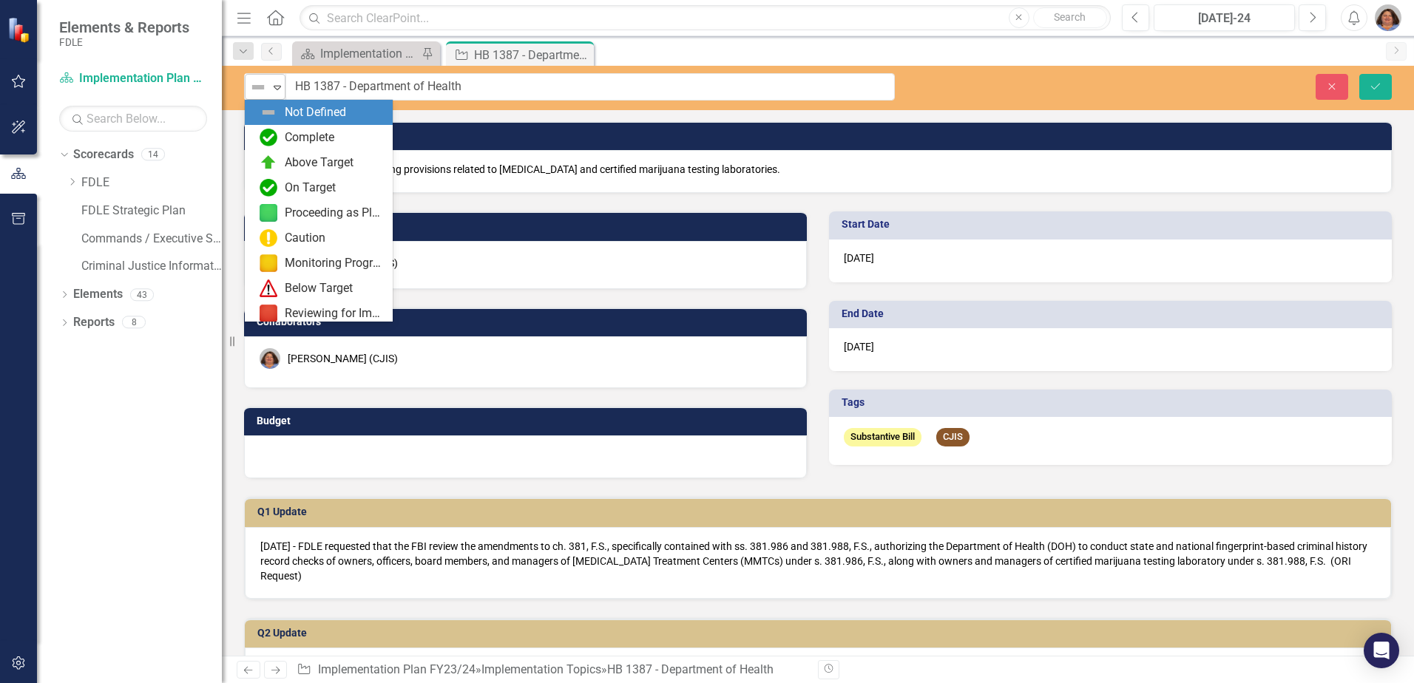
click at [276, 85] on icon "Expand" at bounding box center [277, 87] width 15 height 12
click at [303, 136] on div "Complete" at bounding box center [310, 137] width 50 height 17
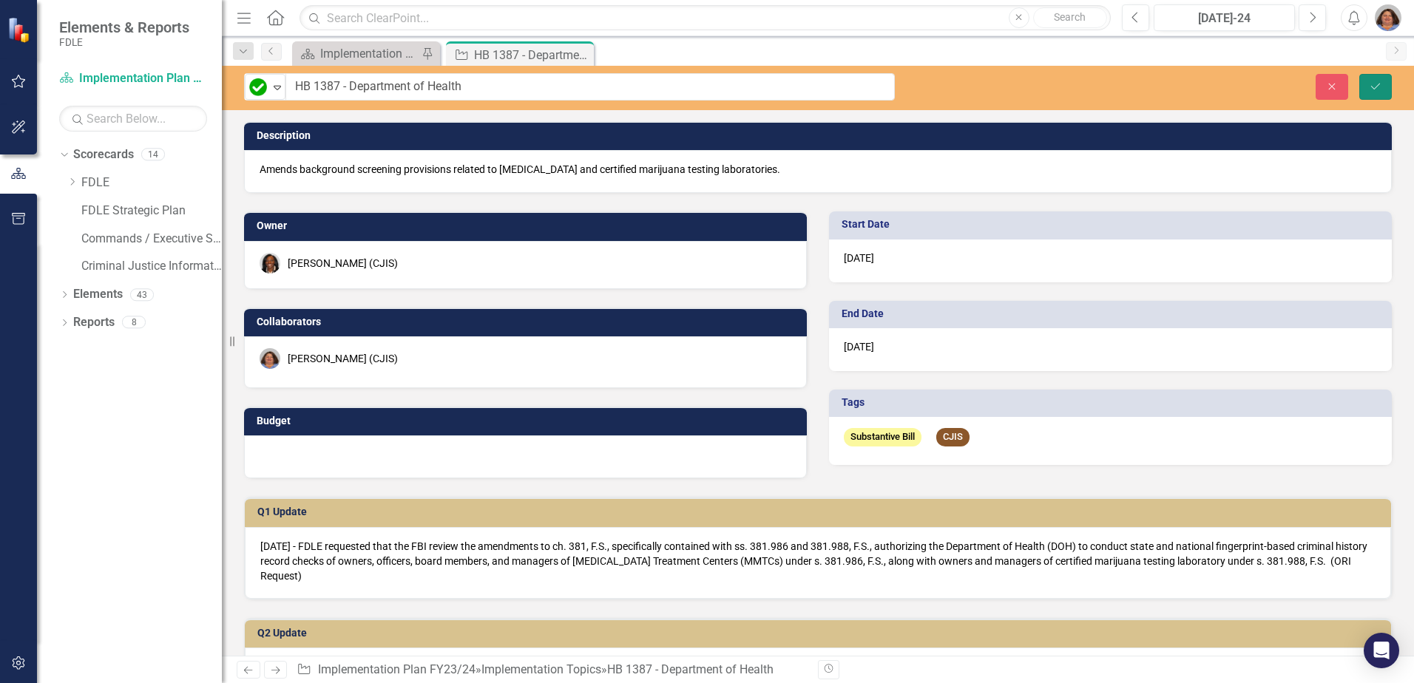
click at [1376, 84] on icon "Save" at bounding box center [1375, 86] width 13 height 10
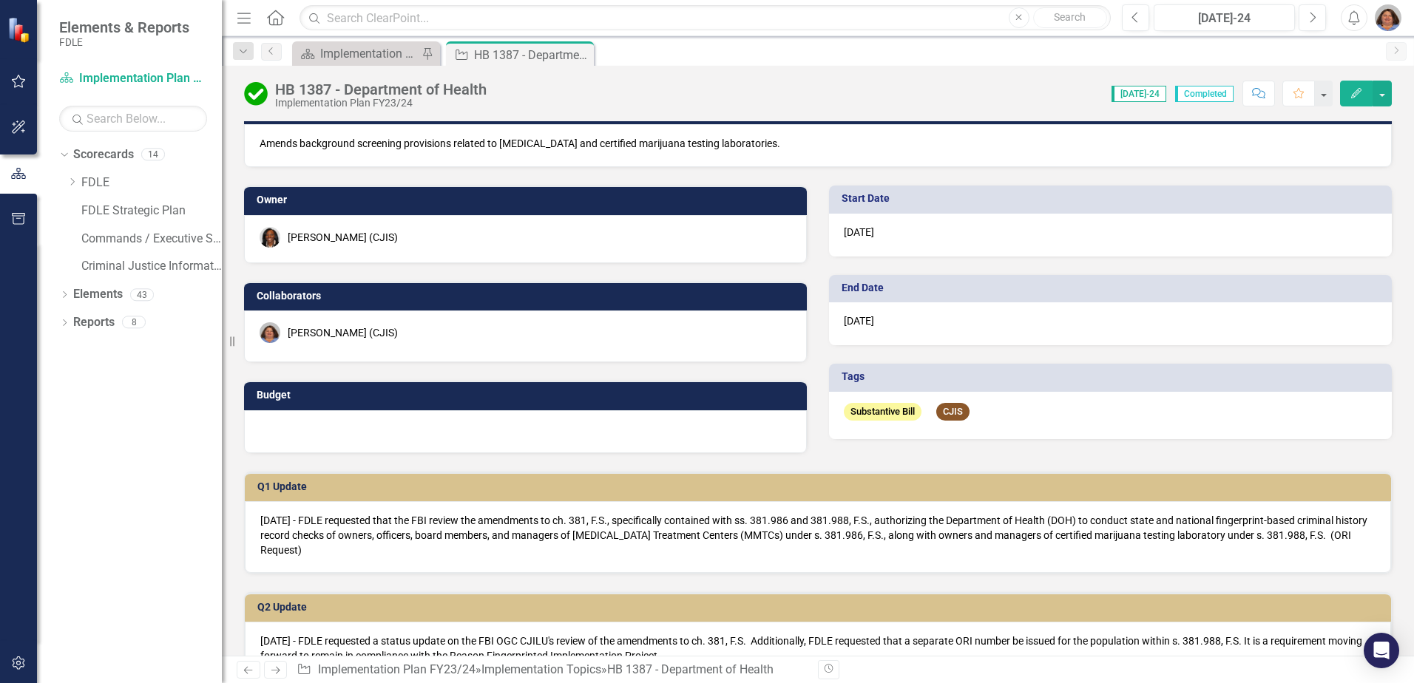
scroll to position [0, 0]
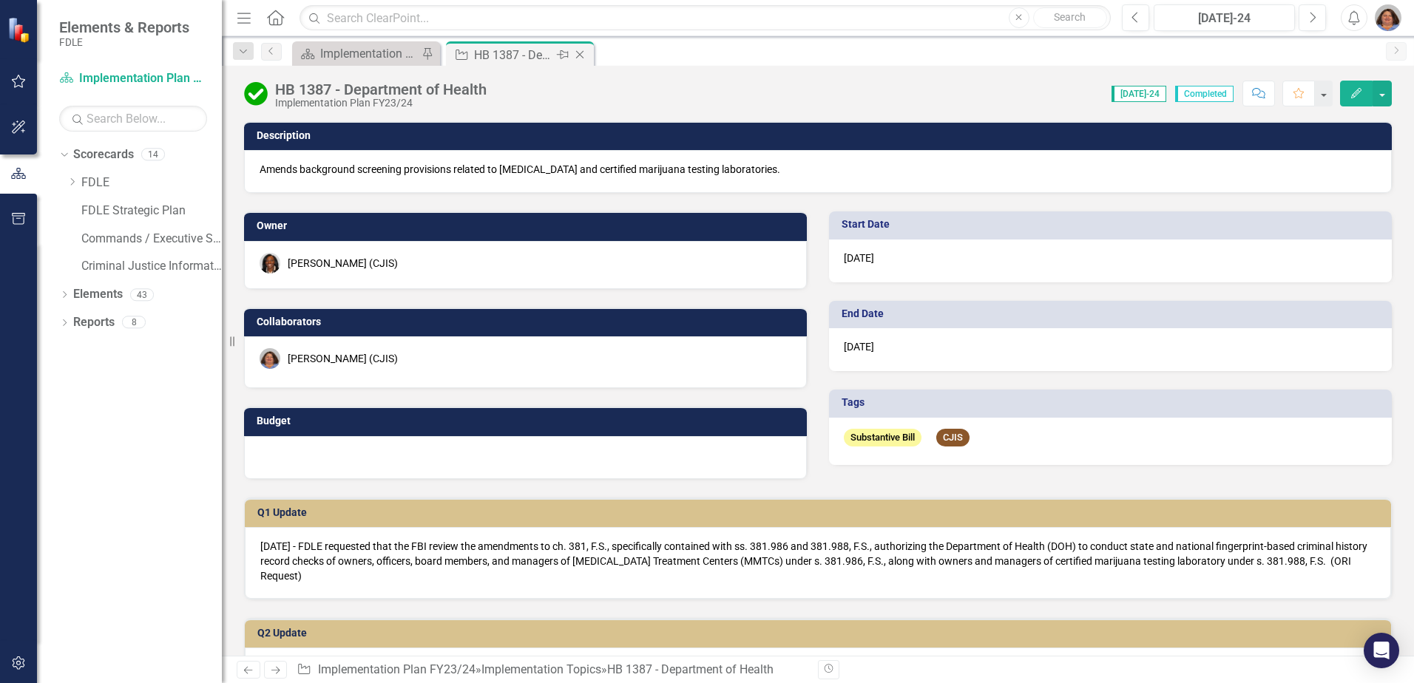
click at [581, 52] on icon "Close" at bounding box center [579, 55] width 15 height 12
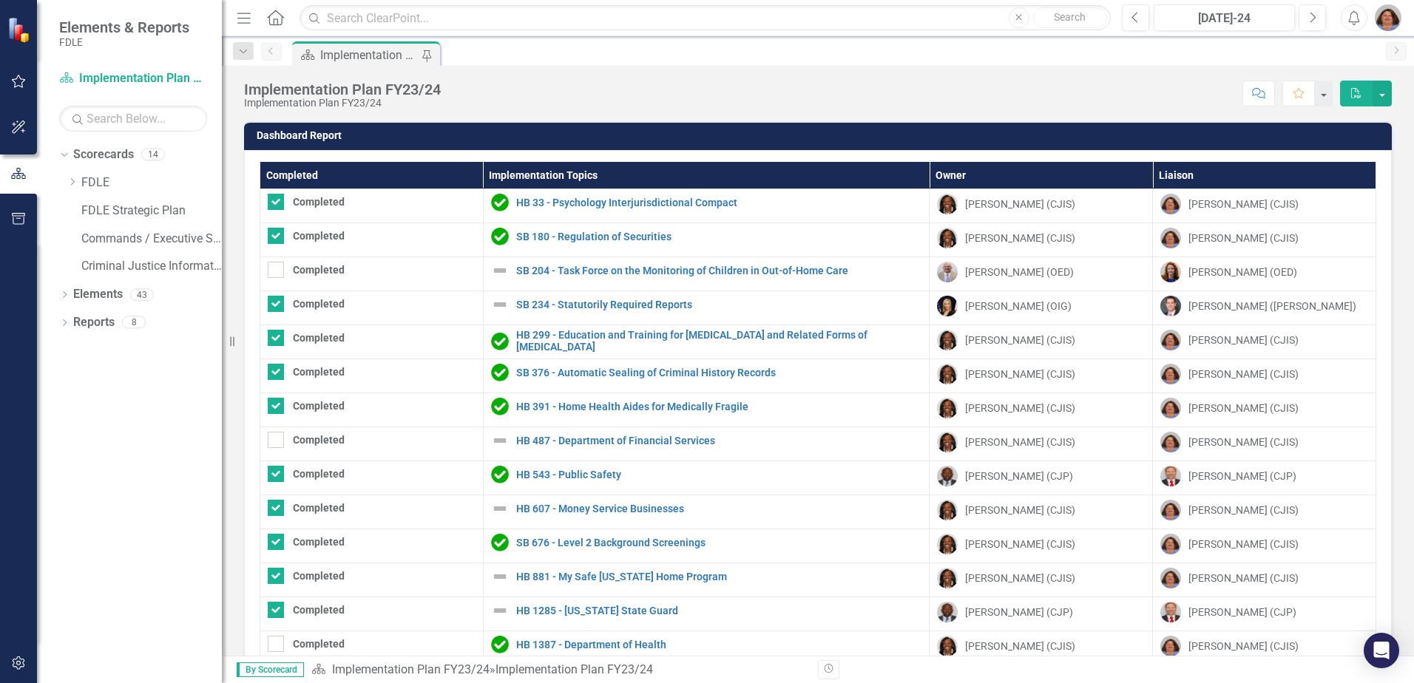
checkbox input "true"
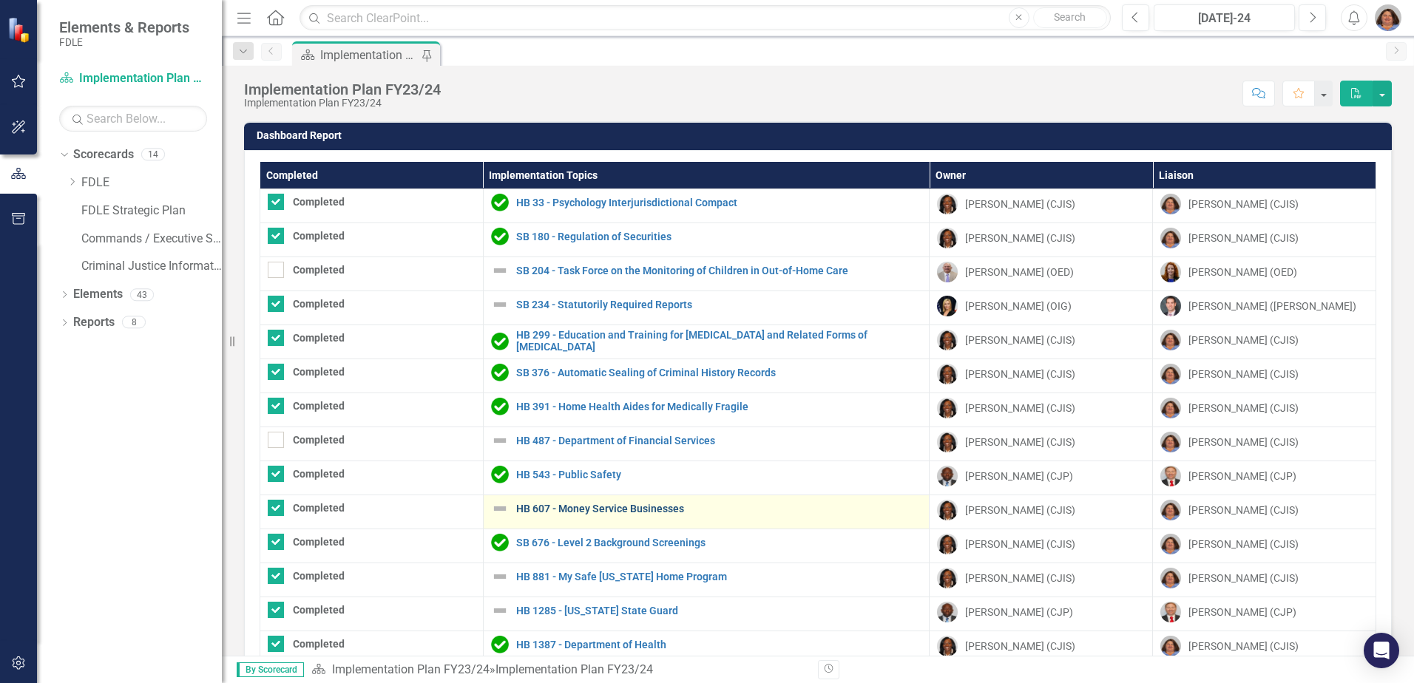
click at [613, 507] on link "HB 607 - Money Service Businesses" at bounding box center [719, 509] width 406 height 11
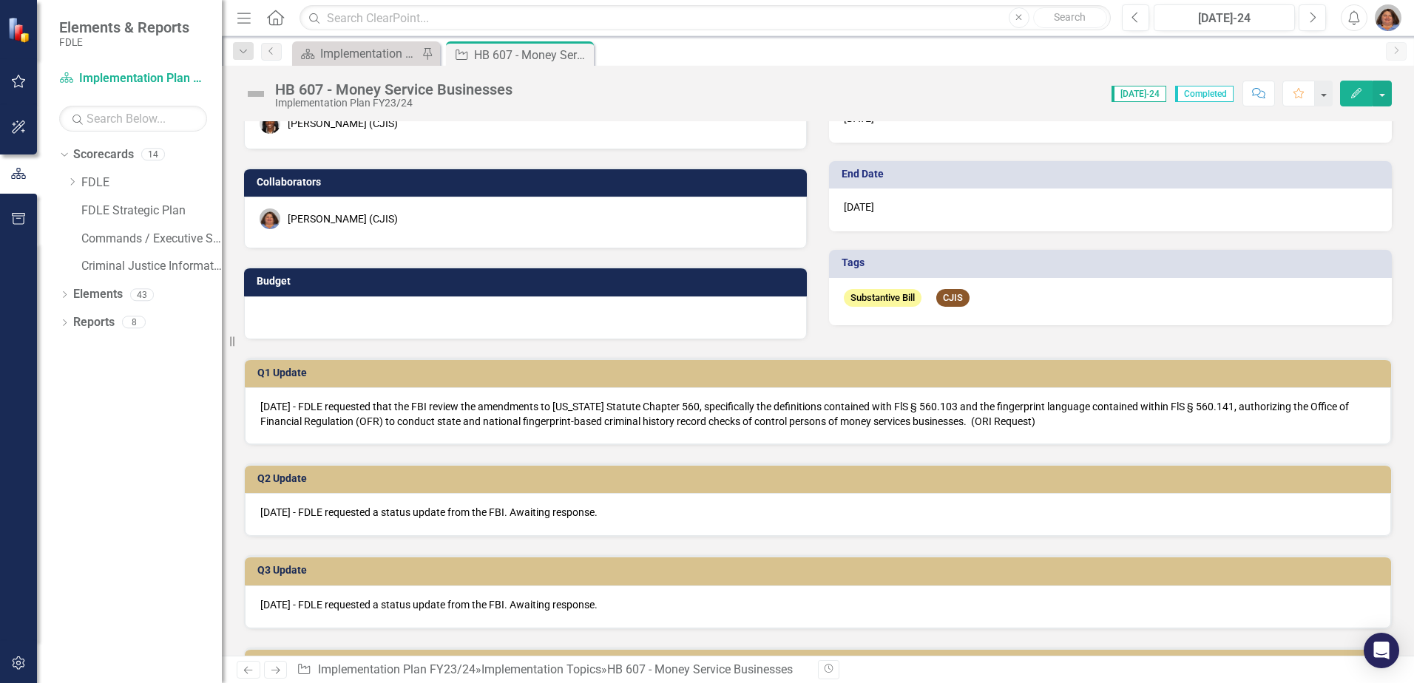
scroll to position [148, 0]
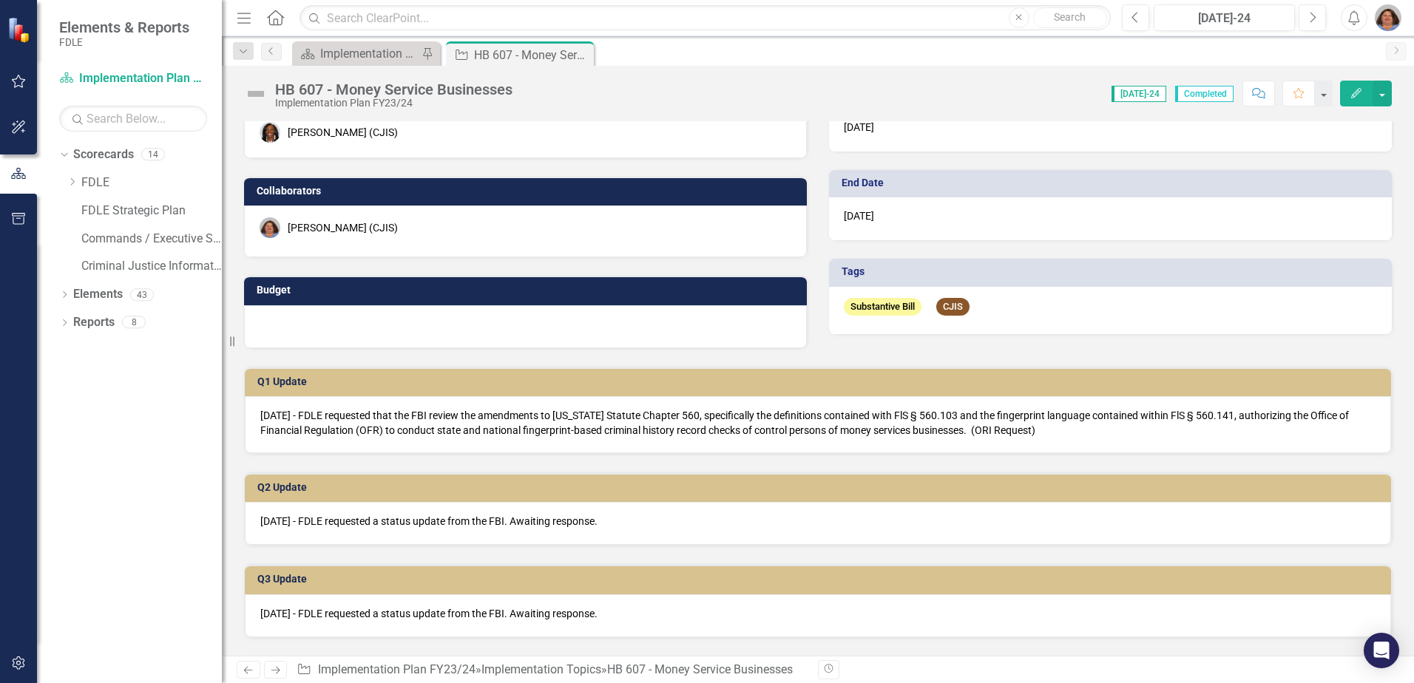
click at [257, 92] on img at bounding box center [256, 94] width 24 height 24
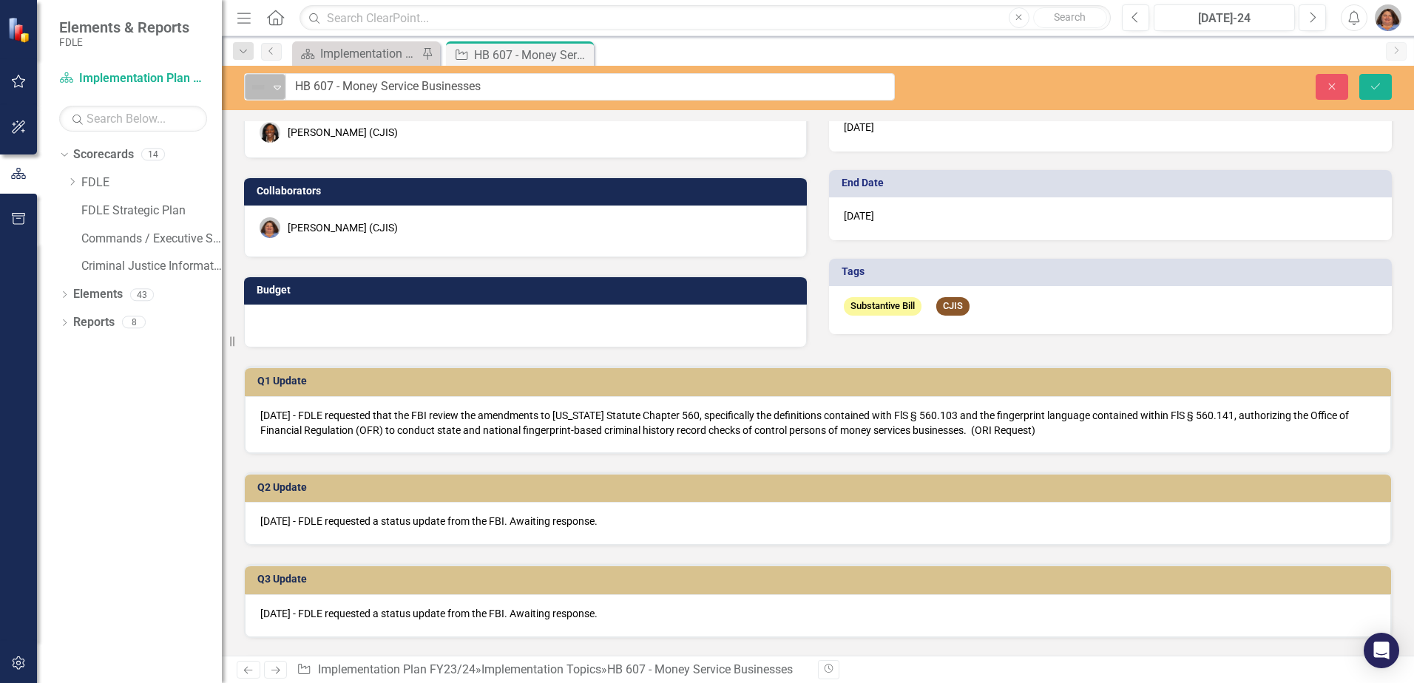
click at [283, 83] on icon "Expand" at bounding box center [277, 87] width 15 height 12
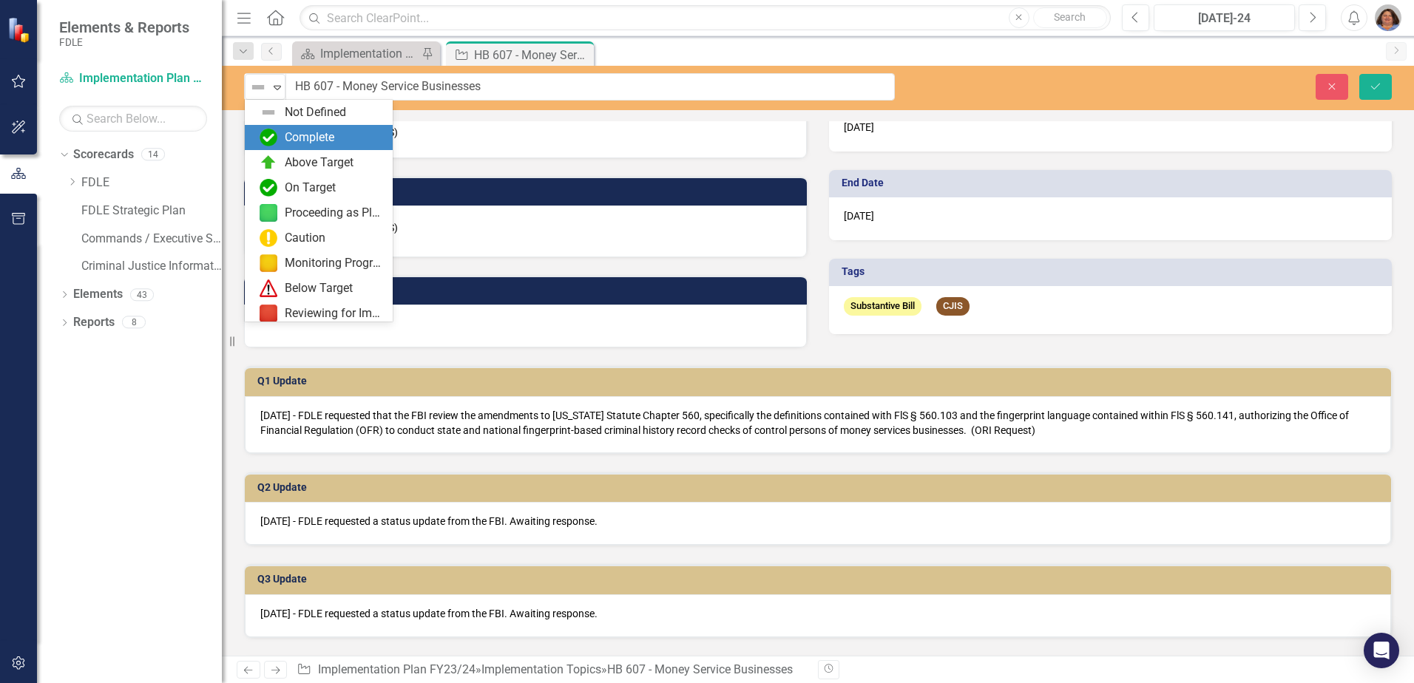
click at [296, 132] on div "Complete" at bounding box center [310, 137] width 50 height 17
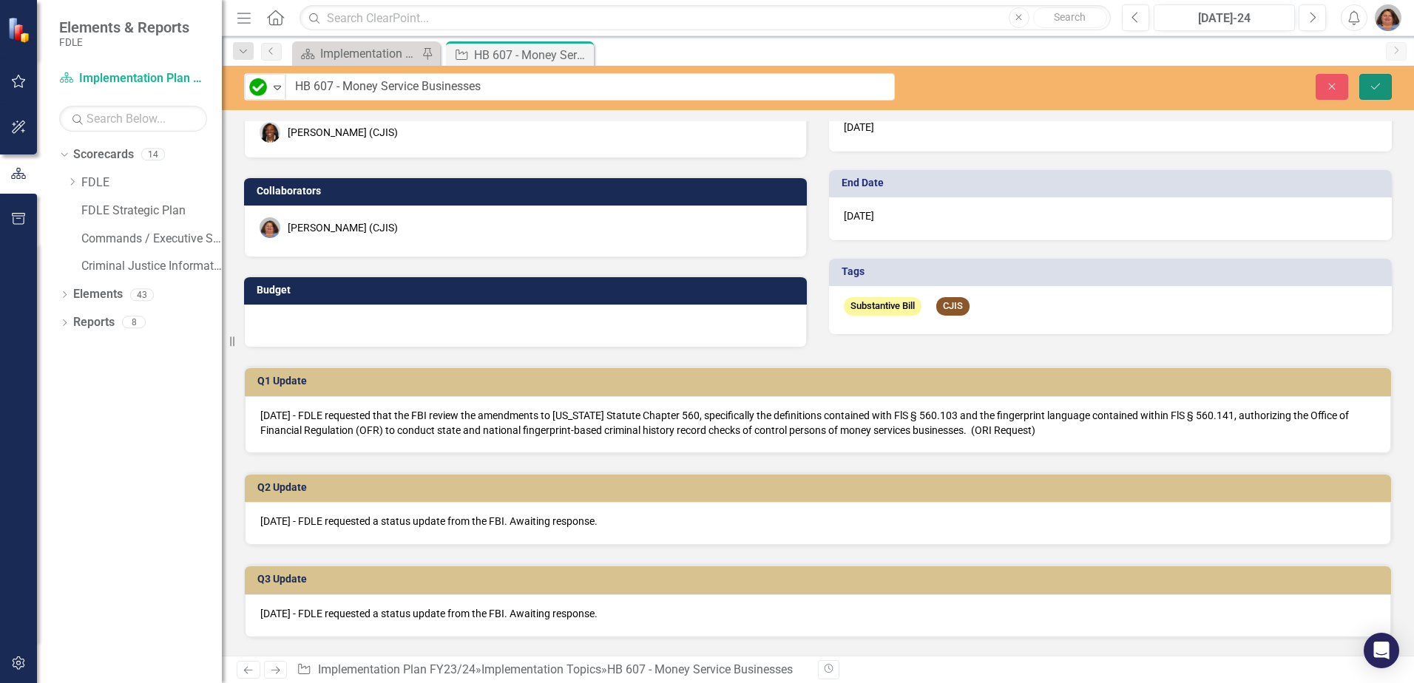
click at [1381, 75] on button "Save" at bounding box center [1375, 87] width 33 height 26
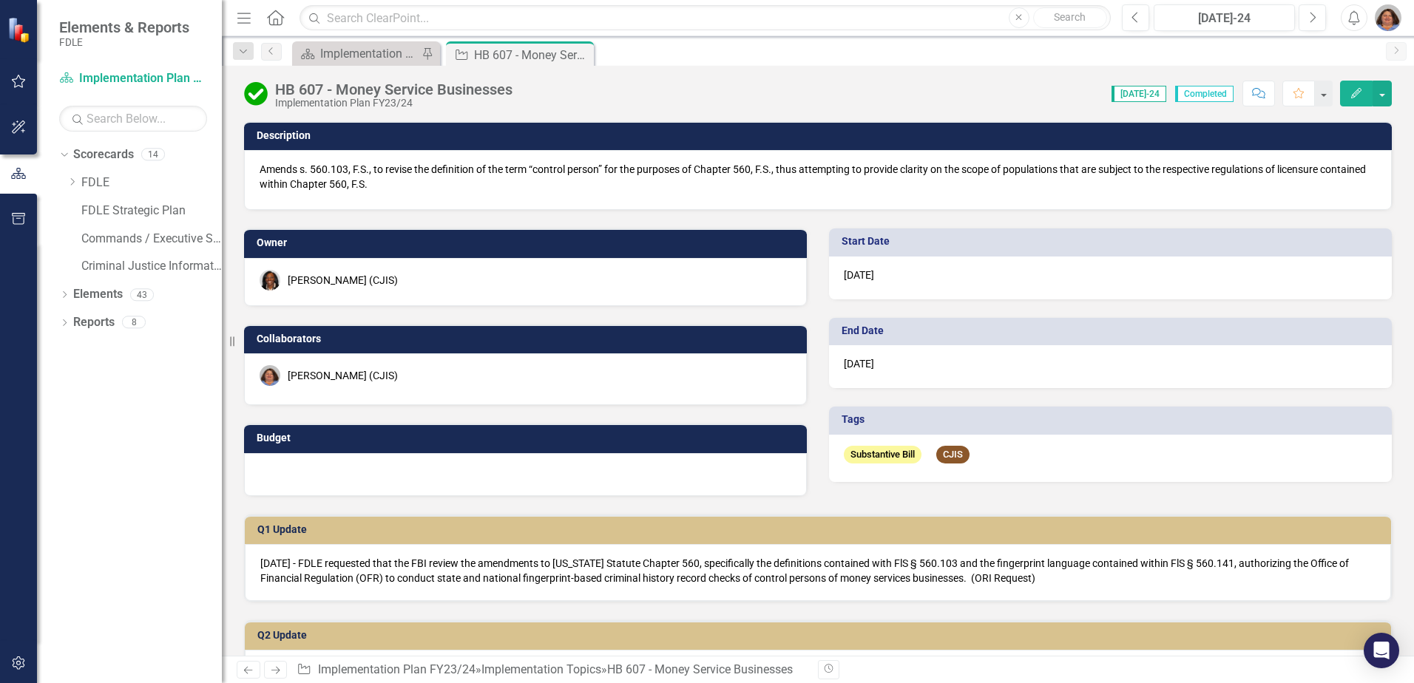
click at [0, 0] on icon "Close" at bounding box center [0, 0] width 0 height 0
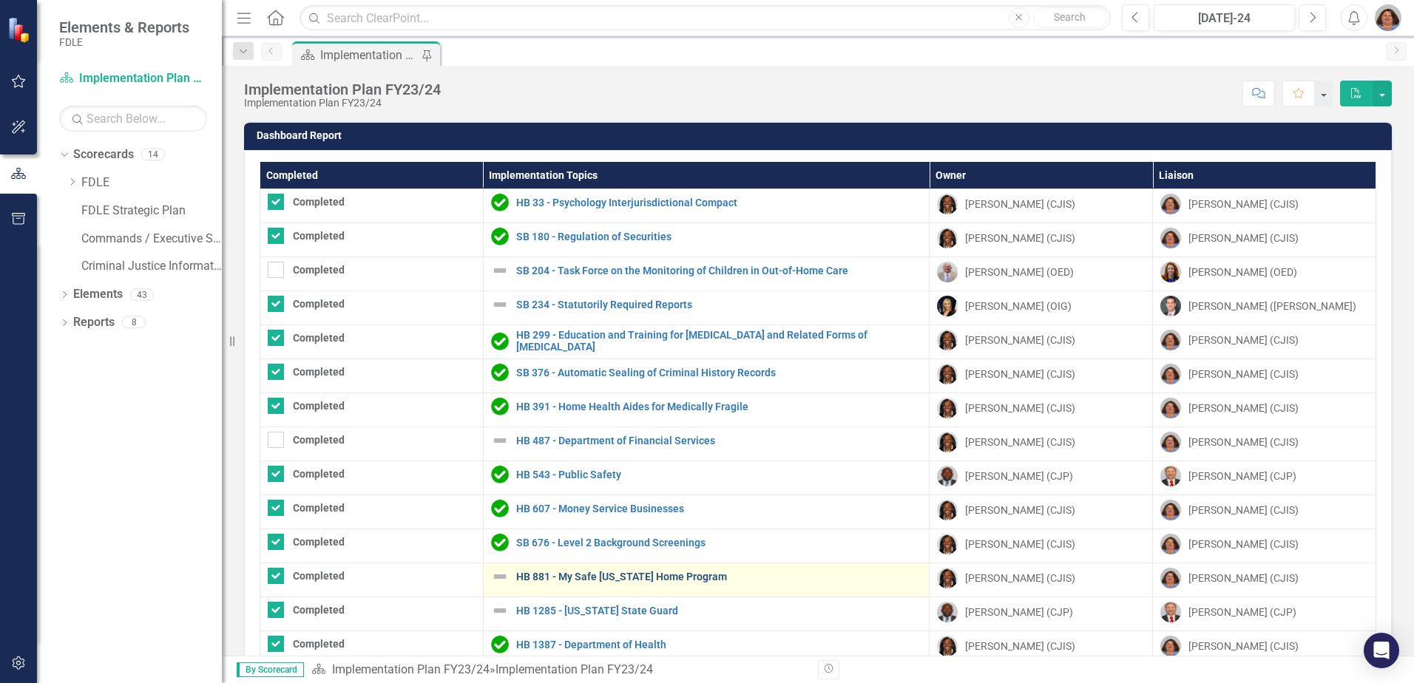
click at [645, 572] on link "HB 881 - My Safe [US_STATE] Home Program" at bounding box center [719, 577] width 406 height 11
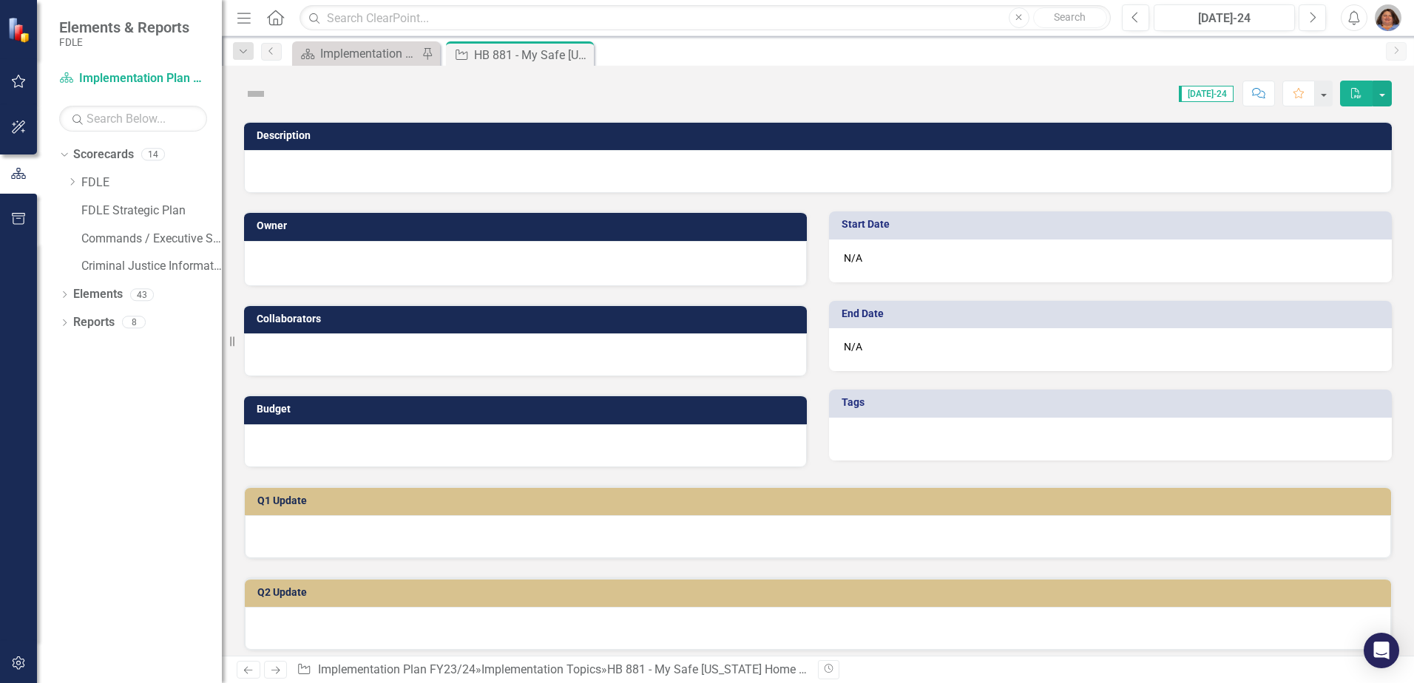
checkbox input "true"
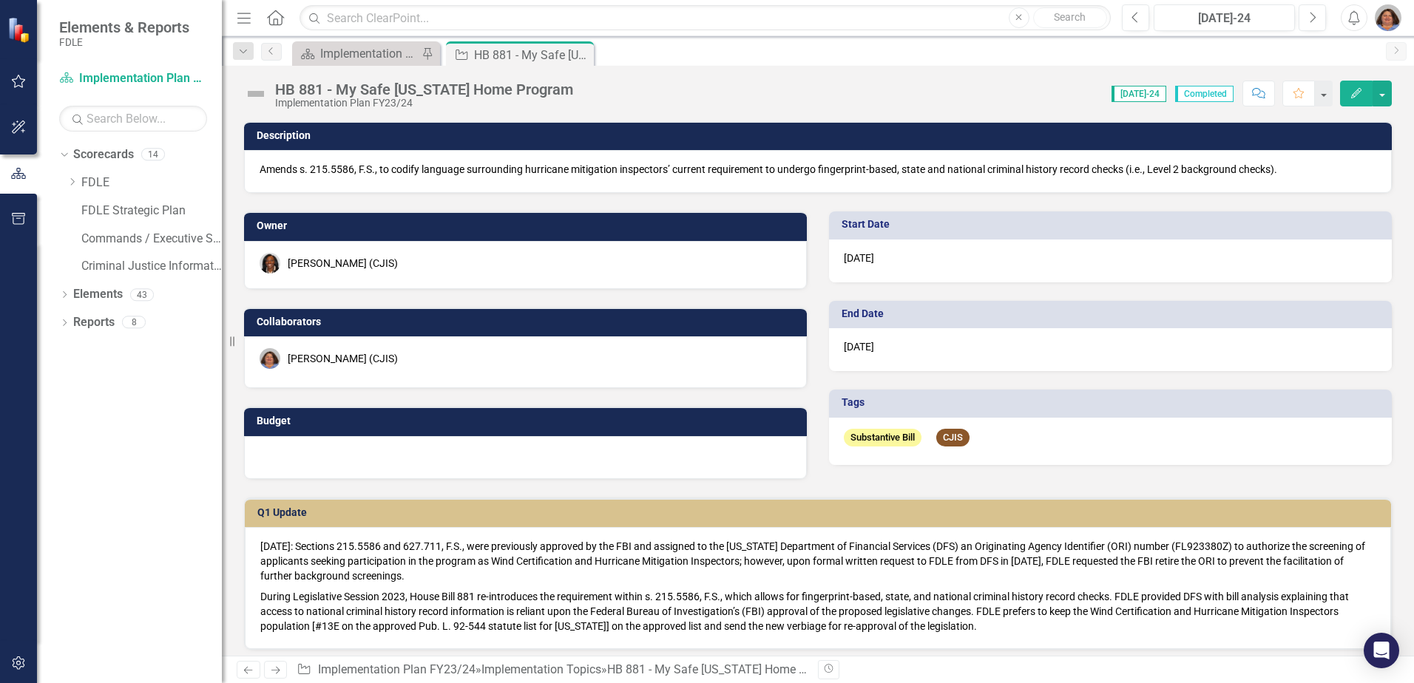
click at [261, 89] on img at bounding box center [256, 94] width 24 height 24
click at [260, 96] on img at bounding box center [256, 94] width 24 height 24
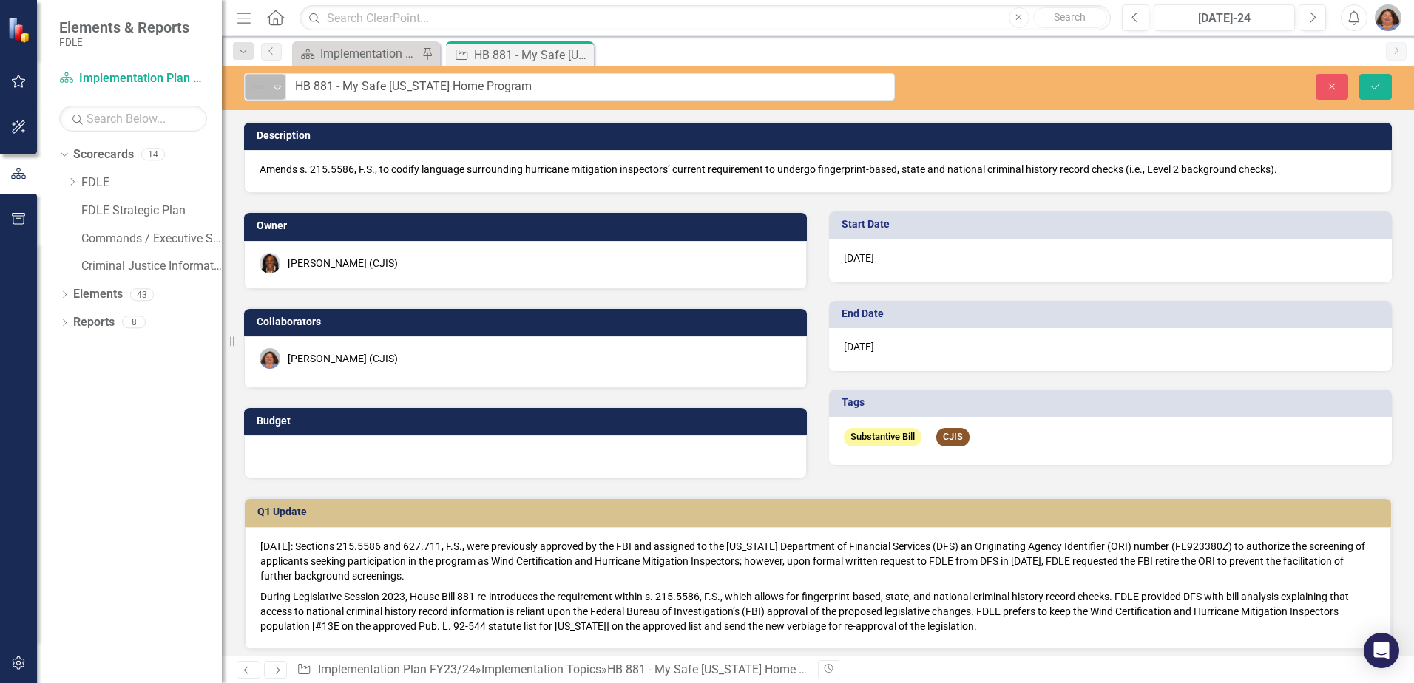
click at [279, 87] on icon "Expand" at bounding box center [277, 87] width 15 height 12
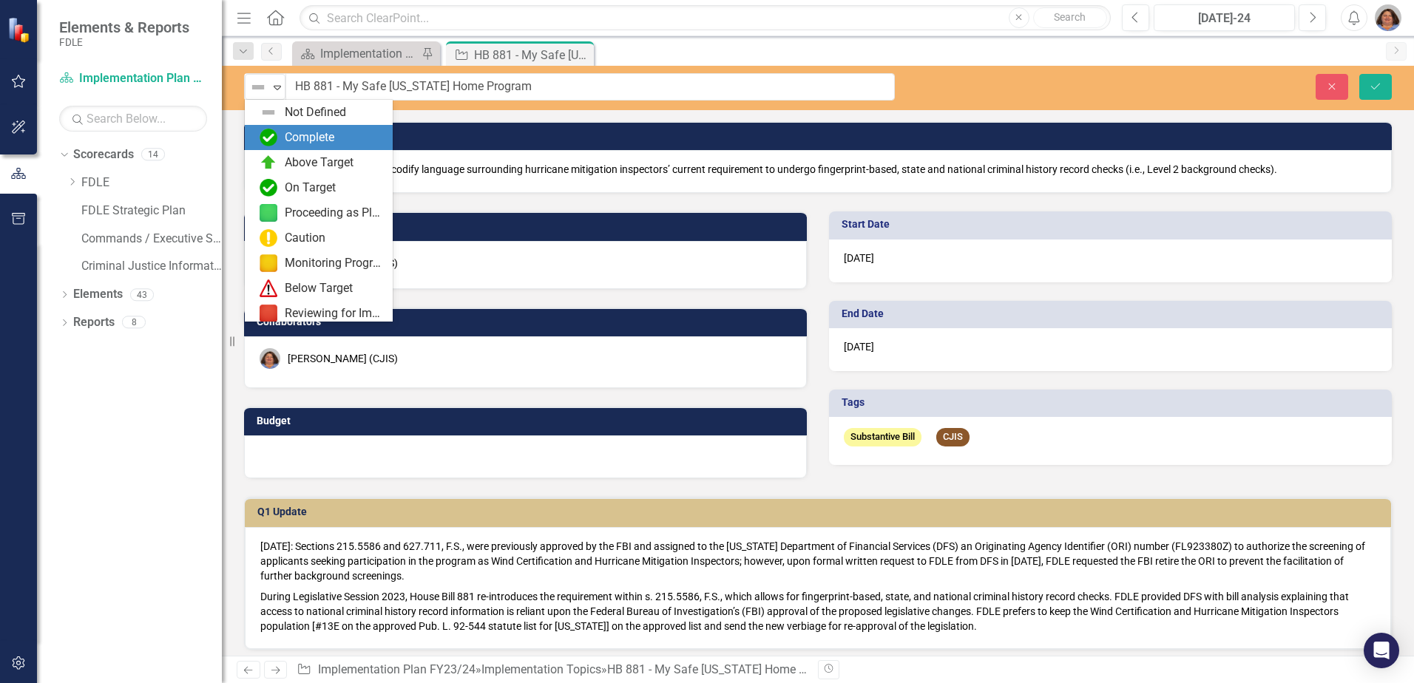
click at [319, 146] on div "Complete" at bounding box center [319, 137] width 148 height 25
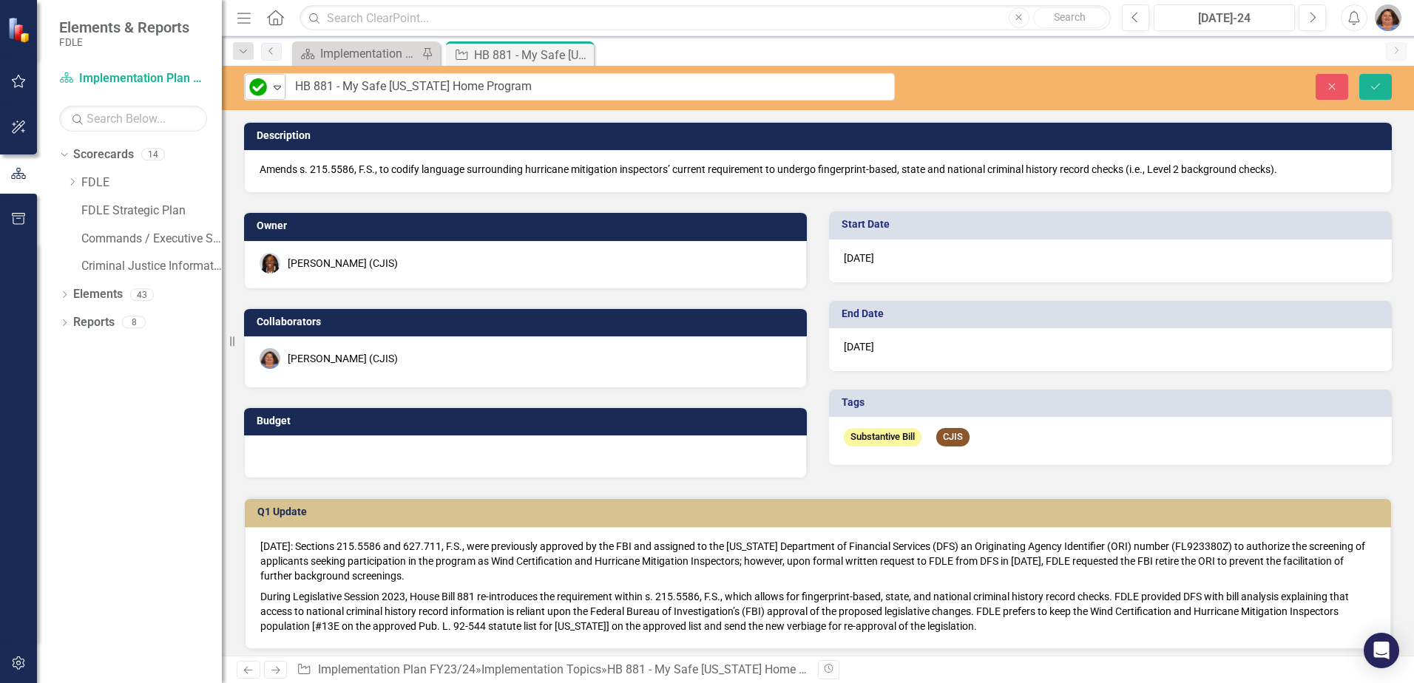
click at [277, 92] on icon "Expand" at bounding box center [277, 87] width 15 height 12
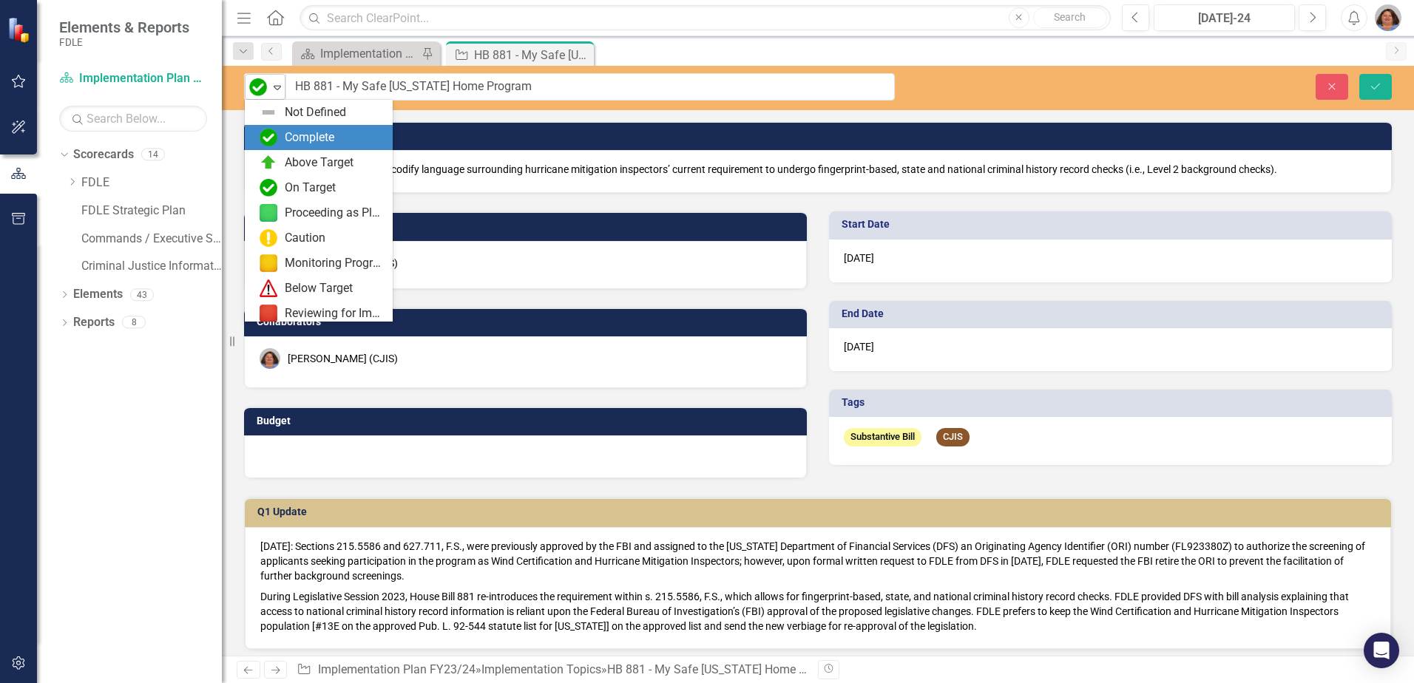
scroll to position [25, 0]
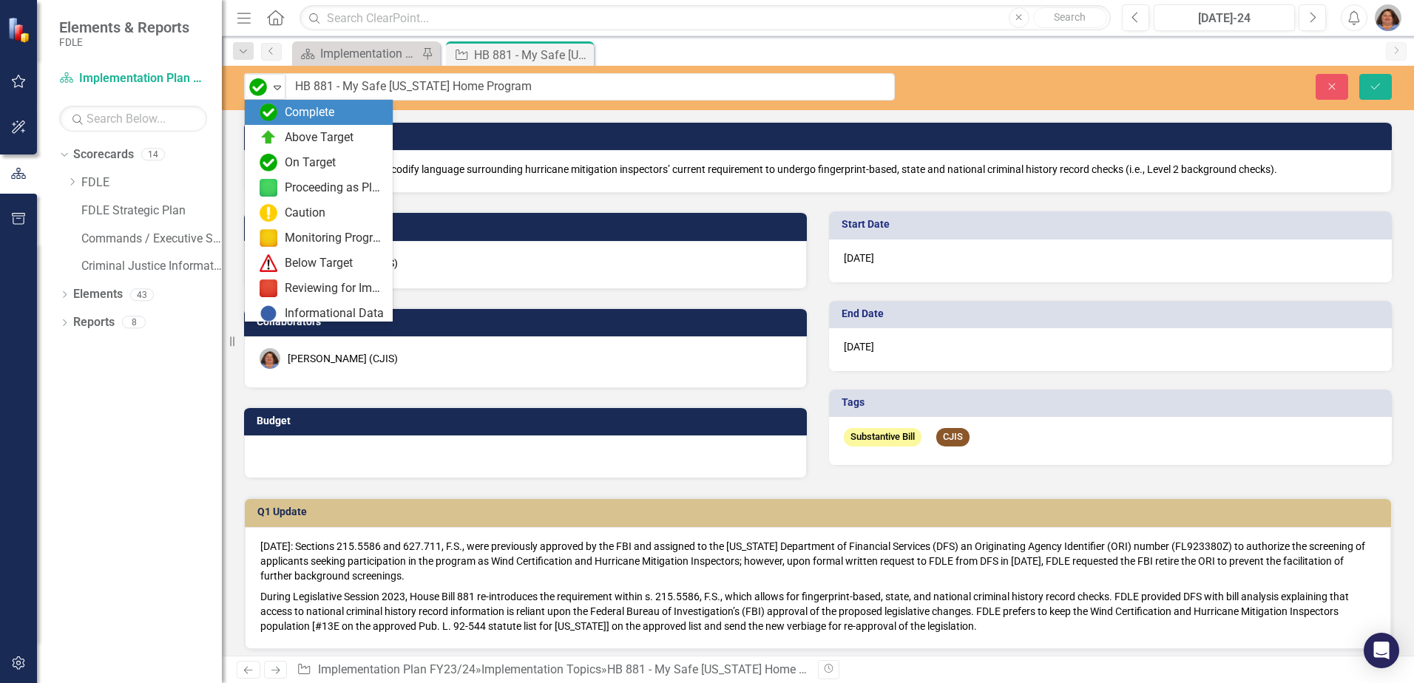
click at [297, 111] on div "Complete" at bounding box center [310, 112] width 50 height 17
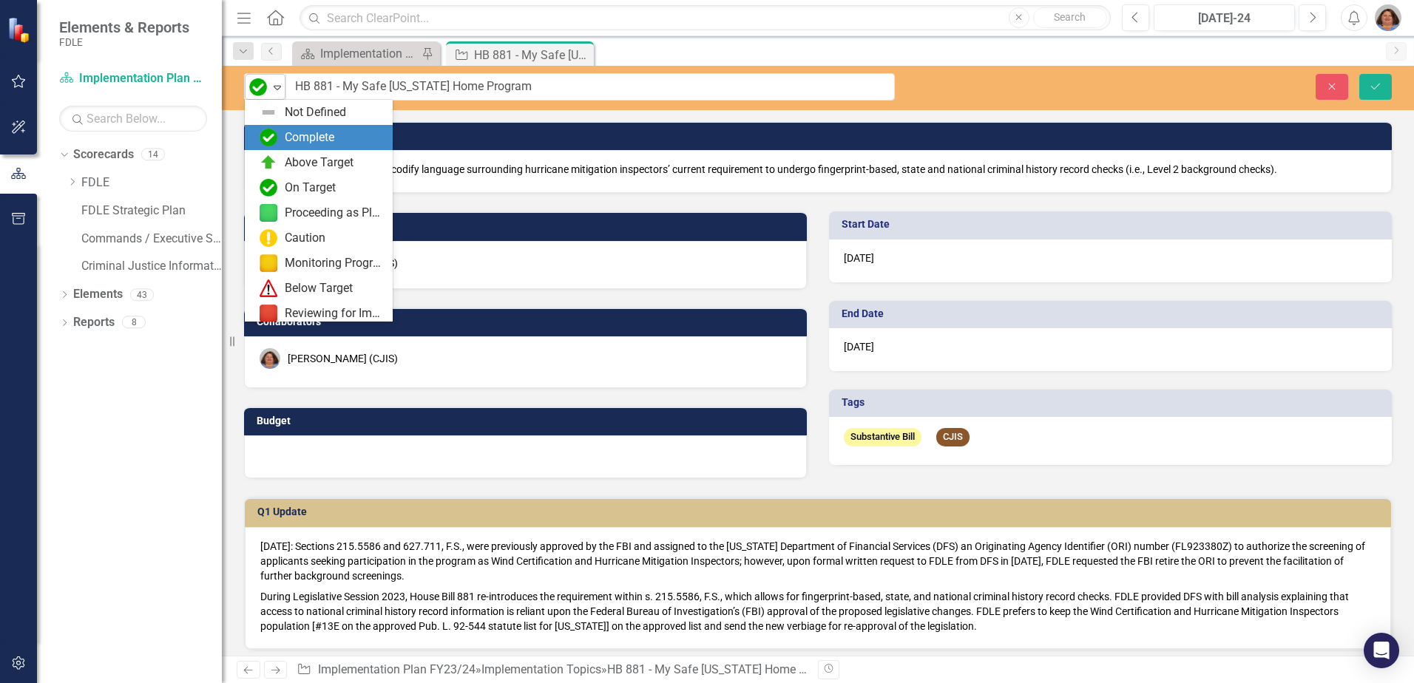
click at [280, 95] on div "Expand" at bounding box center [277, 87] width 15 height 24
click at [313, 138] on div "Complete" at bounding box center [310, 137] width 50 height 17
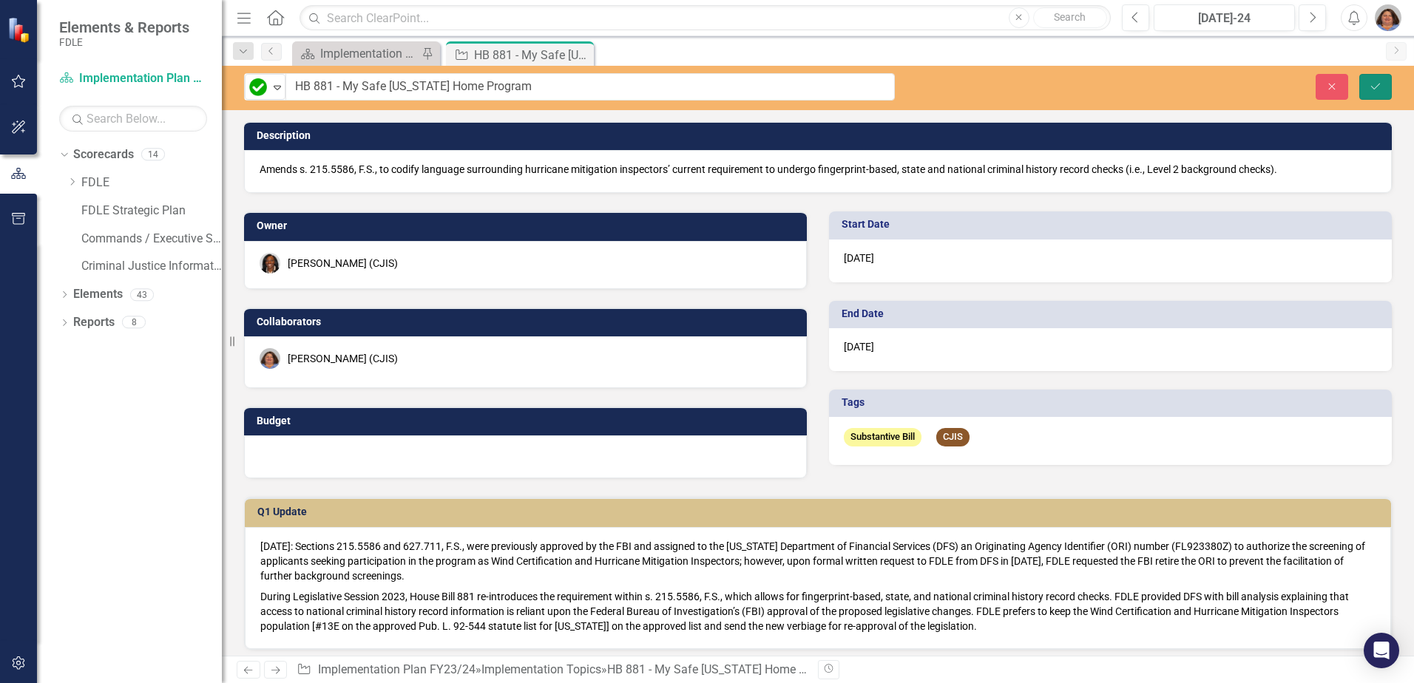
click at [1385, 82] on button "Save" at bounding box center [1375, 87] width 33 height 26
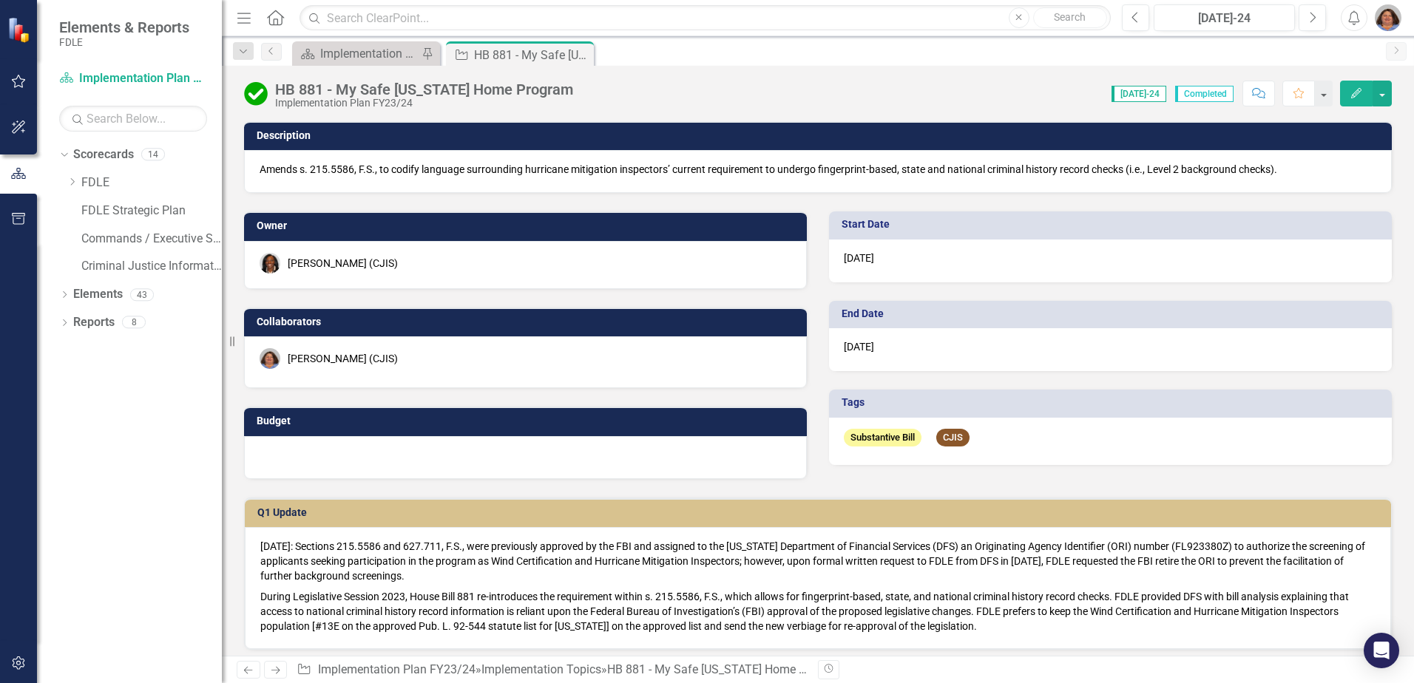
drag, startPoint x: 581, startPoint y: 53, endPoint x: 581, endPoint y: 65, distance: 11.8
click at [0, 0] on icon "Close" at bounding box center [0, 0] width 0 height 0
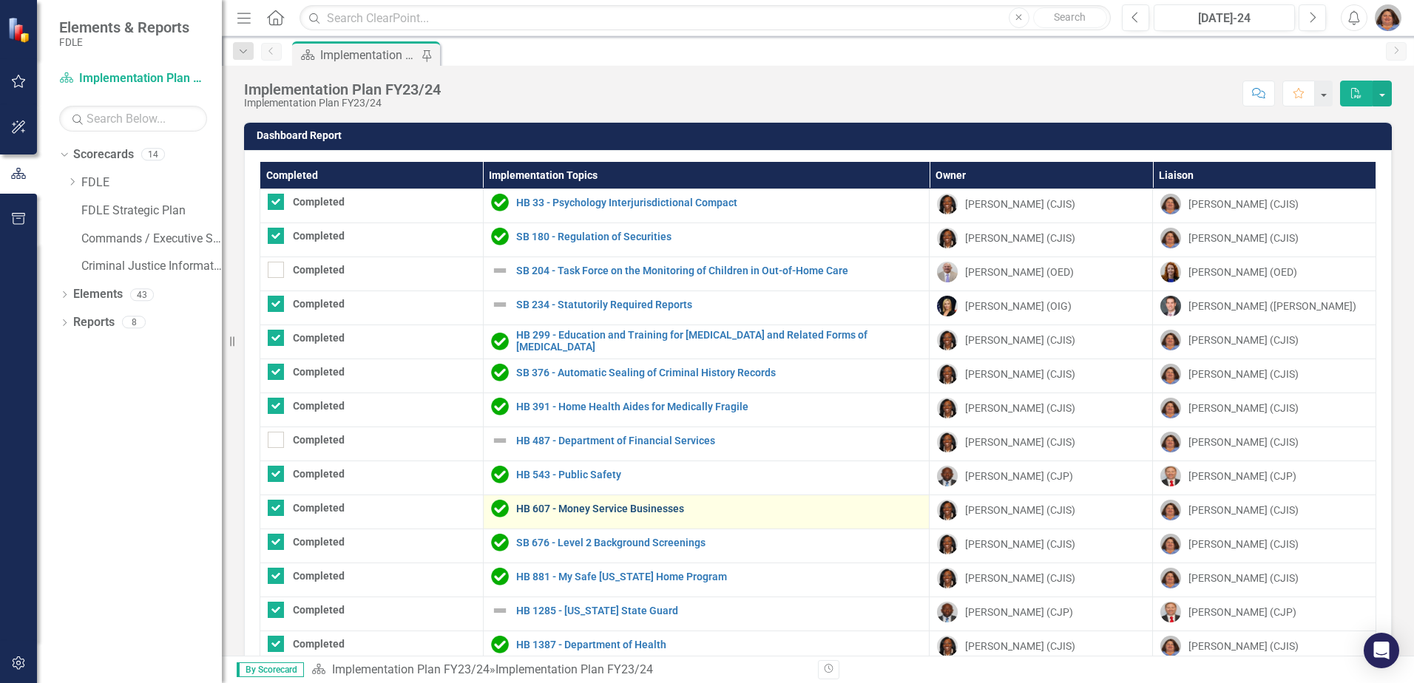
scroll to position [74, 0]
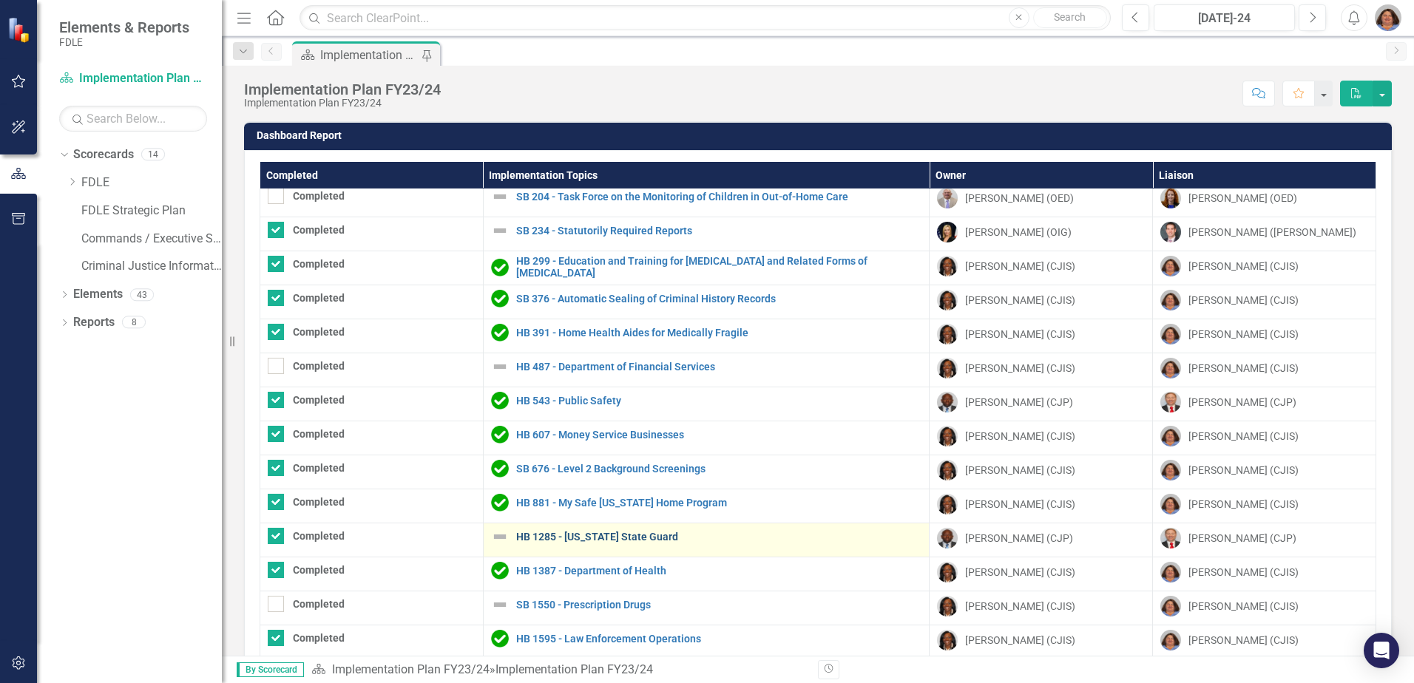
click at [624, 536] on link "HB 1285 - [US_STATE] State Guard" at bounding box center [719, 537] width 406 height 11
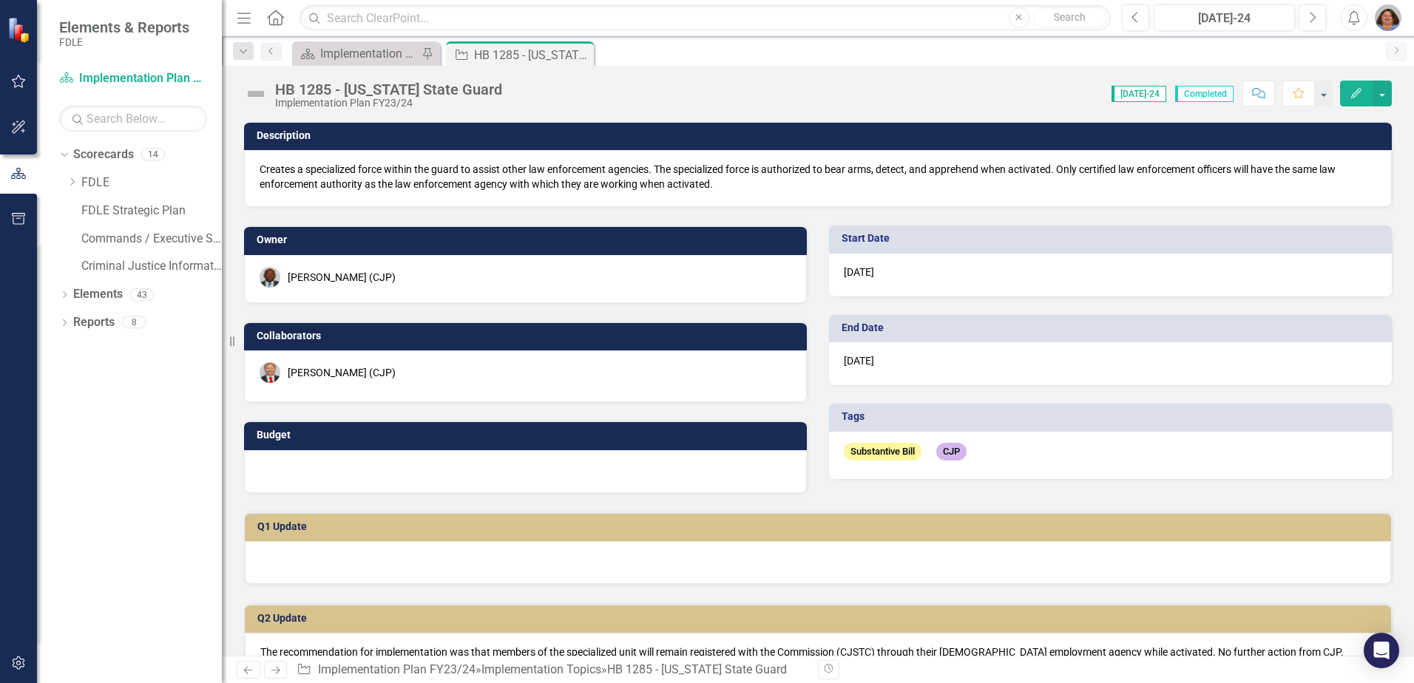
click at [259, 93] on img at bounding box center [256, 94] width 24 height 24
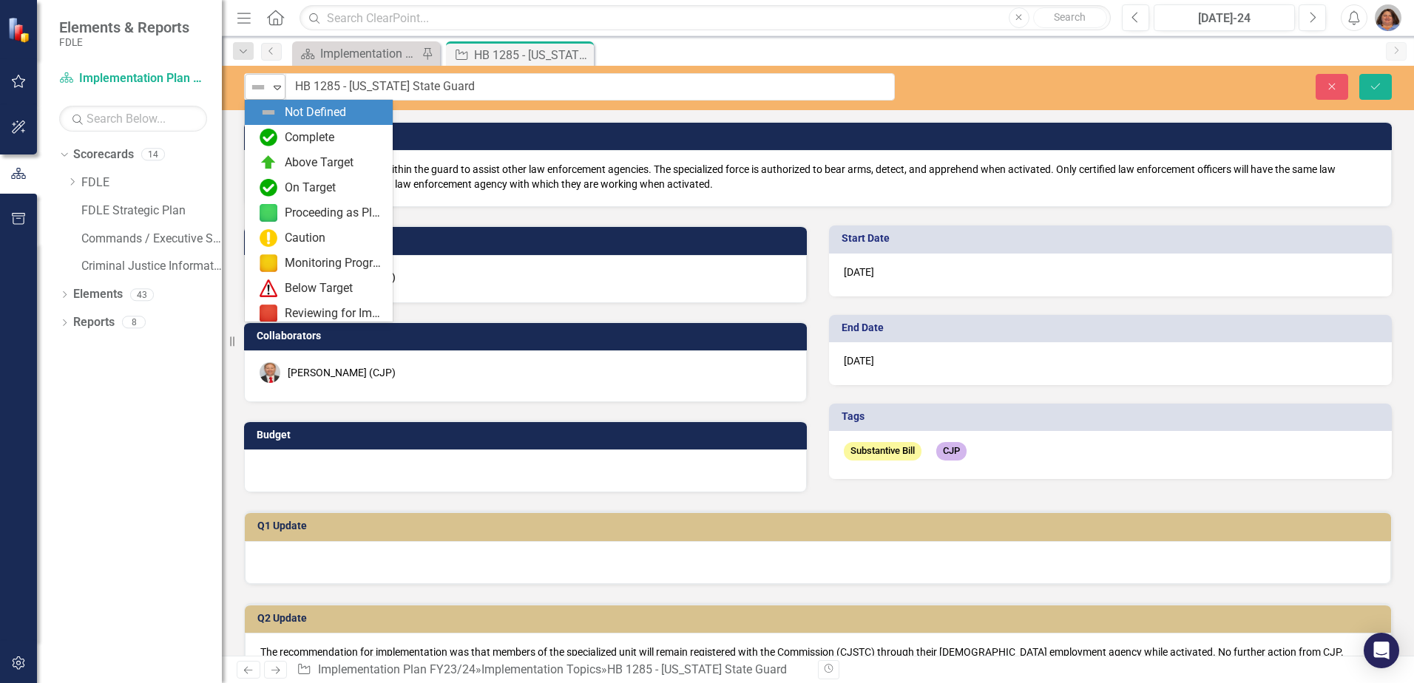
click at [277, 86] on icon at bounding box center [277, 88] width 7 height 4
click at [303, 131] on div "Complete" at bounding box center [310, 137] width 50 height 17
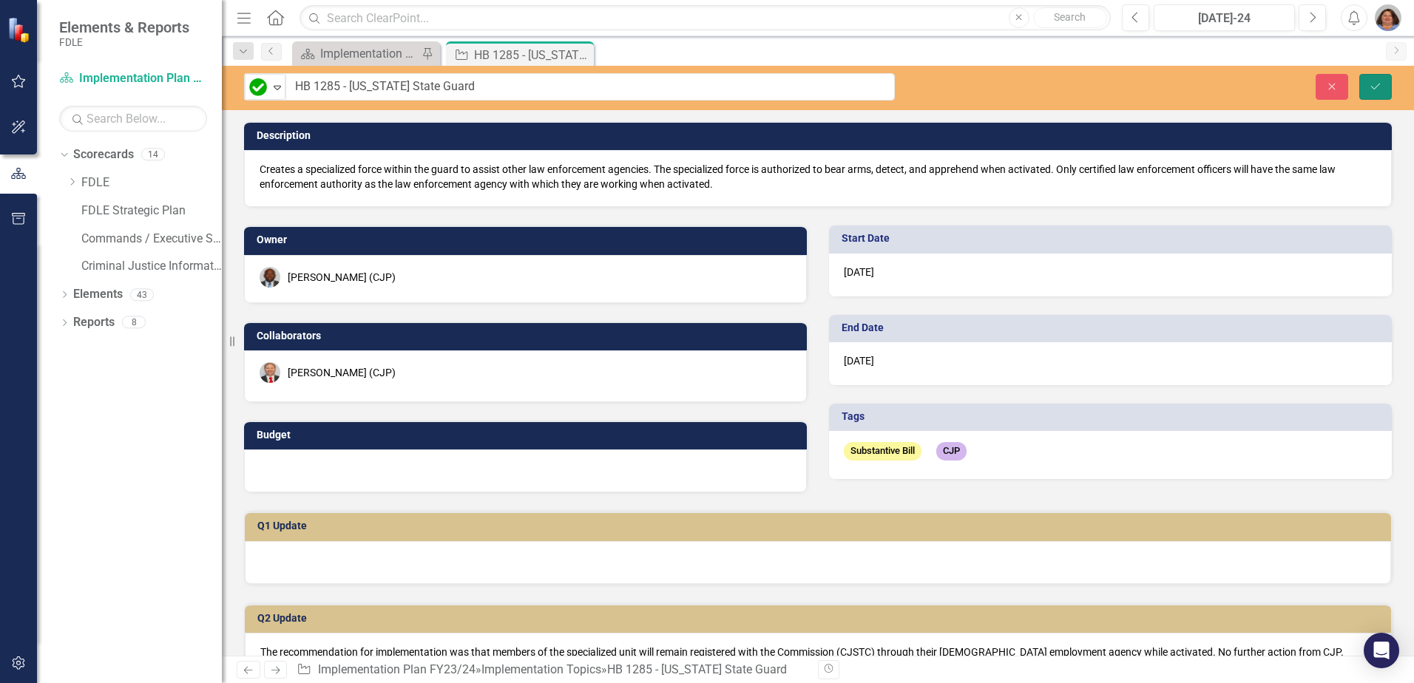
click at [1380, 85] on icon "Save" at bounding box center [1375, 86] width 13 height 10
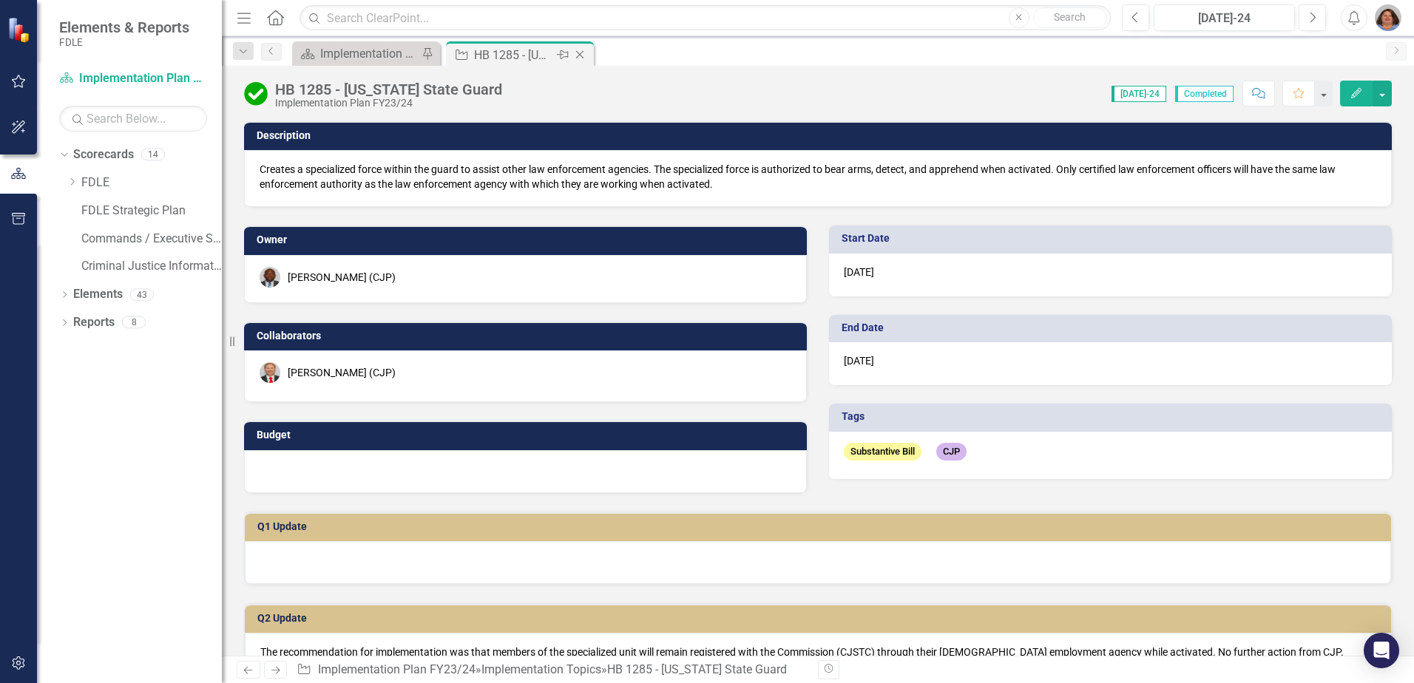
click at [581, 56] on icon at bounding box center [580, 55] width 8 height 8
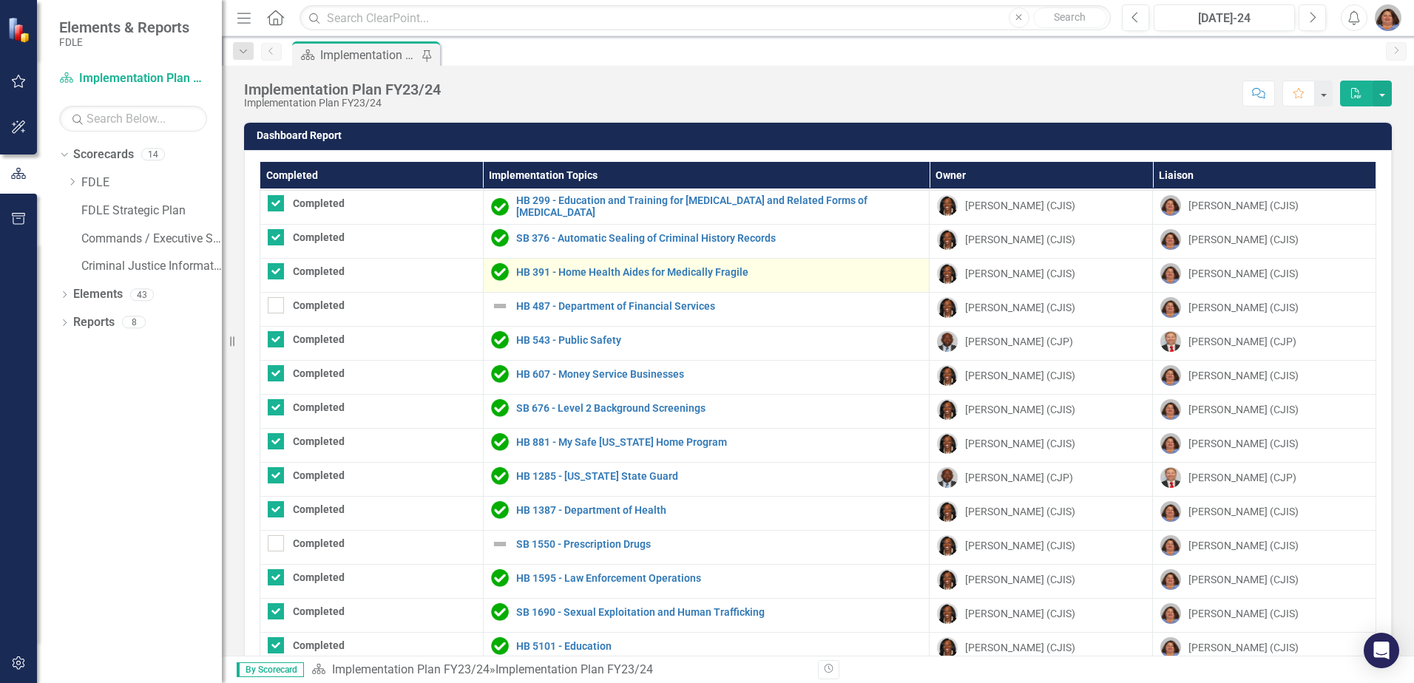
scroll to position [148, 0]
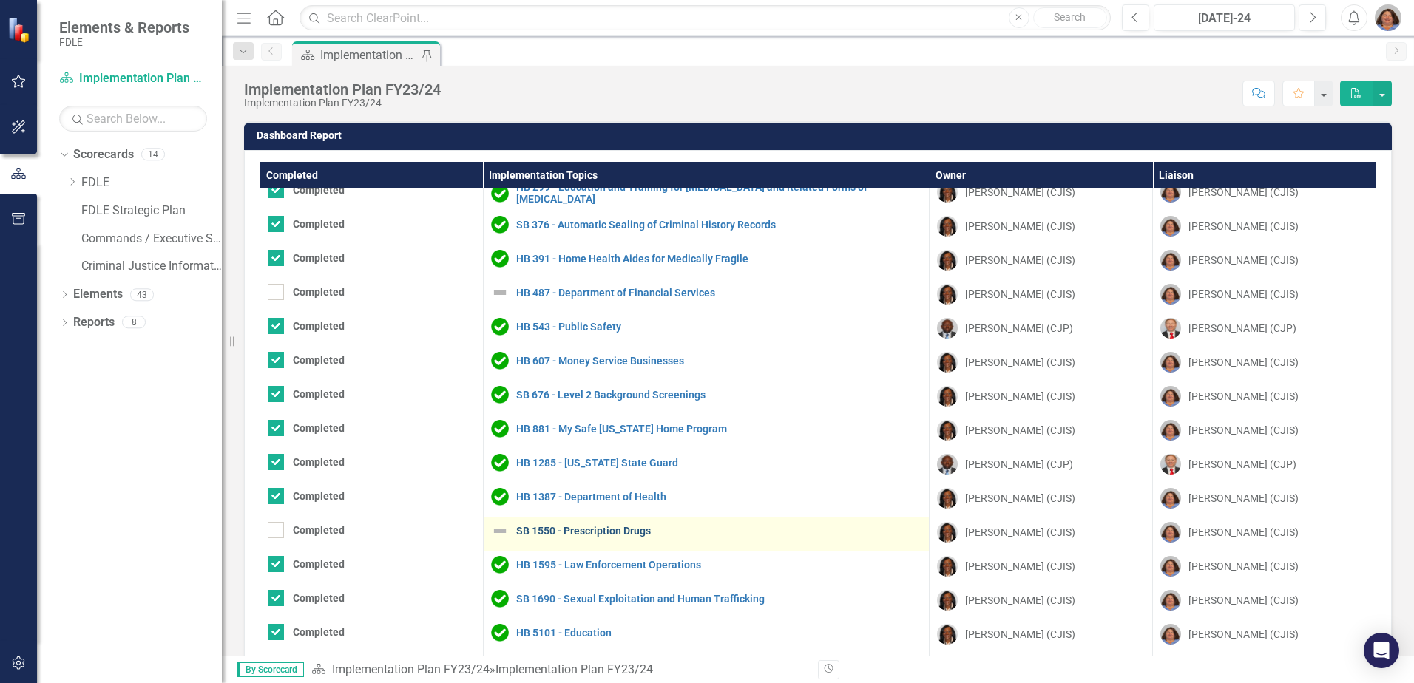
click at [591, 537] on link "SB 1550 - Prescription Drugs" at bounding box center [719, 531] width 406 height 11
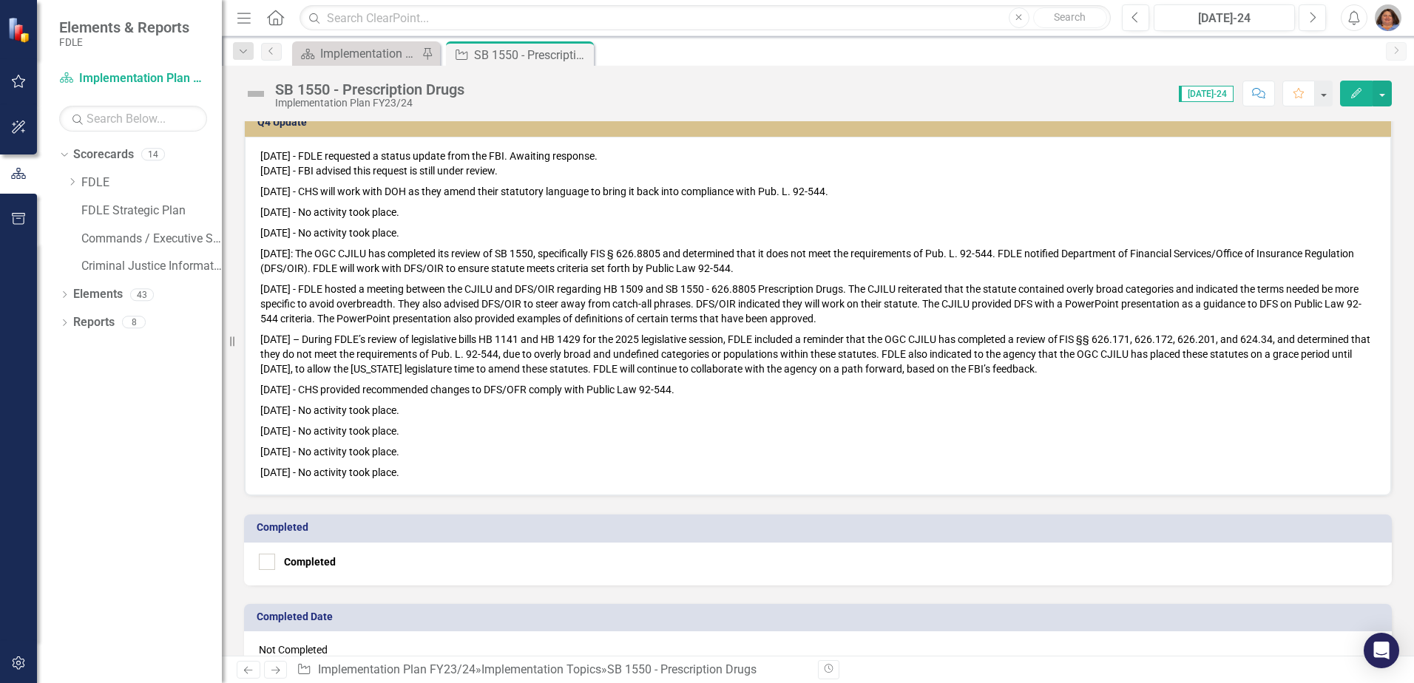
scroll to position [814, 0]
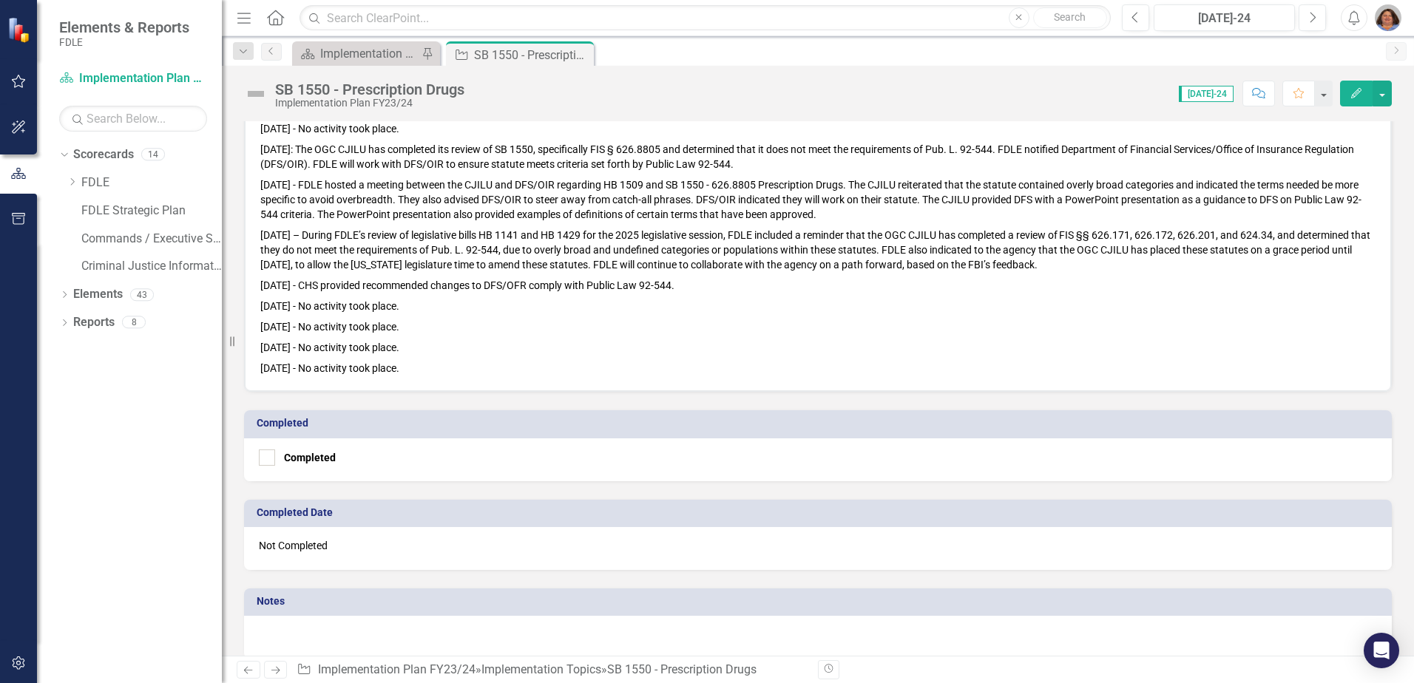
click at [436, 366] on p "[DATE] - No activity took place." at bounding box center [817, 367] width 1115 height 18
click at [437, 366] on p "[DATE] - No activity took place." at bounding box center [817, 367] width 1115 height 18
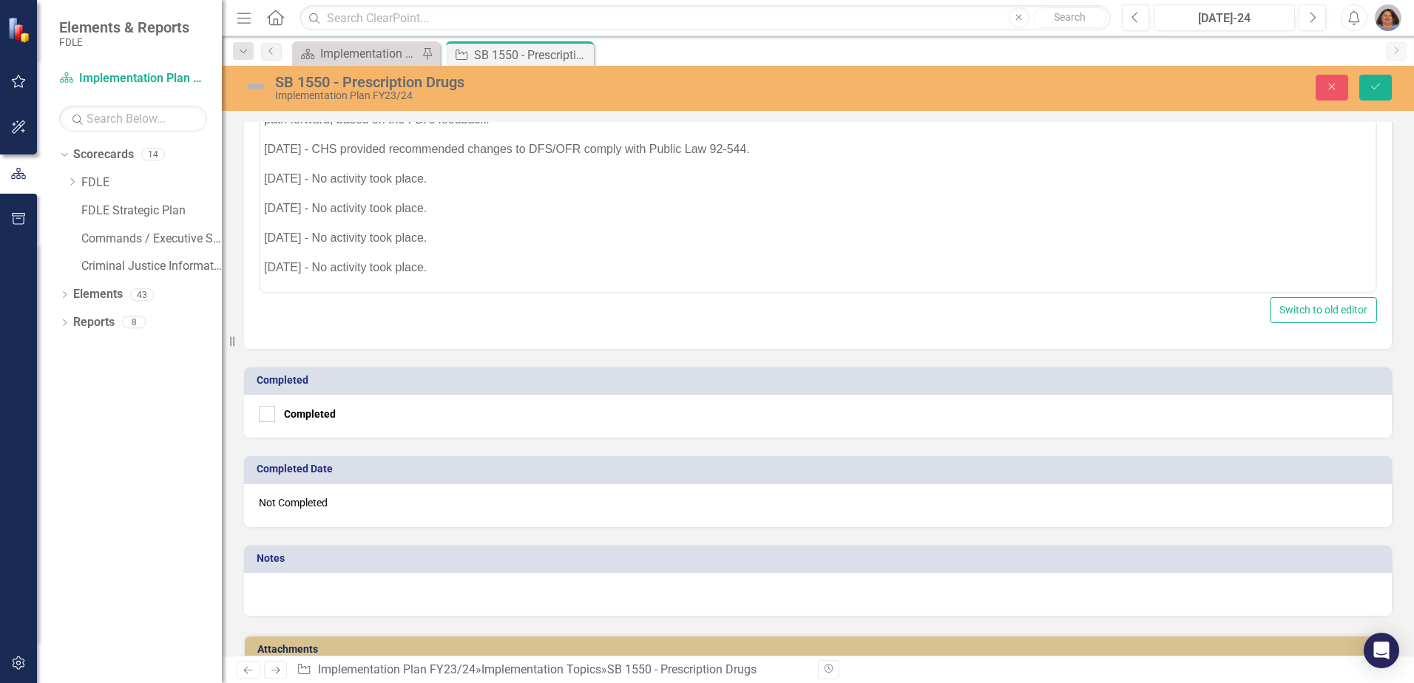
scroll to position [894, 0]
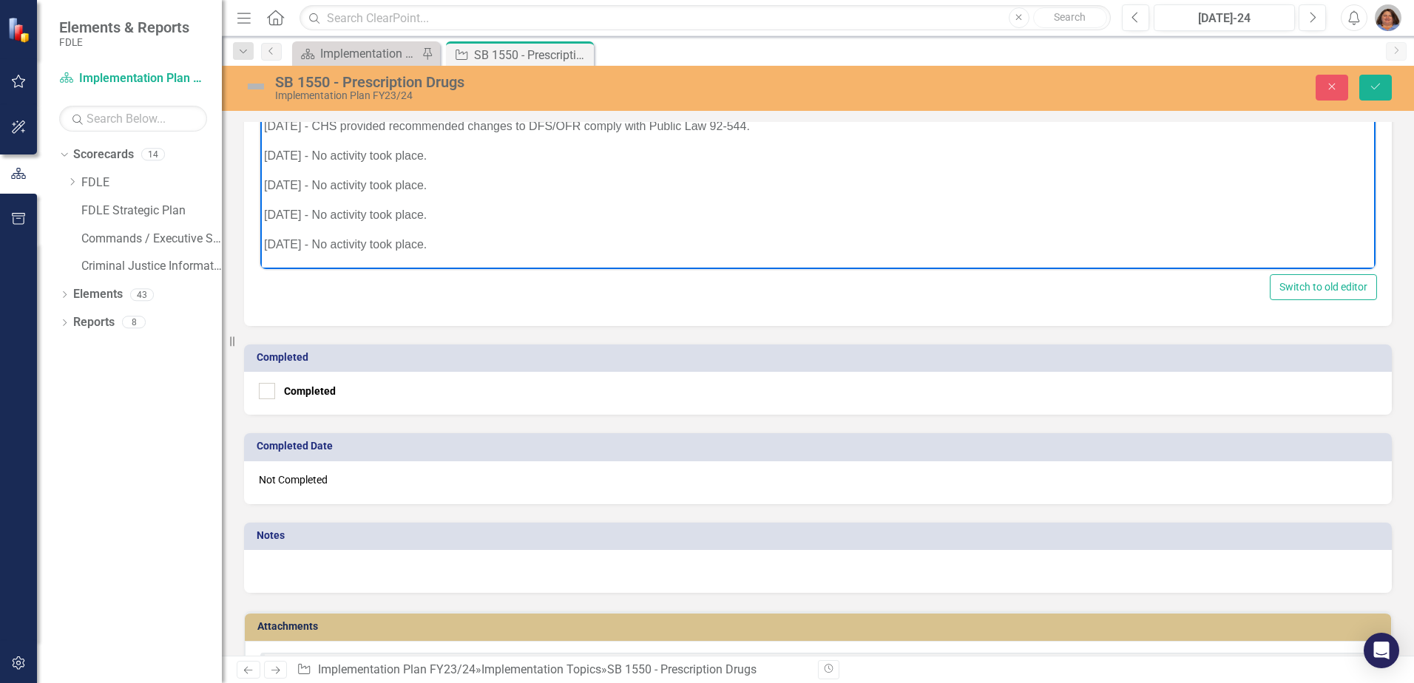
click at [462, 250] on p "[DATE] - No activity took place." at bounding box center [818, 244] width 1108 height 18
paste body "Rich Text Area. Press ALT-0 for help."
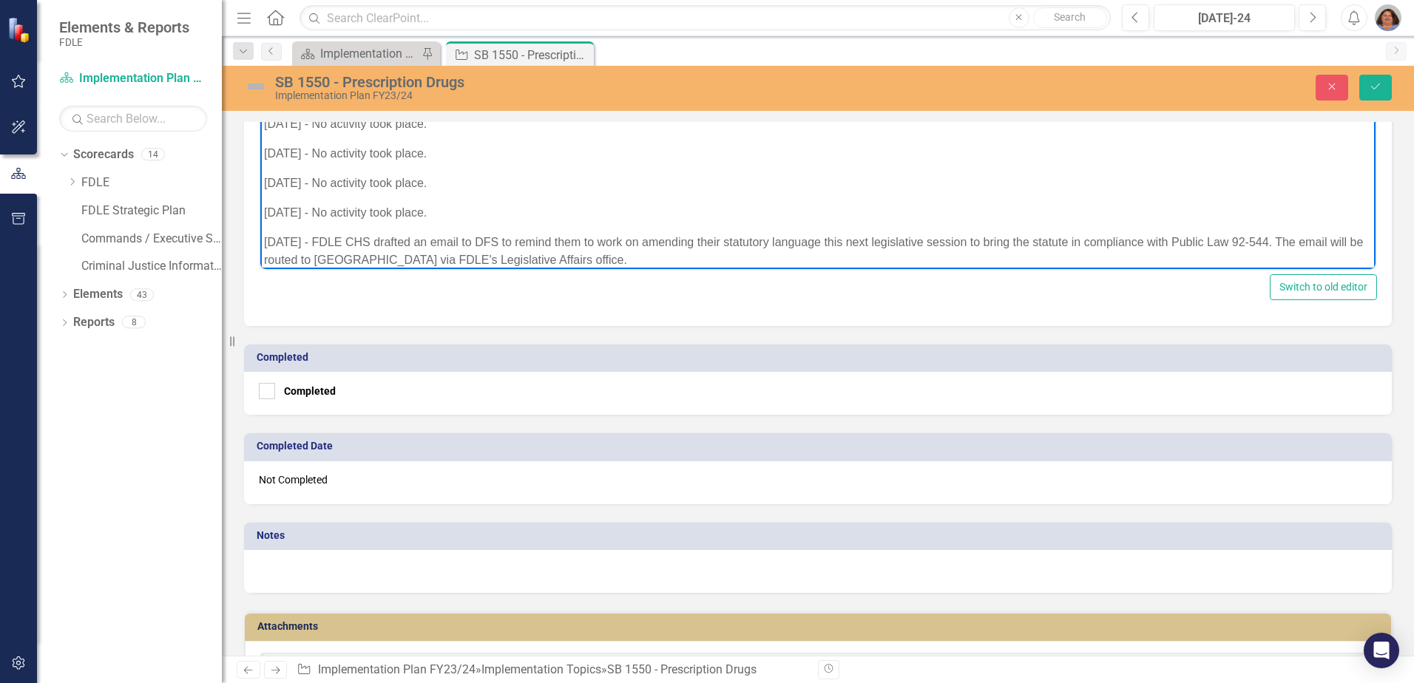
scroll to position [275, 0]
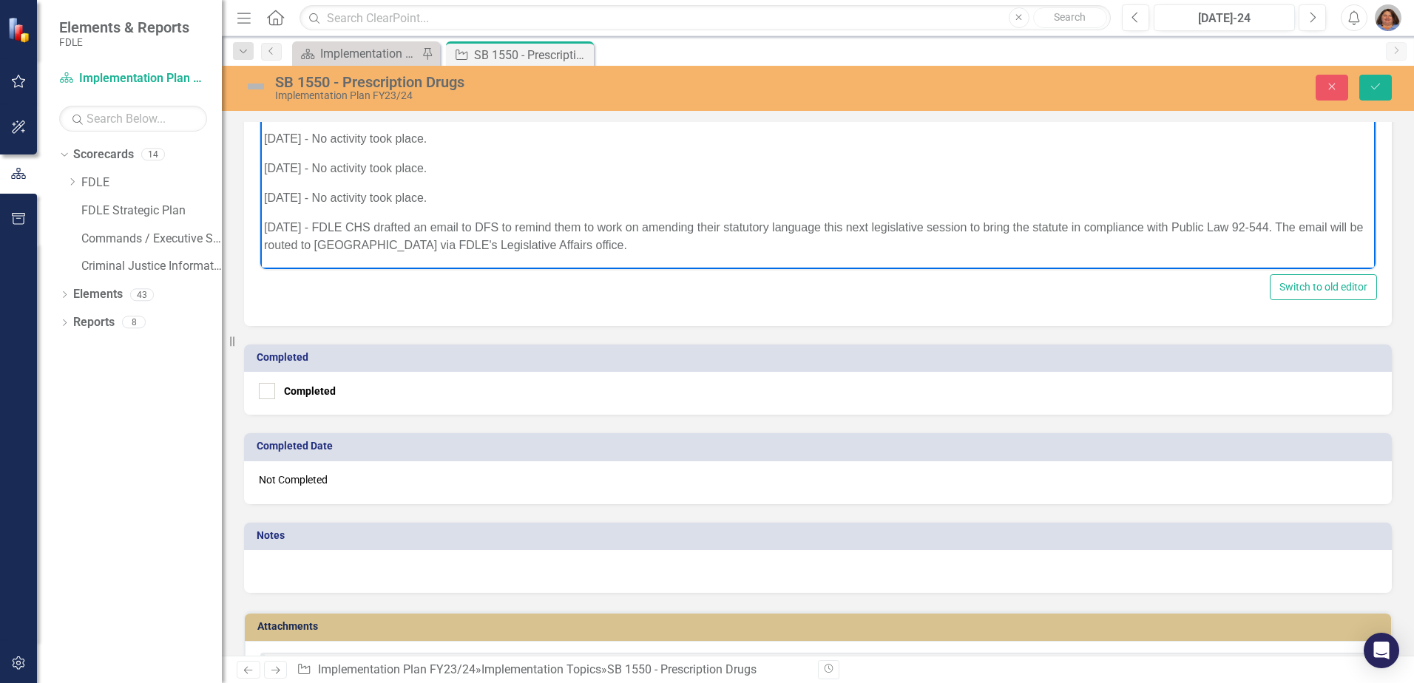
click at [376, 243] on p "[DATE] - FDLE CHS drafted an email to DFS to remind them to work on amending th…" at bounding box center [818, 236] width 1108 height 36
click at [1387, 84] on button "Save" at bounding box center [1375, 88] width 33 height 26
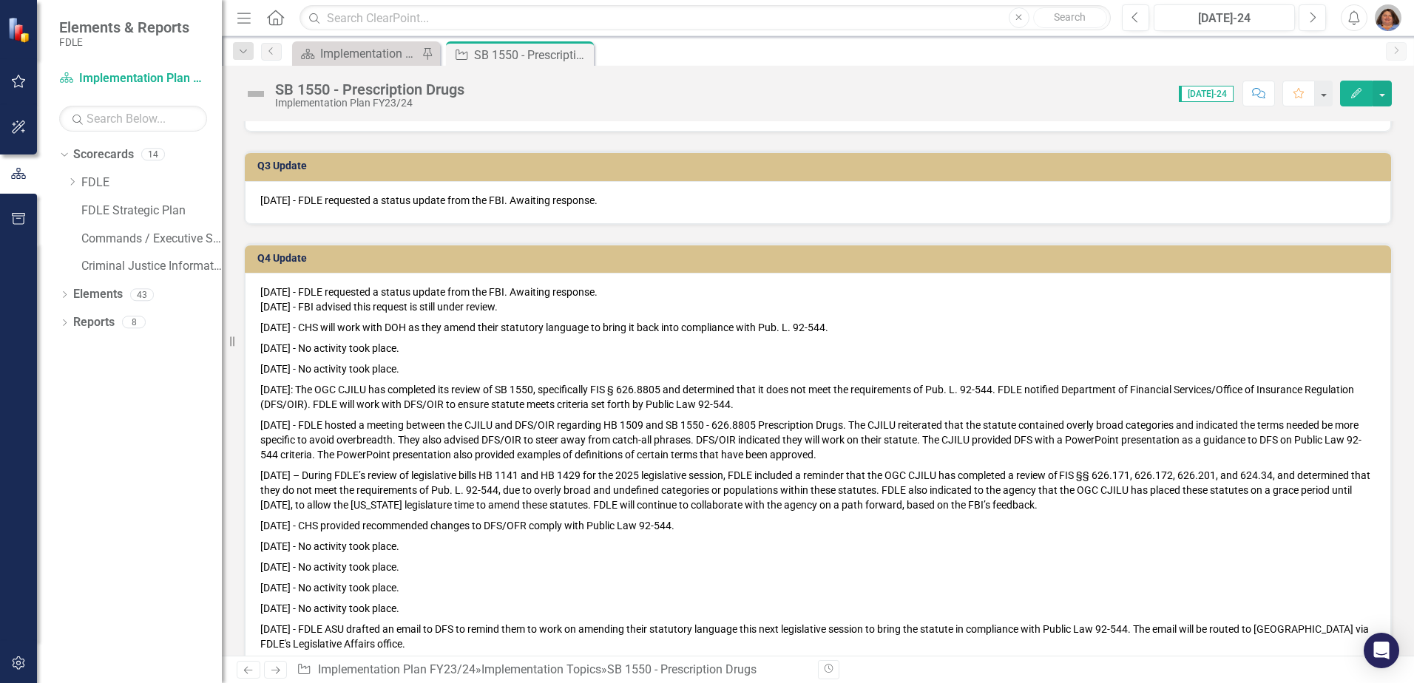
scroll to position [740, 0]
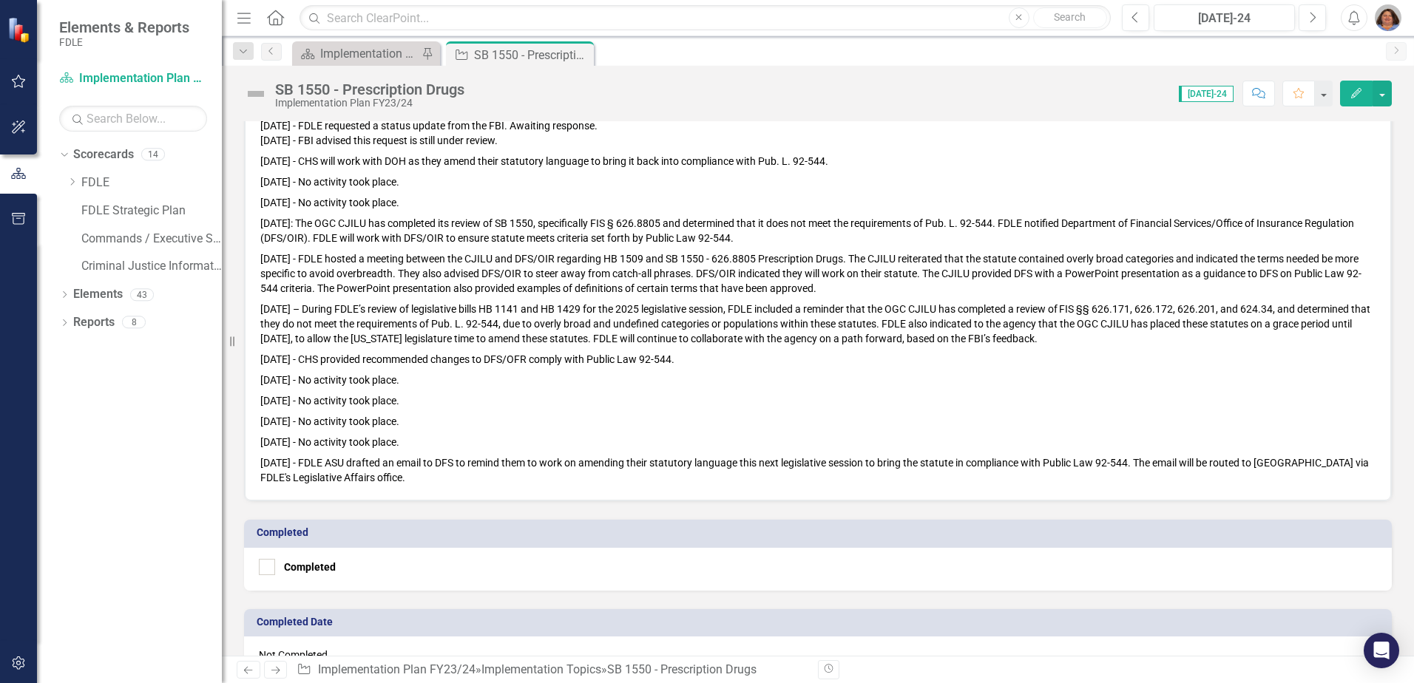
drag, startPoint x: 580, startPoint y: 55, endPoint x: 578, endPoint y: 63, distance: 8.4
click at [0, 0] on icon "Close" at bounding box center [0, 0] width 0 height 0
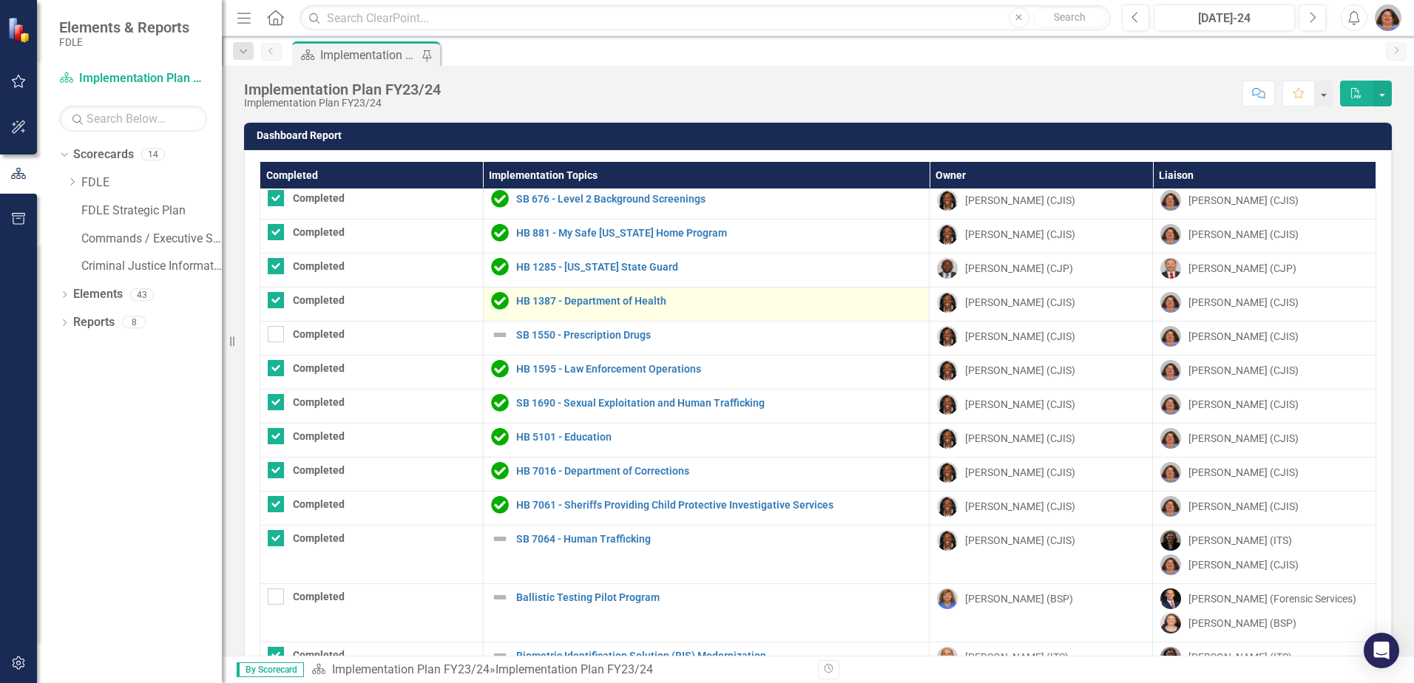
scroll to position [370, 0]
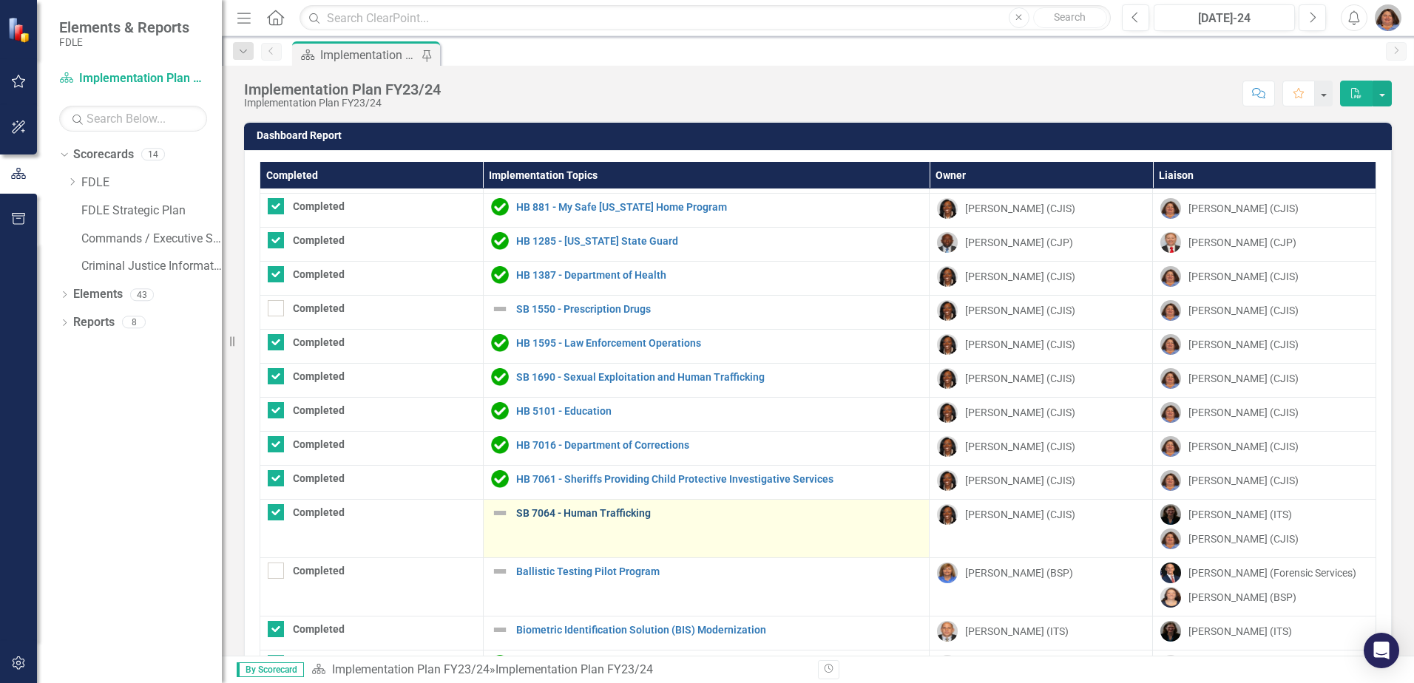
click at [601, 514] on link "SB 7064 - Human Trafficking" at bounding box center [719, 513] width 406 height 11
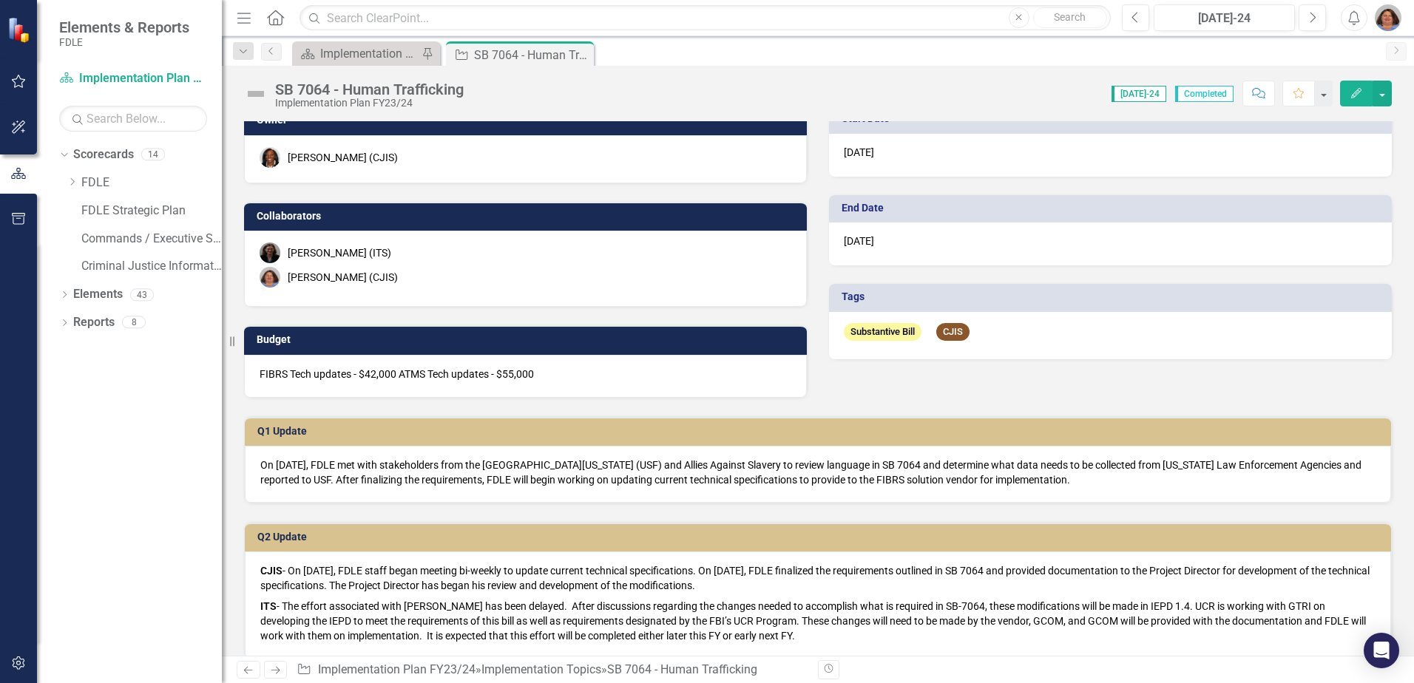
scroll to position [148, 0]
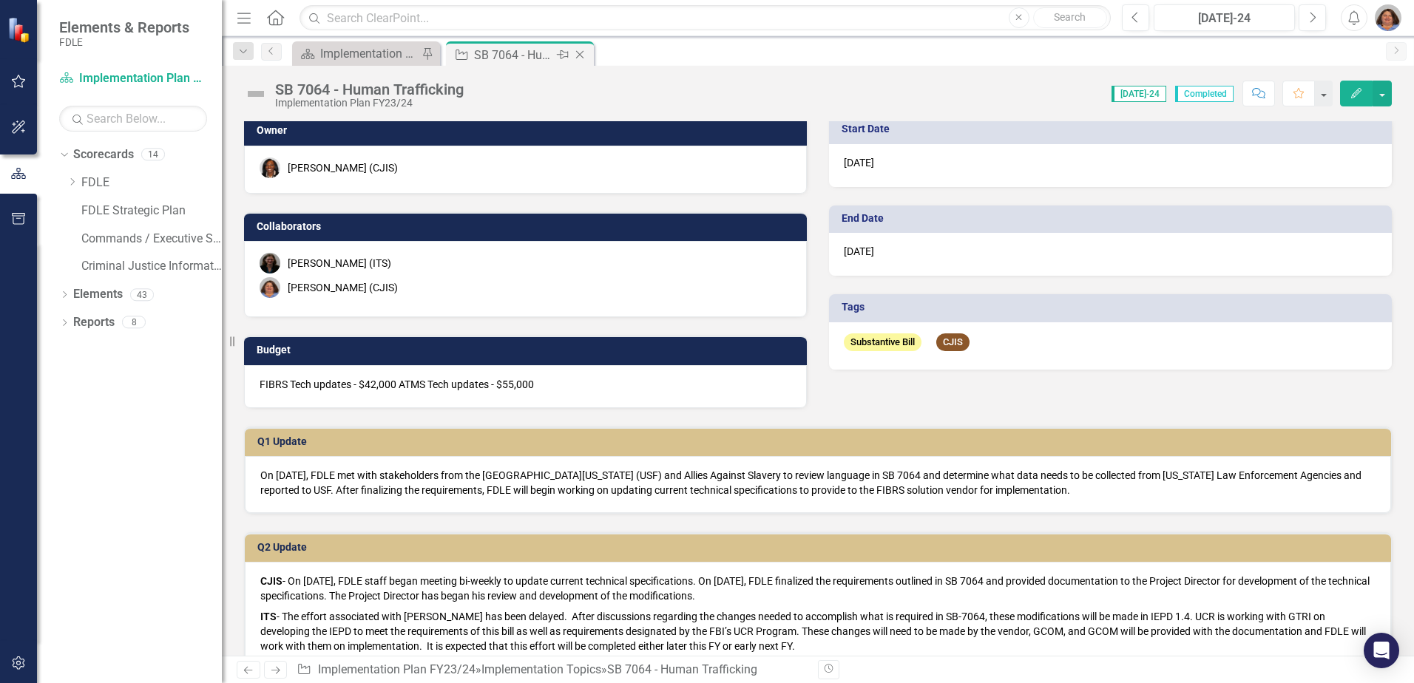
click at [577, 53] on icon "Close" at bounding box center [579, 55] width 15 height 12
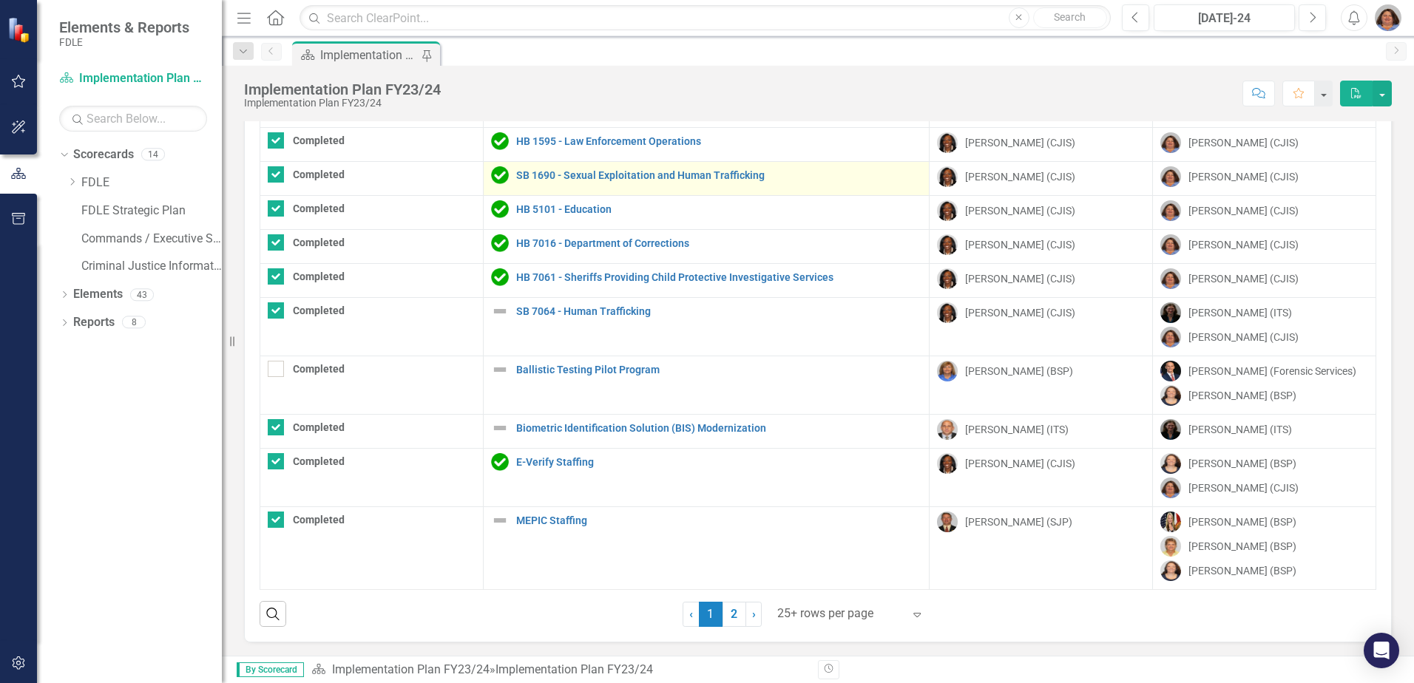
scroll to position [86, 0]
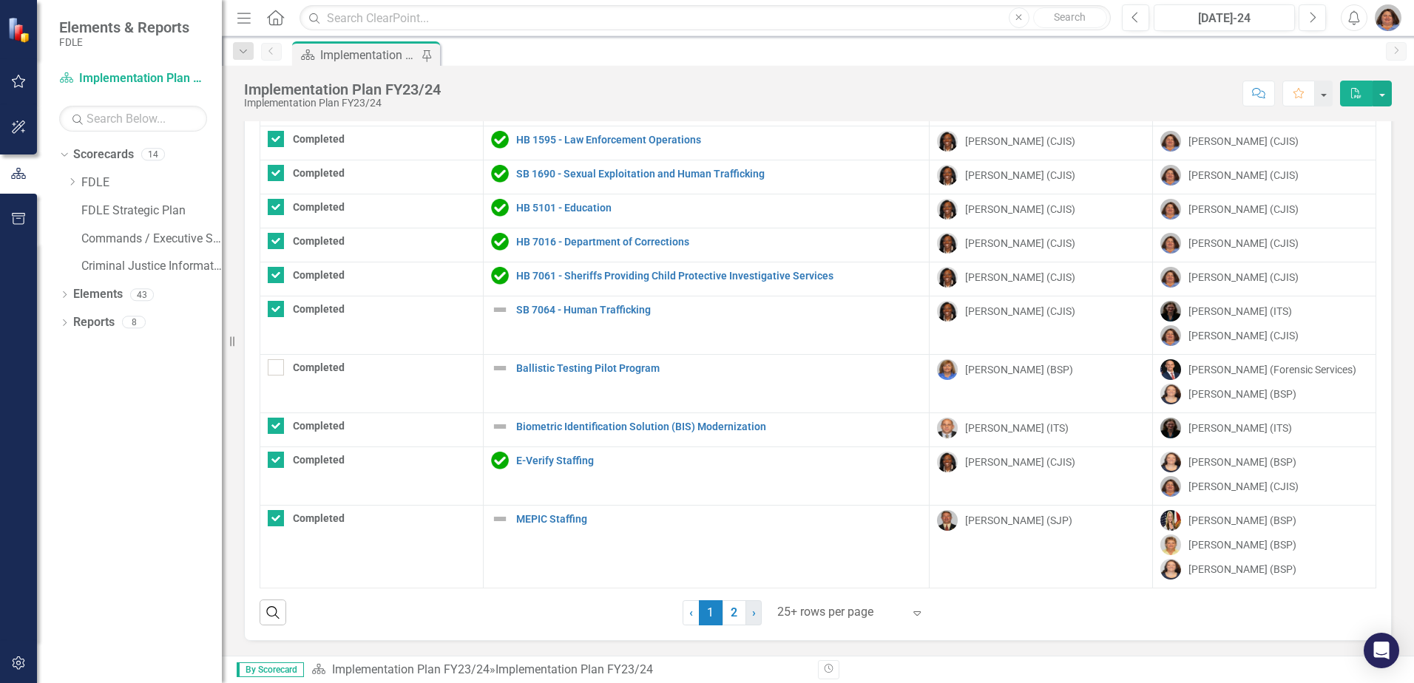
click at [746, 615] on link "› Next" at bounding box center [754, 613] width 16 height 25
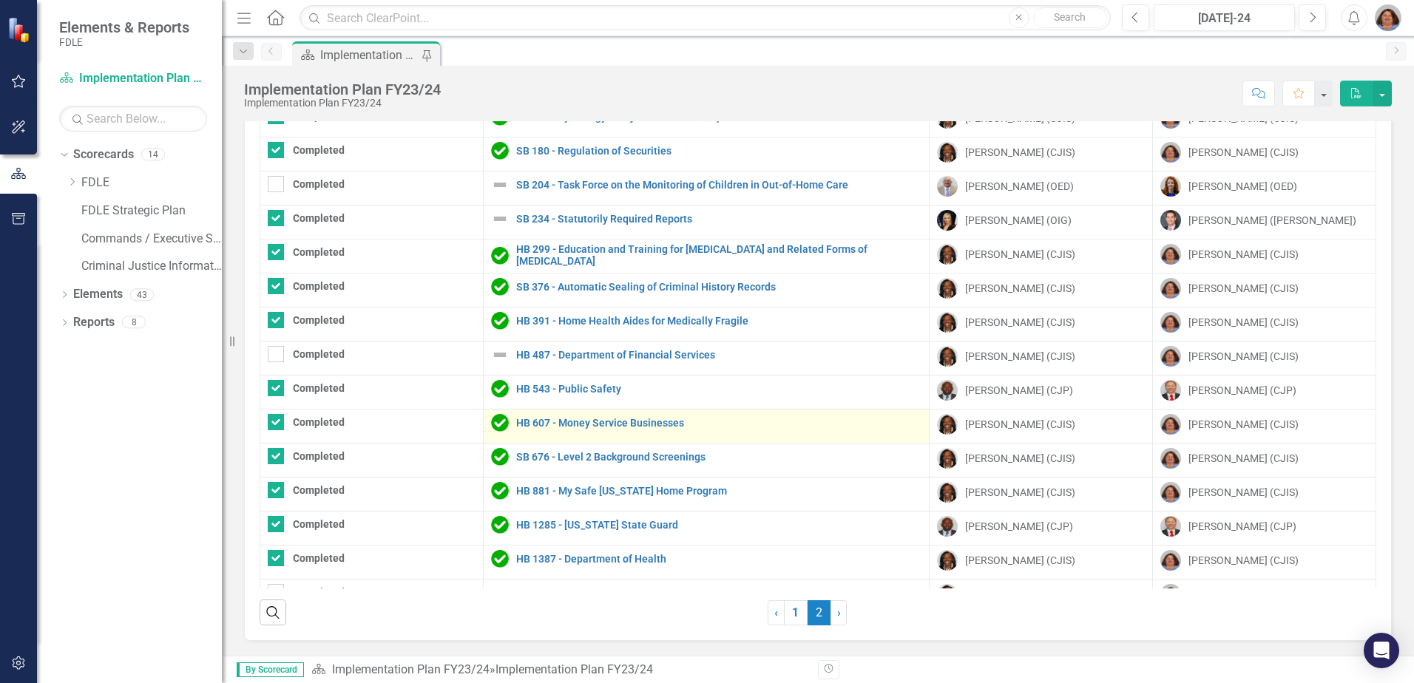
checkbox input "false"
checkbox input "true"
checkbox input "false"
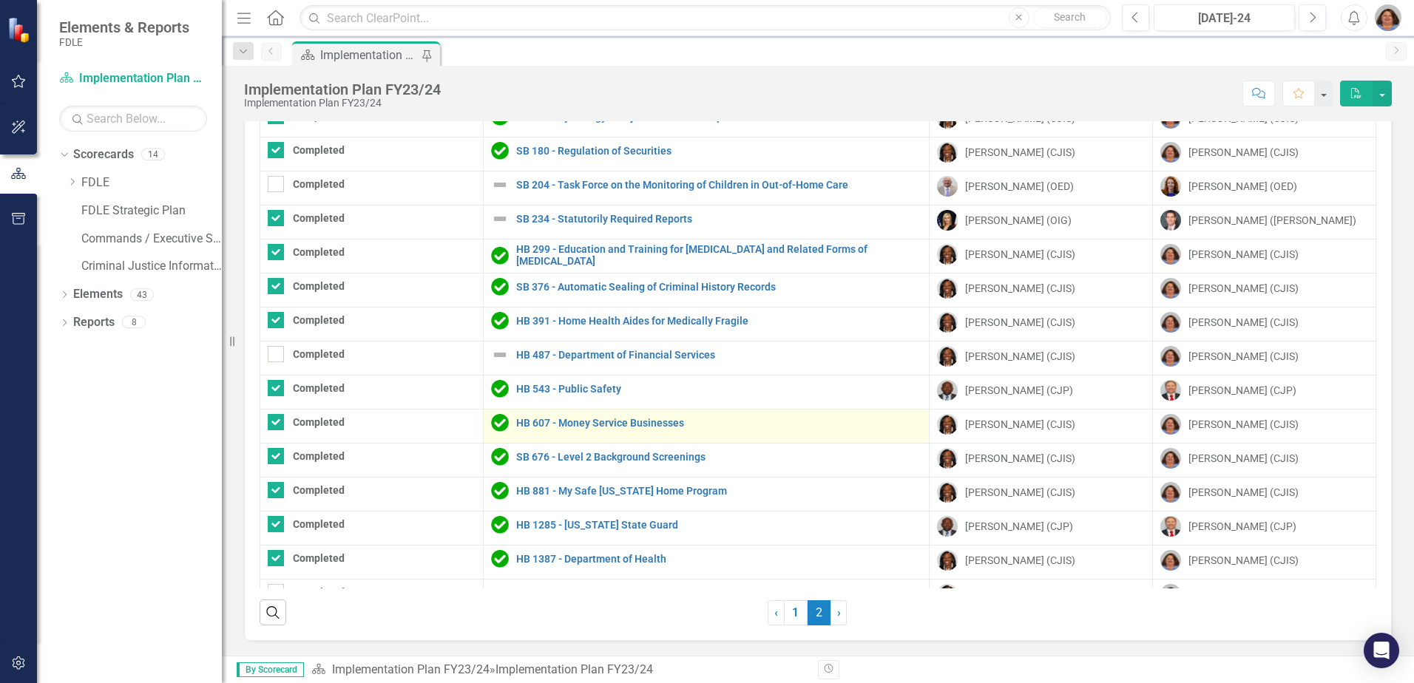
checkbox input "true"
checkbox input "false"
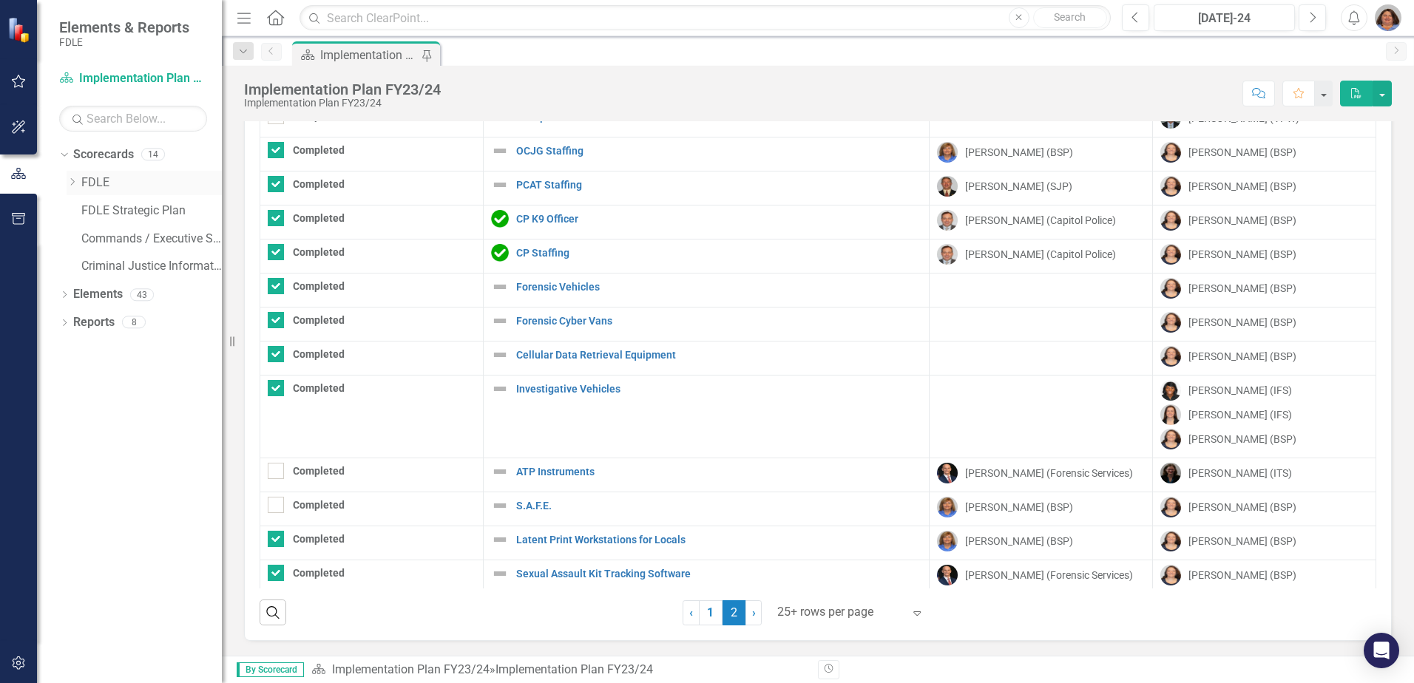
click at [70, 179] on icon "Dropdown" at bounding box center [72, 182] width 11 height 9
click at [85, 211] on icon "Dropdown" at bounding box center [86, 210] width 11 height 9
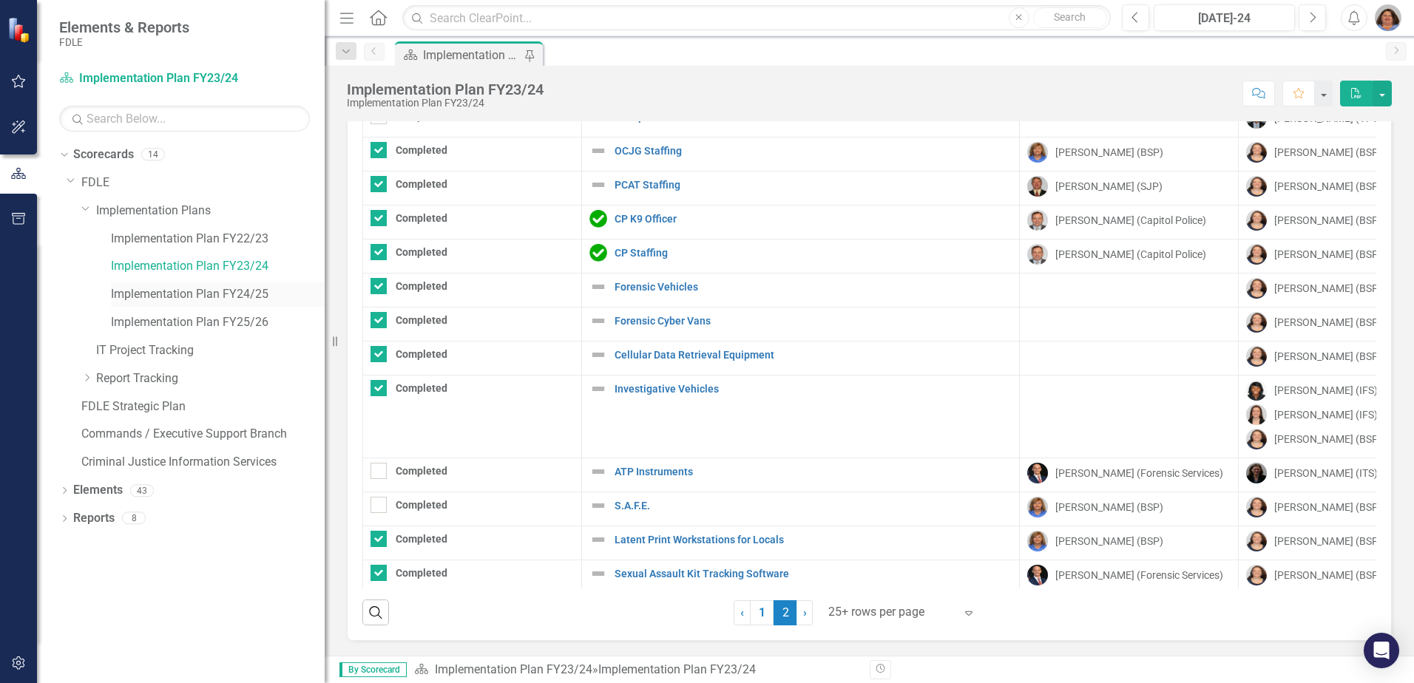
drag, startPoint x: 222, startPoint y: 268, endPoint x: 316, endPoint y: 288, distance: 95.9
click at [329, 272] on div "Resize" at bounding box center [331, 341] width 12 height 683
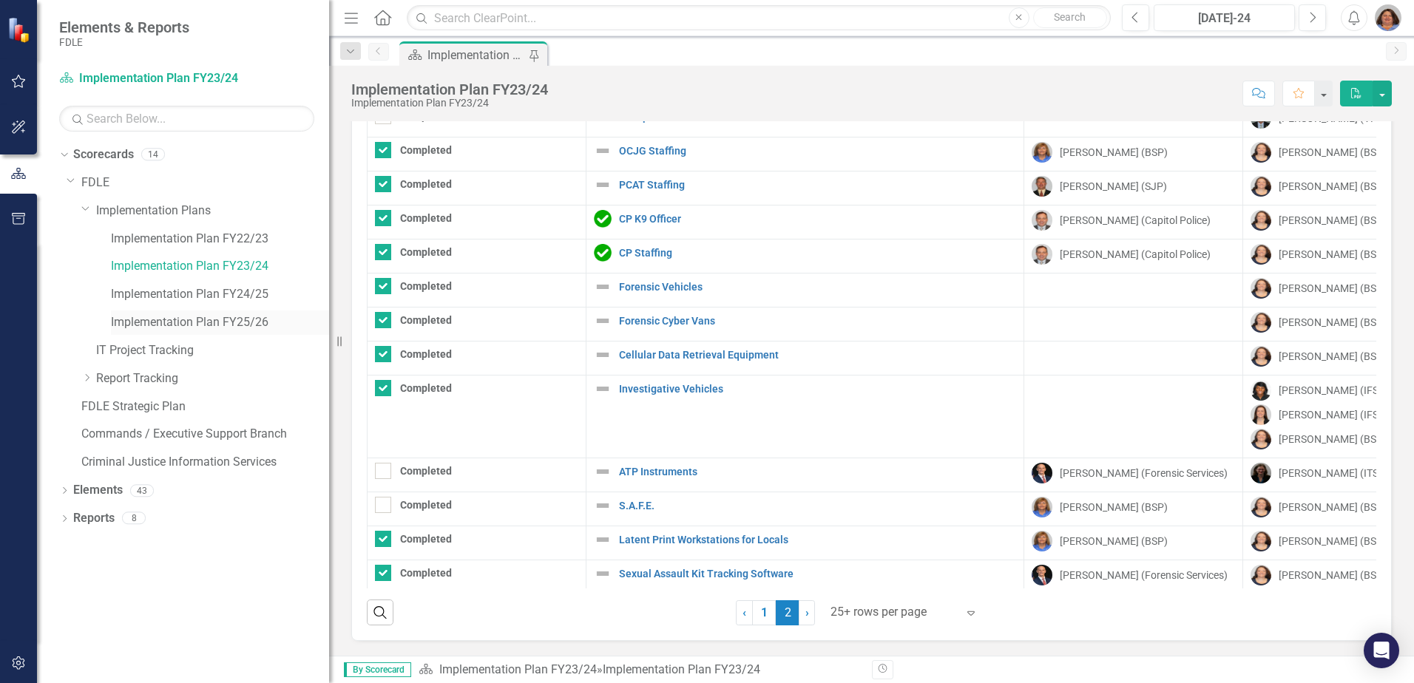
click at [249, 318] on link "Implementation Plan FY25/26" at bounding box center [220, 322] width 218 height 17
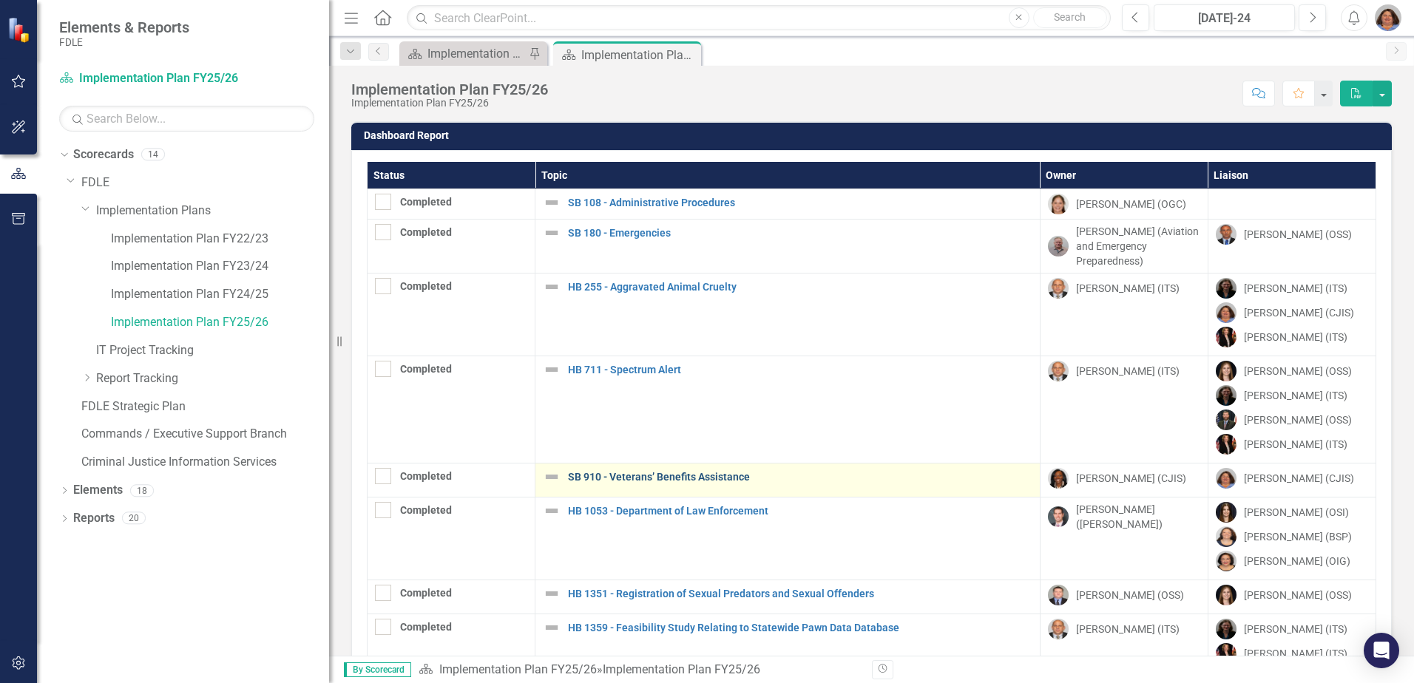
click at [626, 482] on link "SB 910 - Veterans’ Benefits Assistance" at bounding box center [800, 477] width 465 height 11
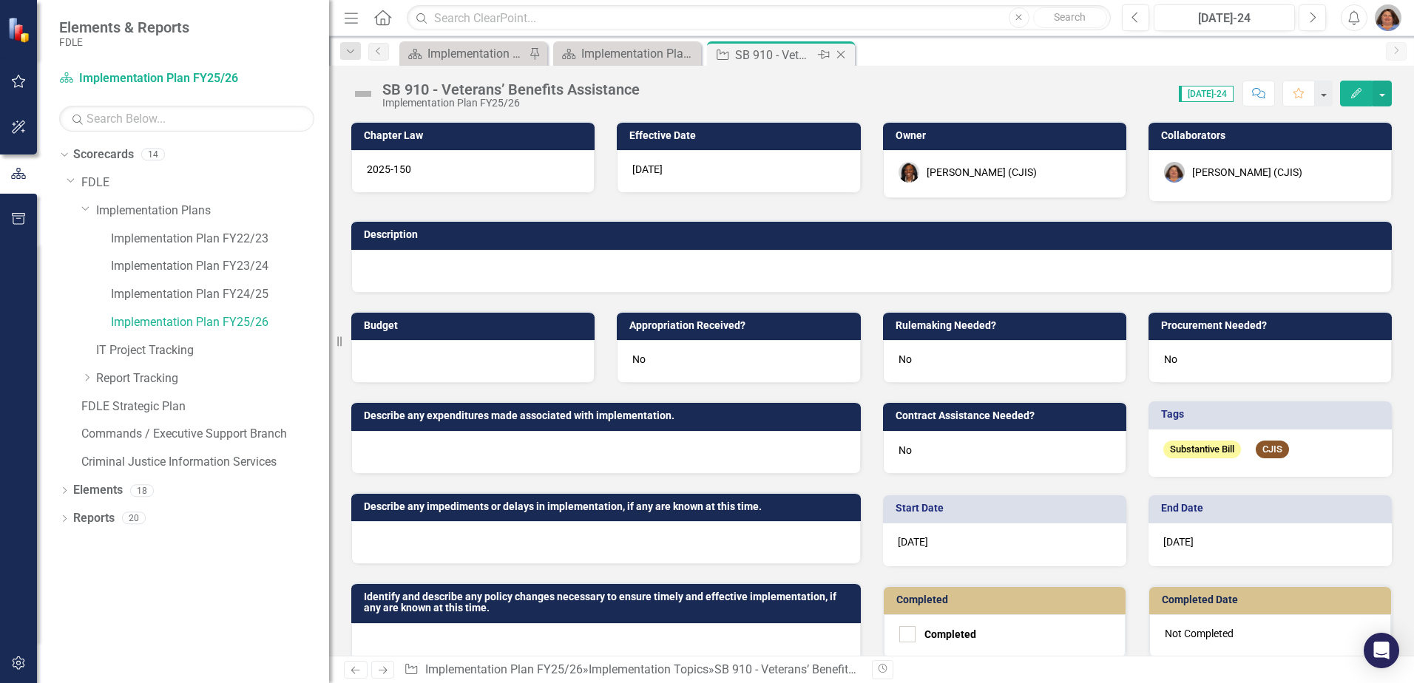
click at [848, 47] on div "Close" at bounding box center [842, 55] width 18 height 18
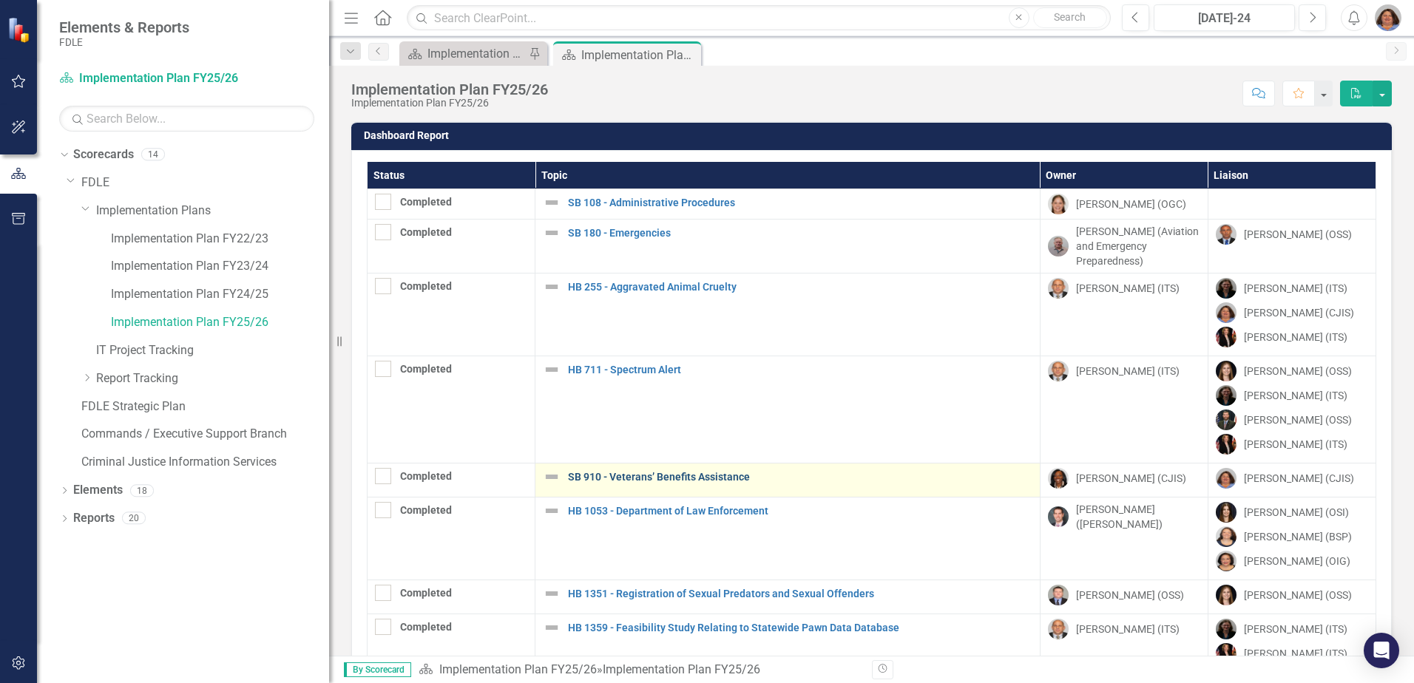
click at [638, 480] on link "SB 910 - Veterans’ Benefits Assistance" at bounding box center [800, 477] width 465 height 11
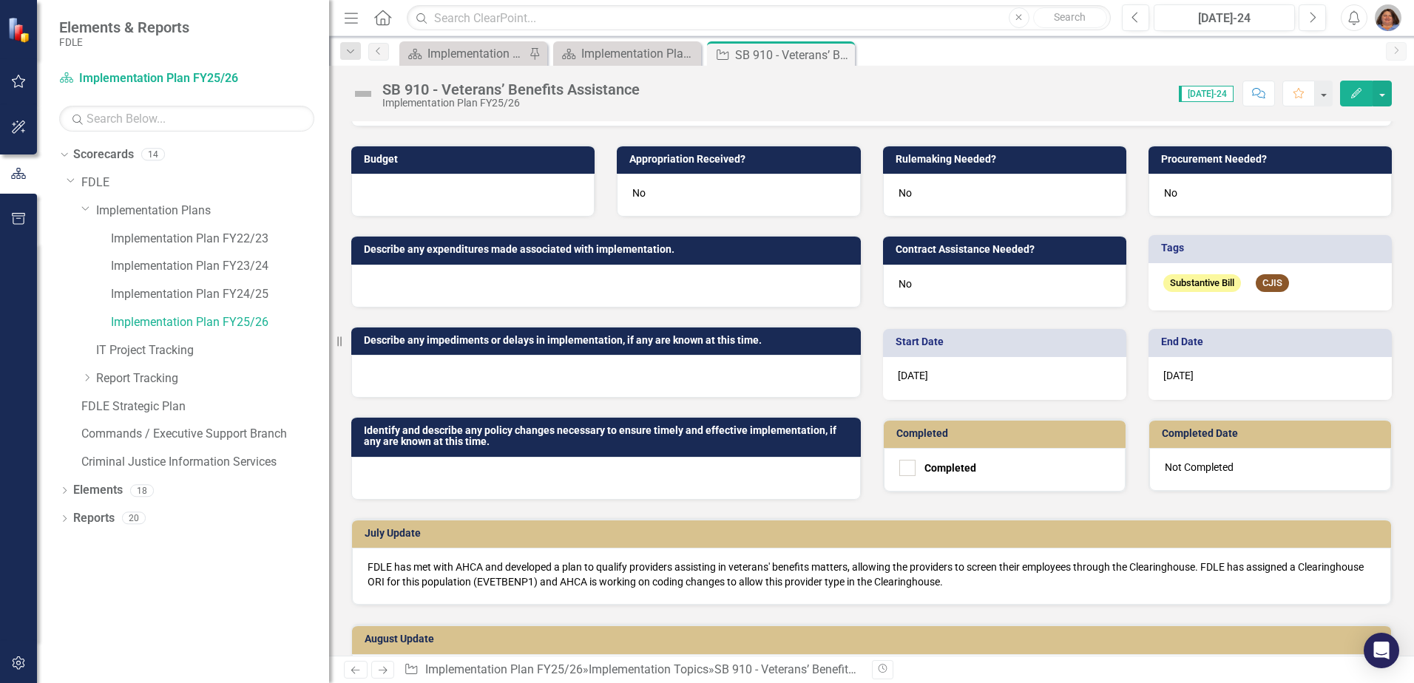
scroll to position [296, 0]
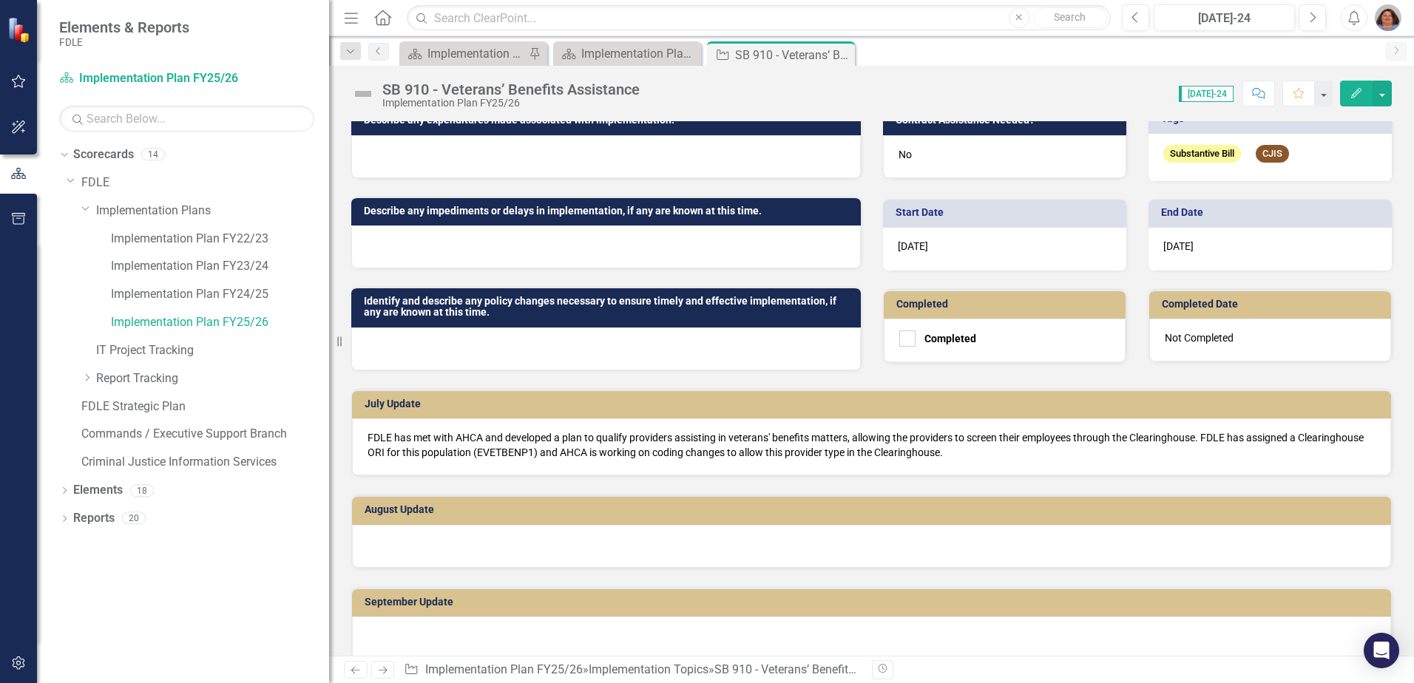
click at [476, 547] on div at bounding box center [871, 546] width 1039 height 43
click at [476, 546] on div at bounding box center [871, 546] width 1039 height 43
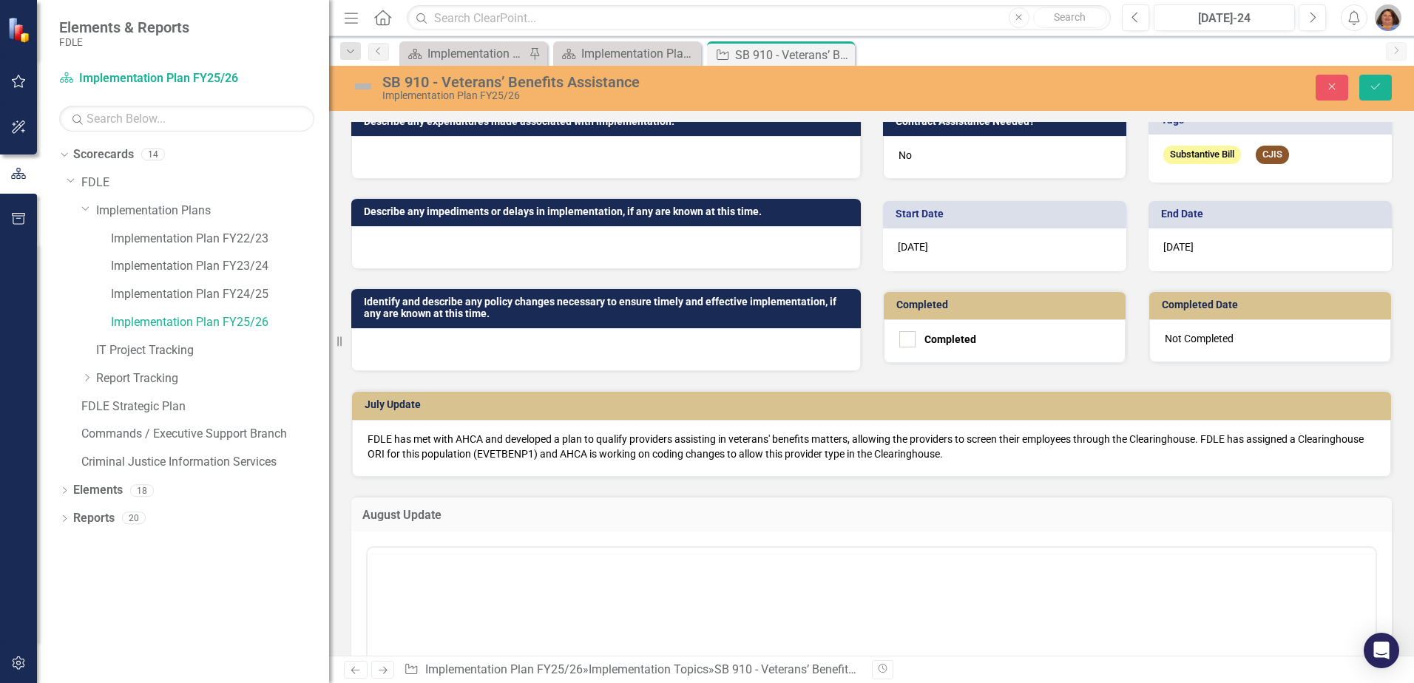
scroll to position [0, 0]
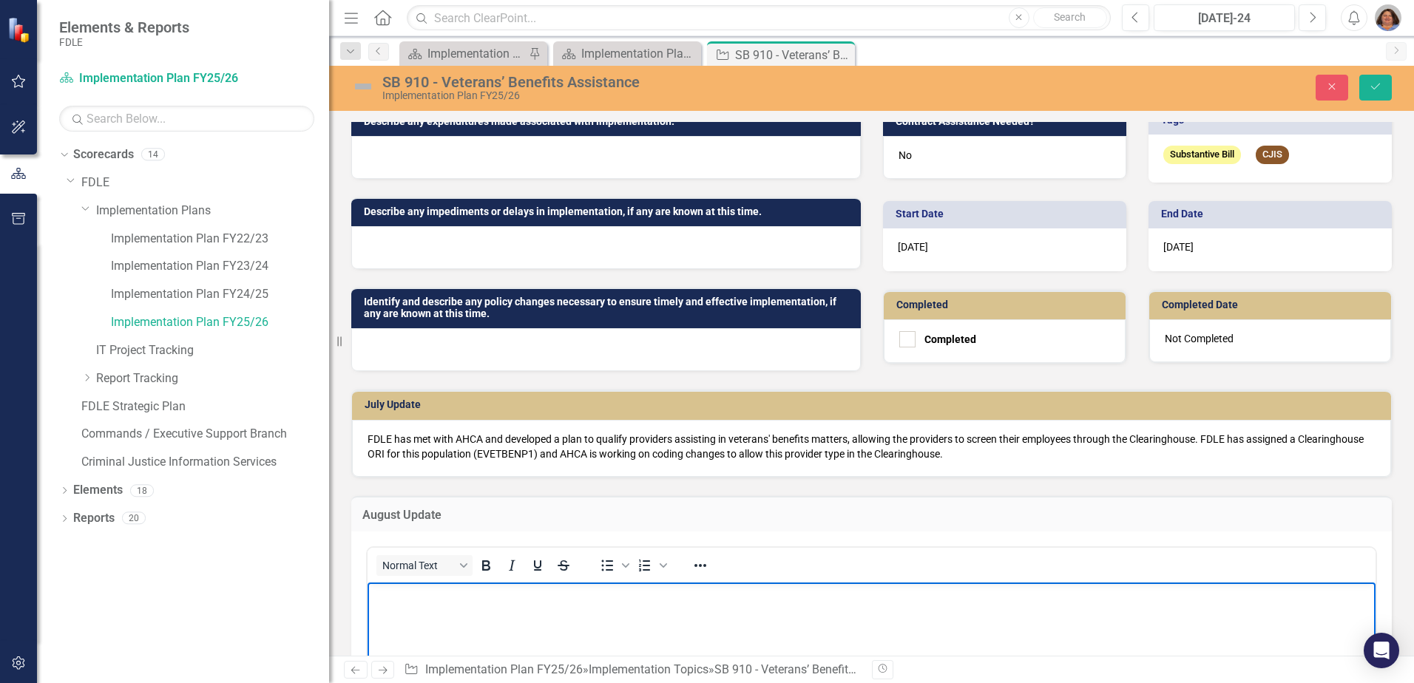
click at [406, 605] on body "Rich Text Area. Press ALT-0 for help." at bounding box center [872, 694] width 1008 height 222
paste body "Rich Text Area. Press ALT-0 for help."
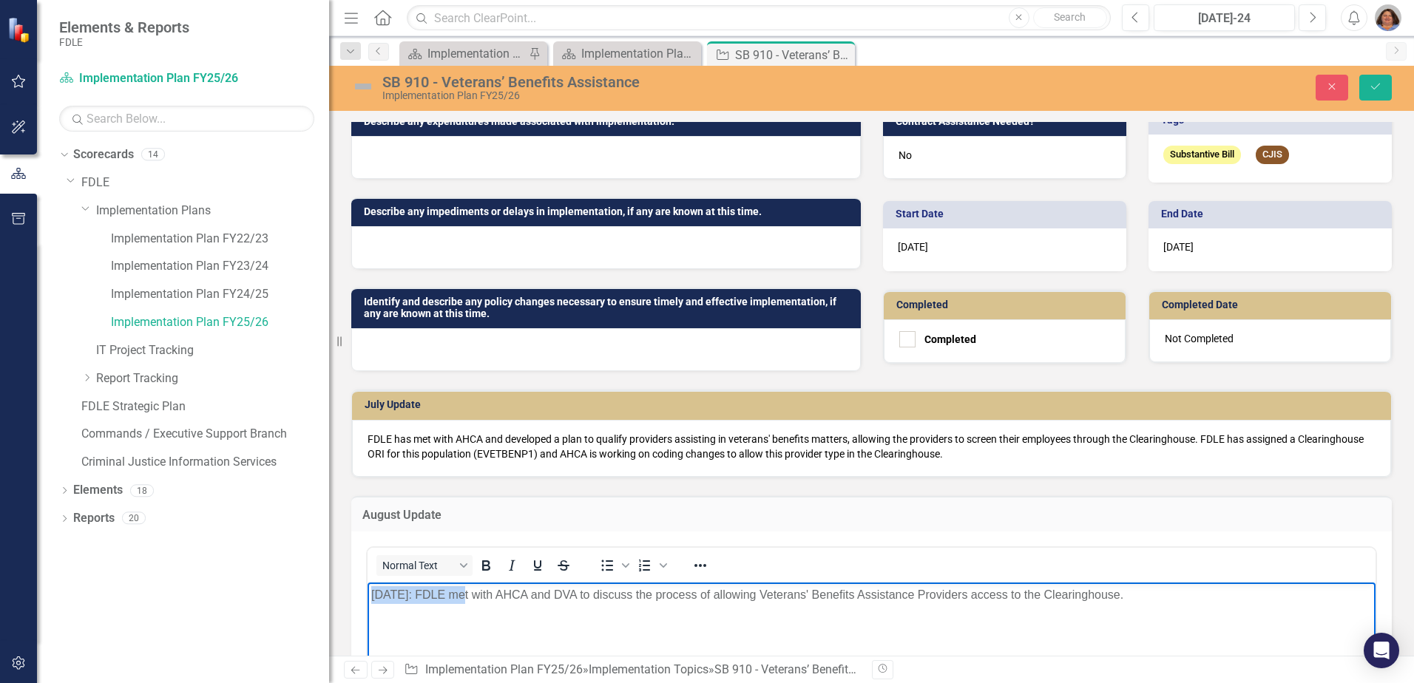
drag, startPoint x: 453, startPoint y: 594, endPoint x: 157, endPoint y: 584, distance: 296.0
click at [368, 584] on html "[DATE]: FDLE met with AHCA and DVA to discuss the process of allowing Veterans'…" at bounding box center [872, 694] width 1008 height 222
click at [1100, 601] on p "FDLE met with AHCA and DVA to discuss the process of allowing Veterans' Benefit…" at bounding box center [871, 596] width 1001 height 18
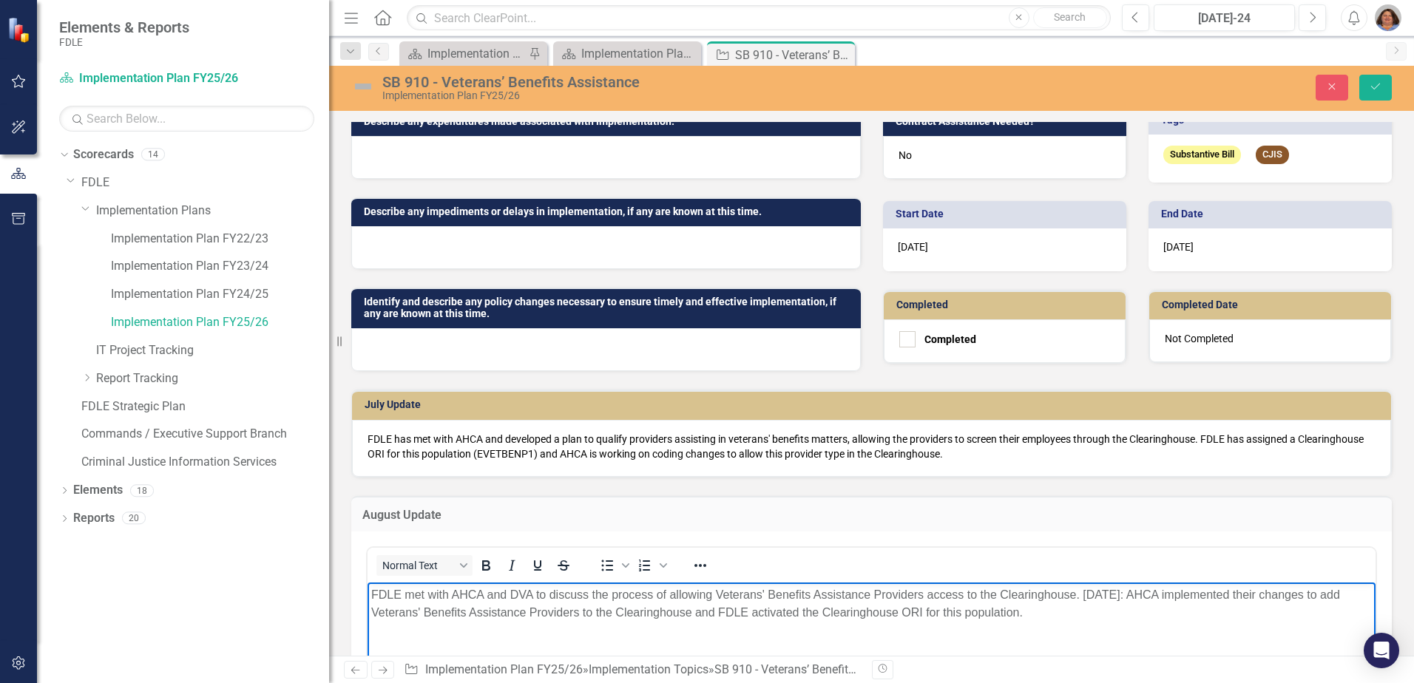
click at [1085, 594] on p "FDLE met with AHCA and DVA to discuss the process of allowing Veterans' Benefit…" at bounding box center [871, 605] width 1001 height 36
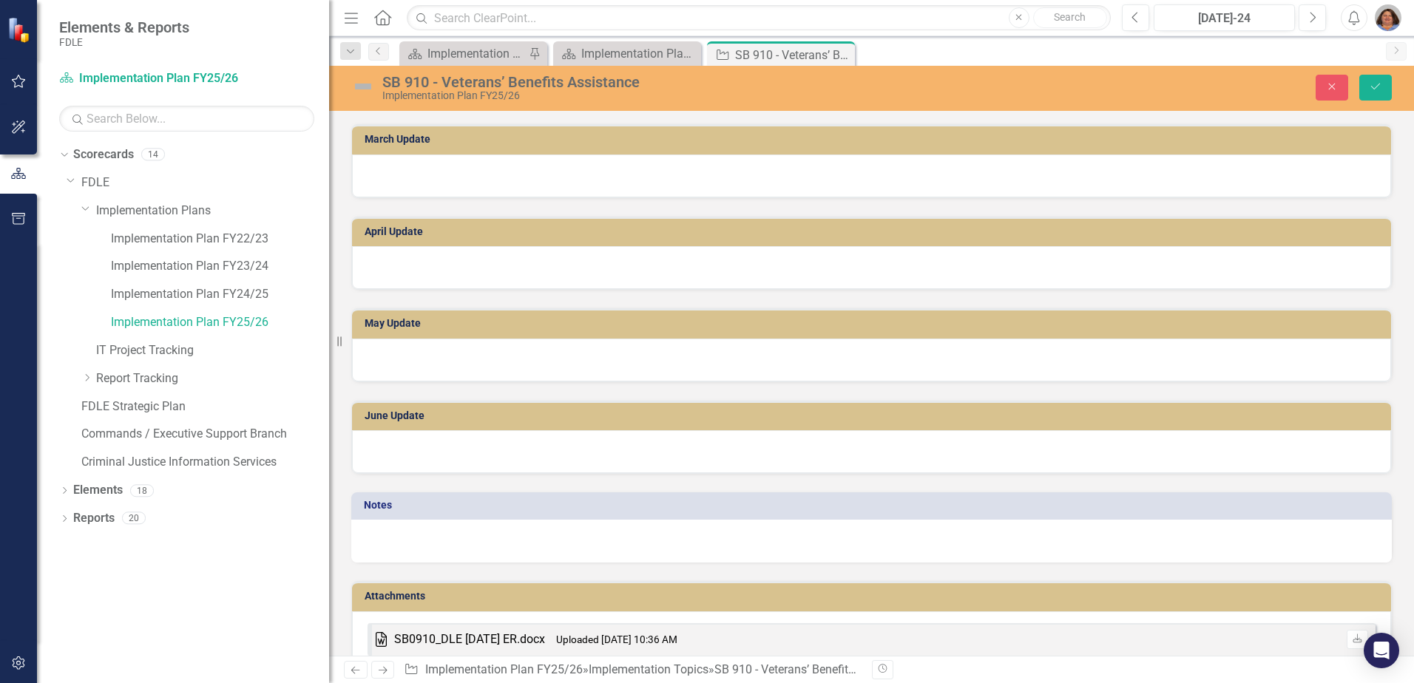
scroll to position [1663, 0]
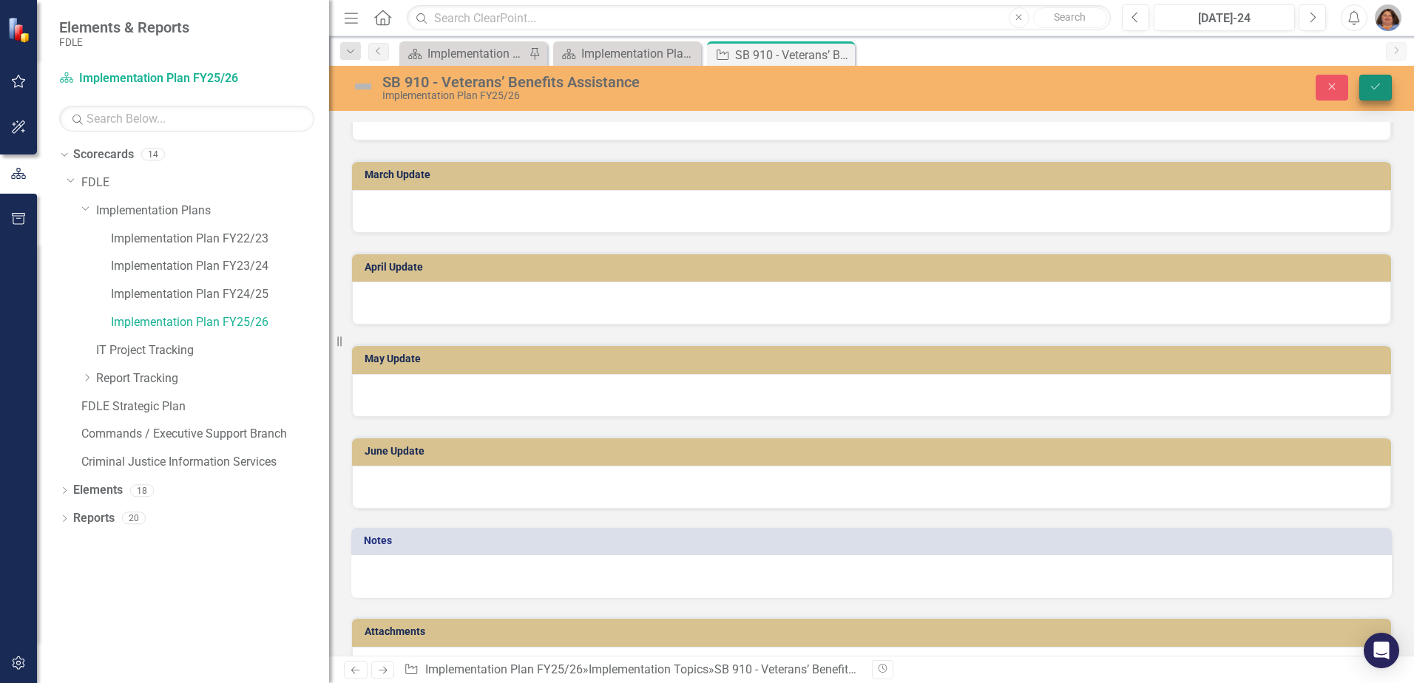
click at [1379, 87] on icon "Save" at bounding box center [1375, 86] width 13 height 10
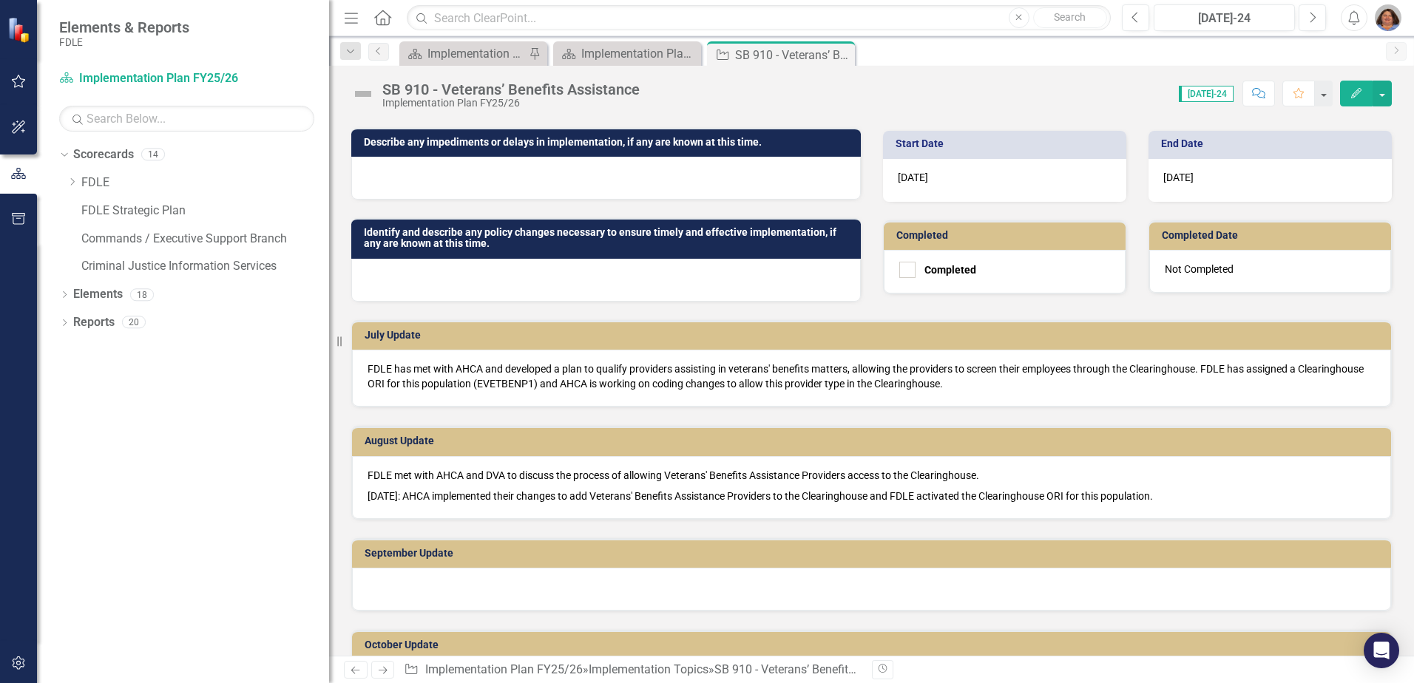
scroll to position [370, 0]
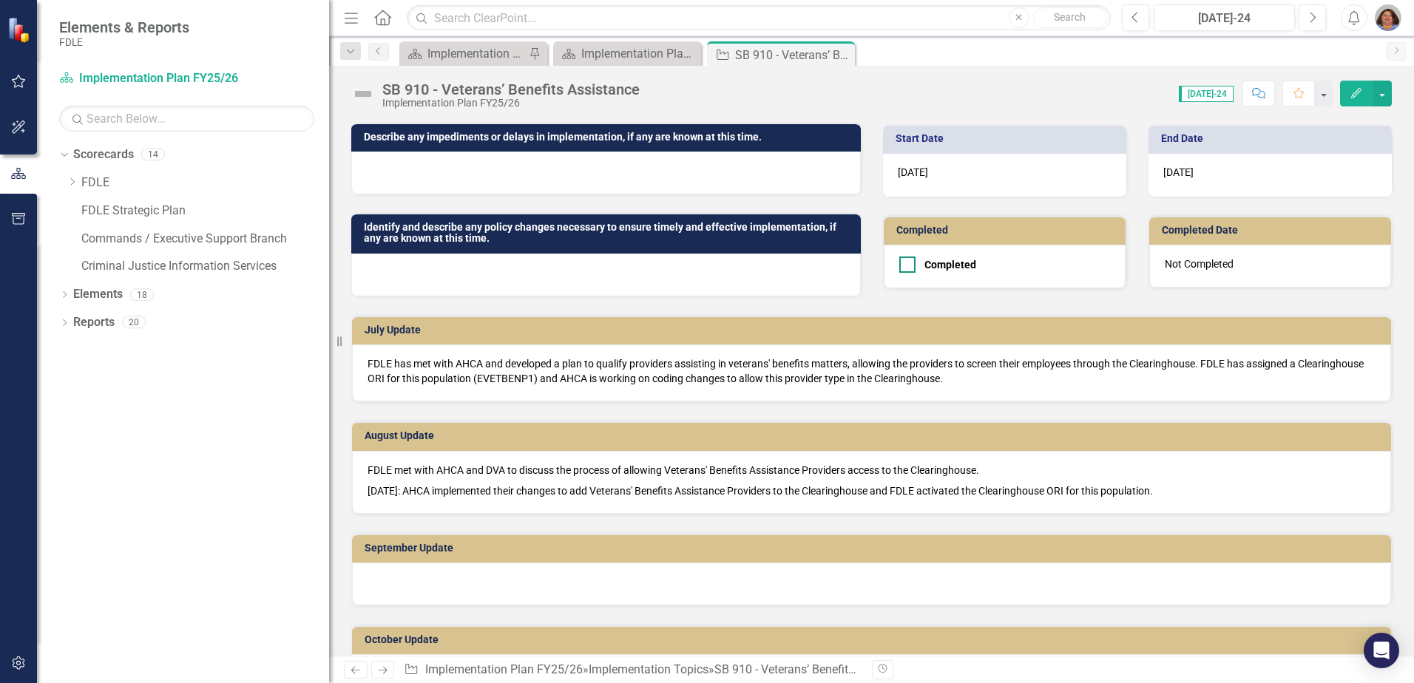
click at [902, 268] on div at bounding box center [907, 265] width 16 height 16
click at [902, 266] on input "Completed" at bounding box center [904, 262] width 10 height 10
checkbox input "true"
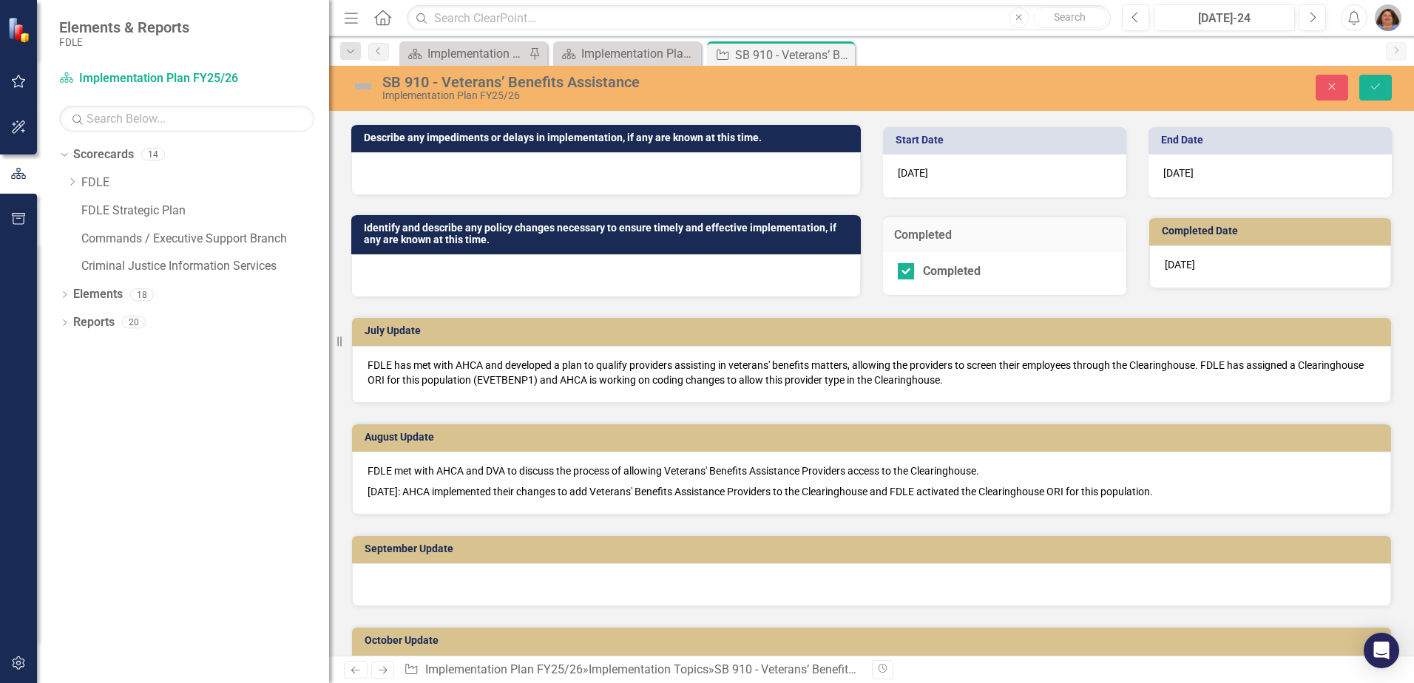
click at [371, 87] on img at bounding box center [363, 87] width 24 height 24
click at [365, 91] on img at bounding box center [363, 87] width 24 height 24
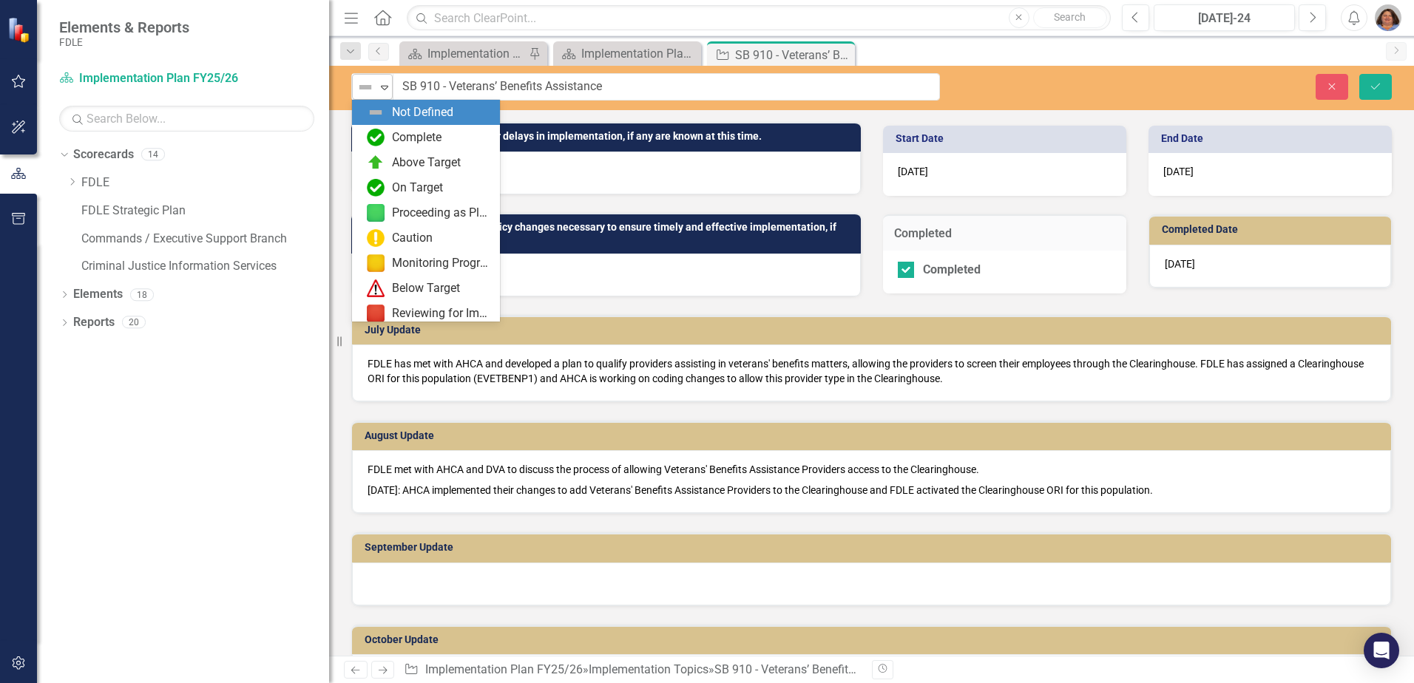
click at [385, 83] on icon "Expand" at bounding box center [384, 87] width 15 height 12
click at [411, 131] on div "Complete" at bounding box center [417, 137] width 50 height 17
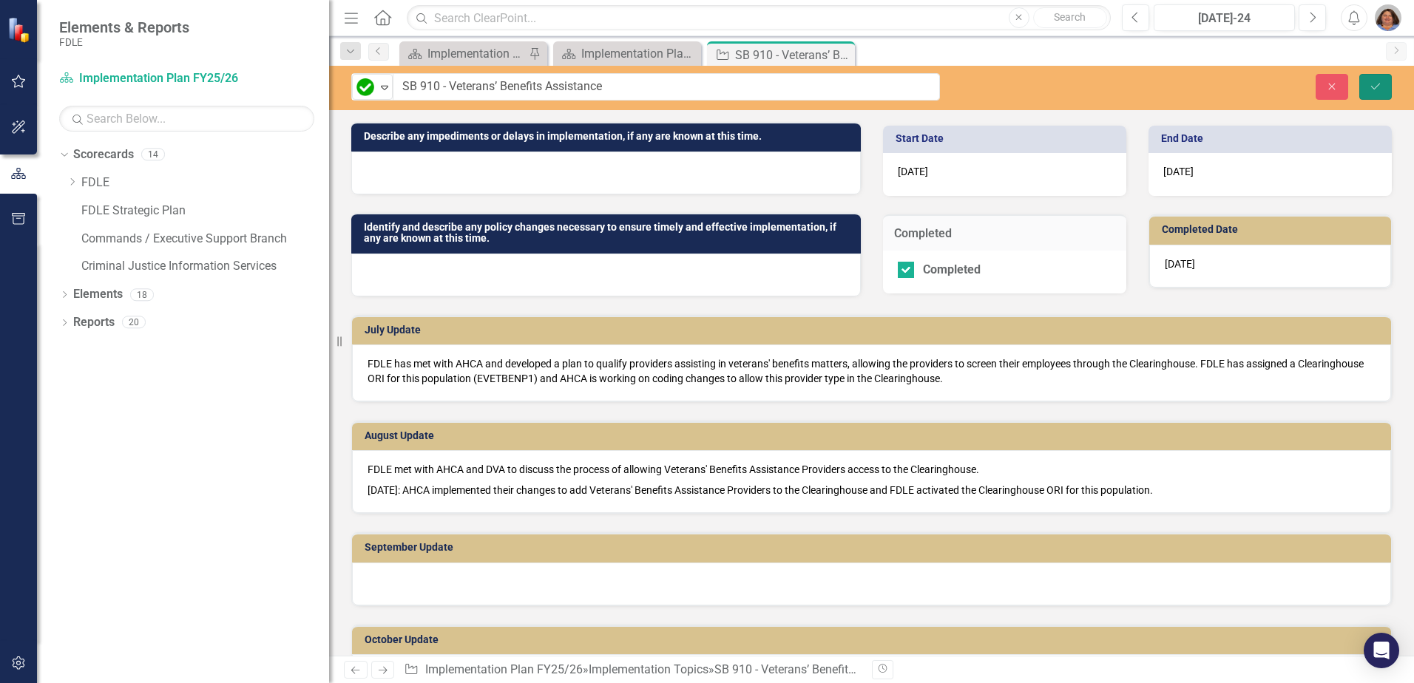
click at [1376, 81] on icon "Save" at bounding box center [1375, 86] width 13 height 10
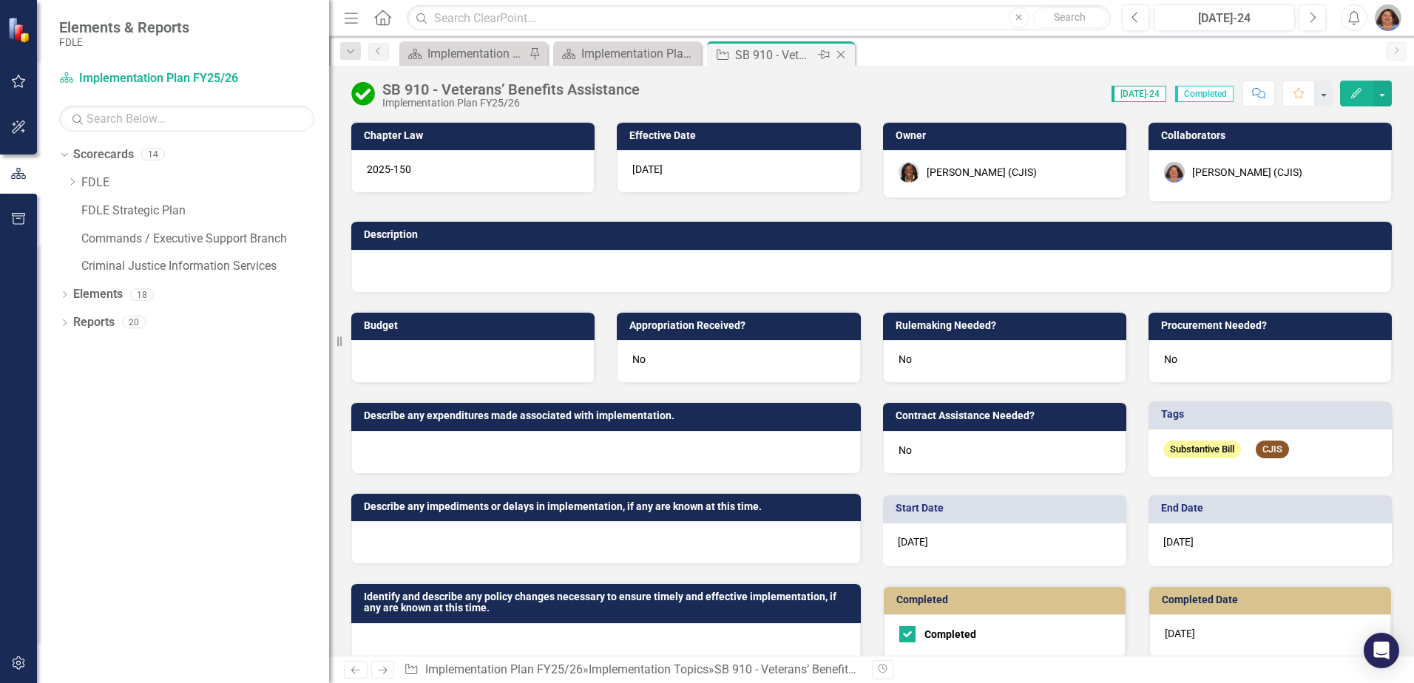
click at [843, 56] on icon "Close" at bounding box center [841, 55] width 15 height 12
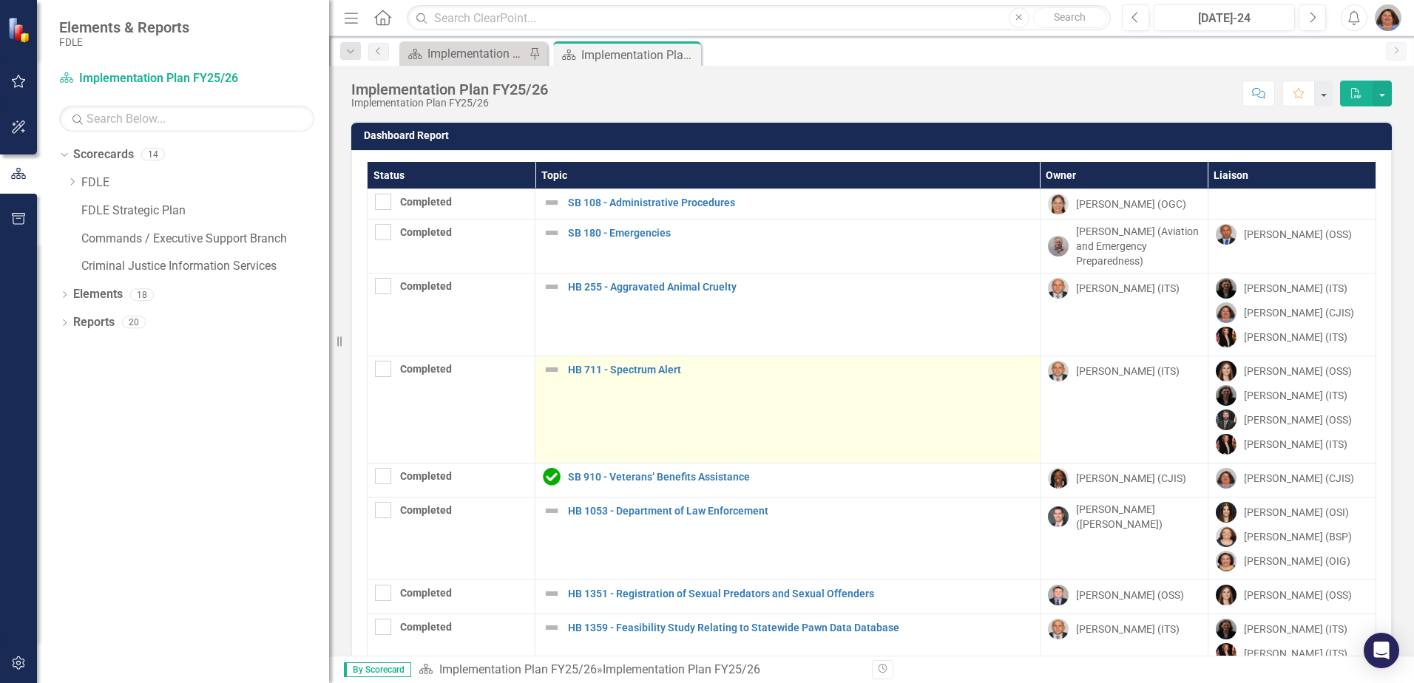
checkbox input "true"
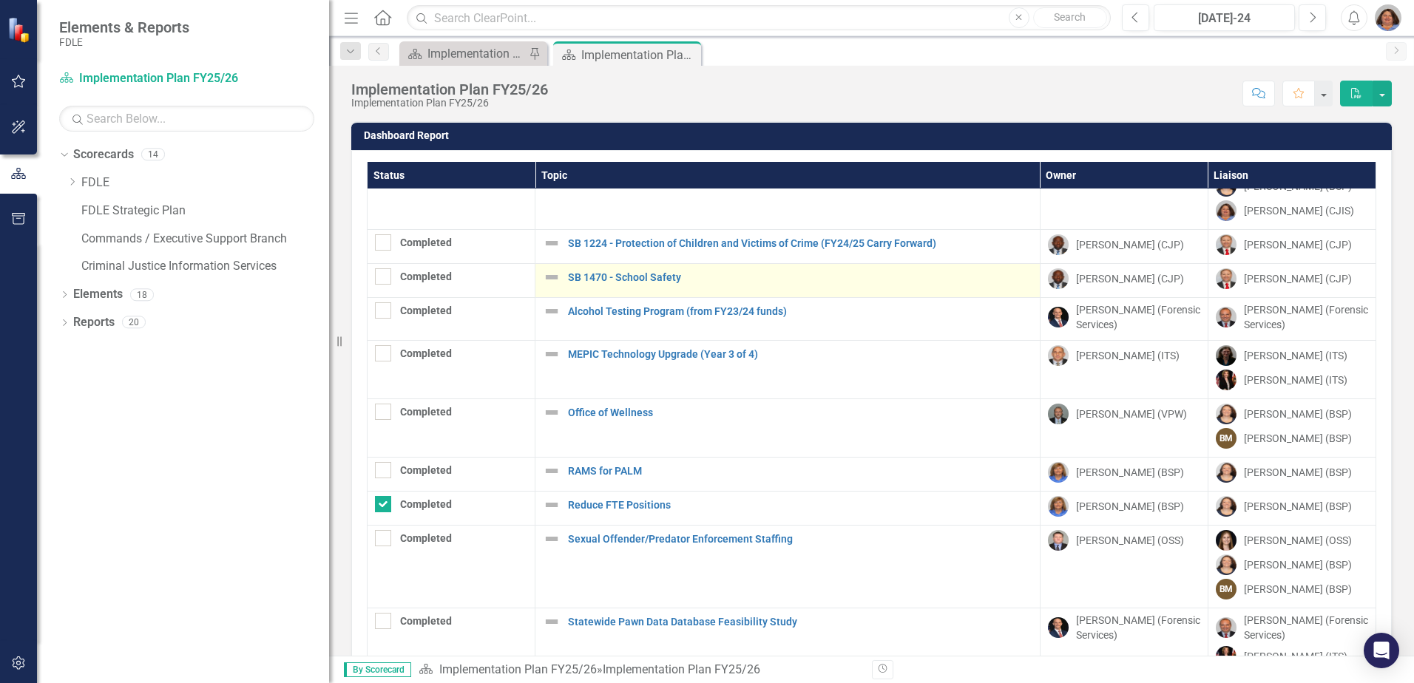
scroll to position [527, 0]
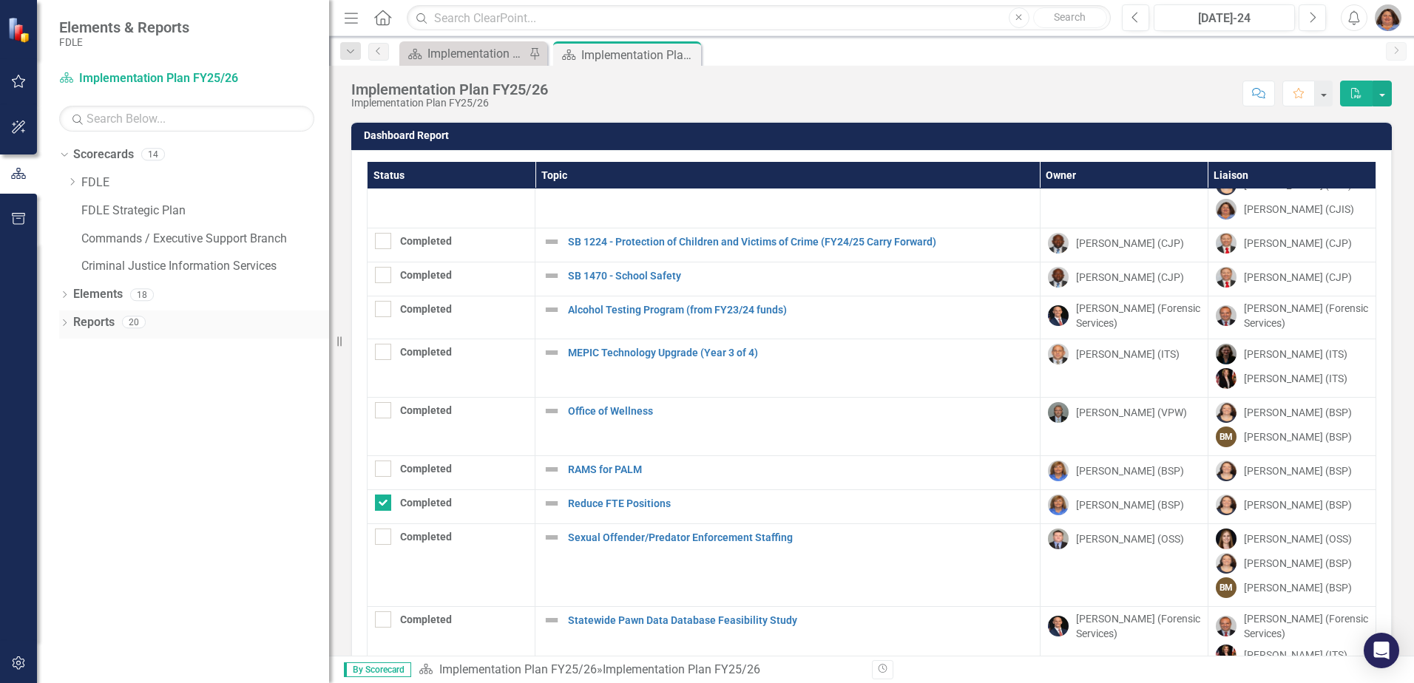
click at [61, 325] on icon "Dropdown" at bounding box center [64, 324] width 10 height 8
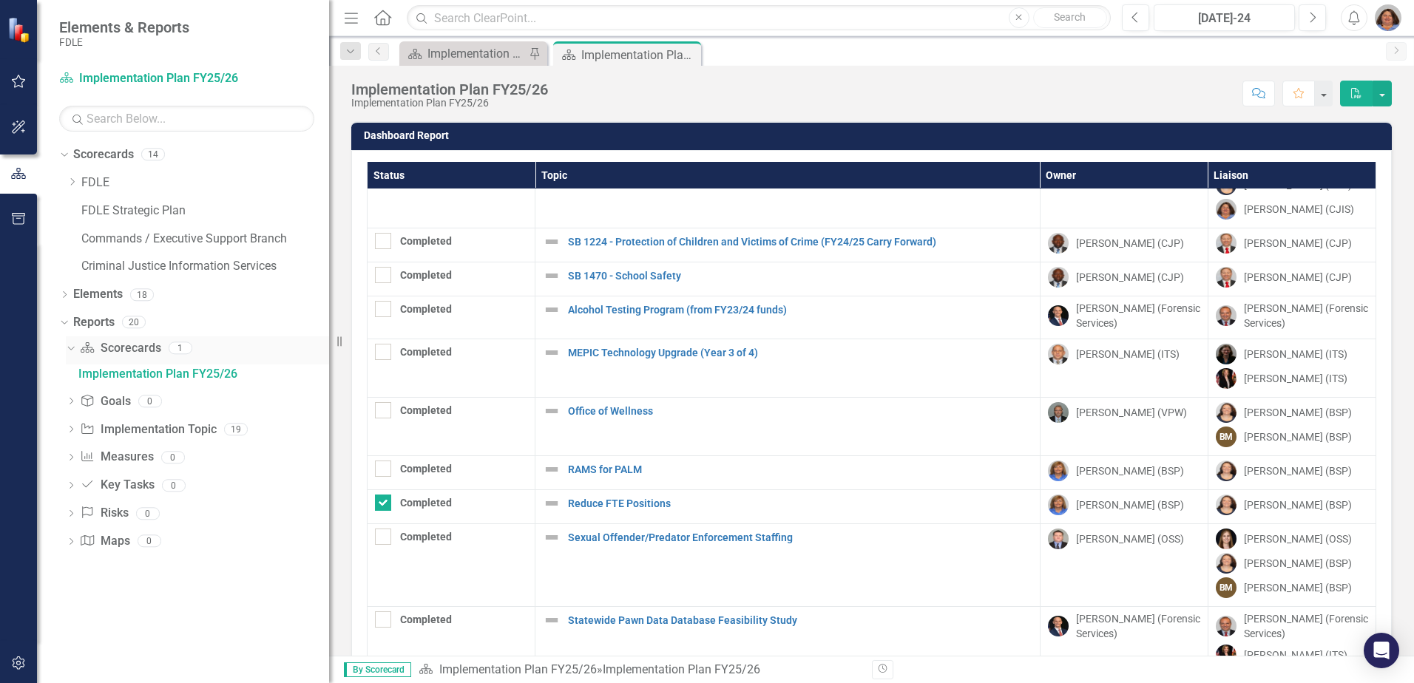
click at [71, 351] on icon "Dropdown" at bounding box center [69, 347] width 8 height 10
click at [72, 351] on icon "Dropdown" at bounding box center [71, 350] width 10 height 8
click at [74, 433] on icon "Dropdown" at bounding box center [71, 431] width 10 height 8
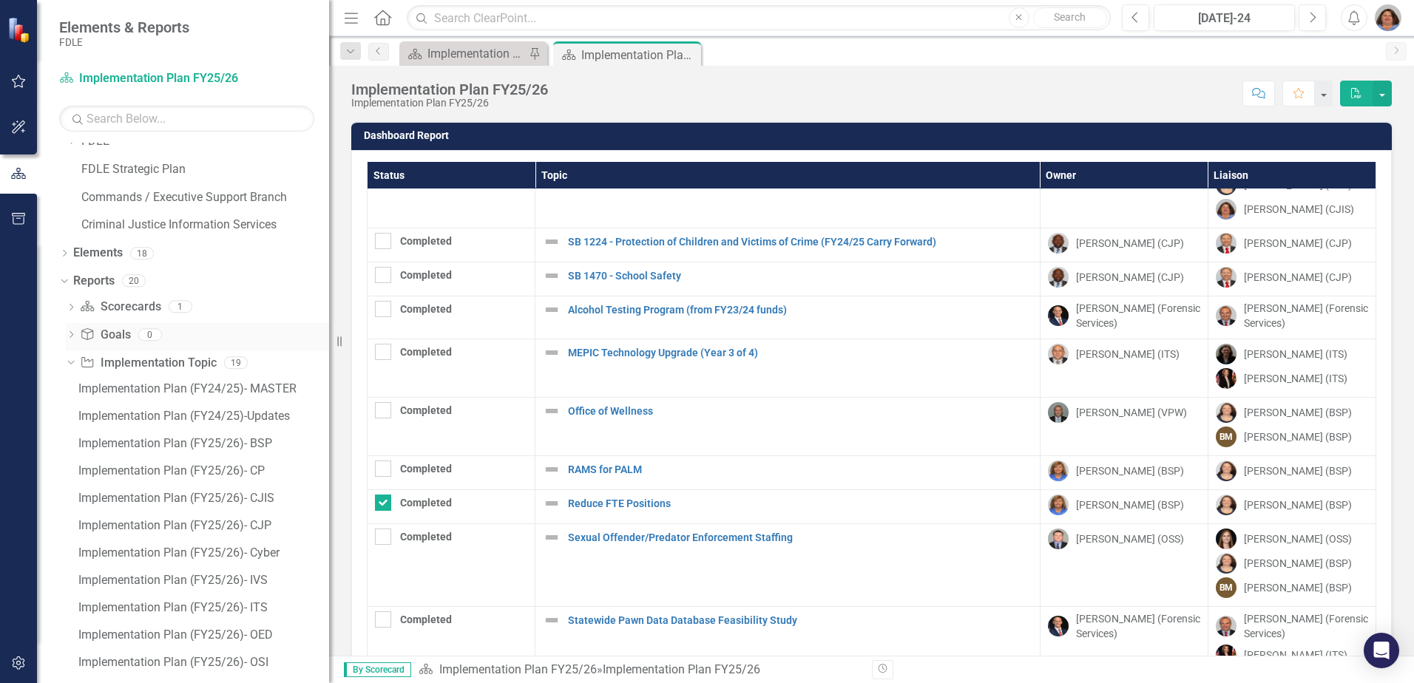
scroll to position [74, 0]
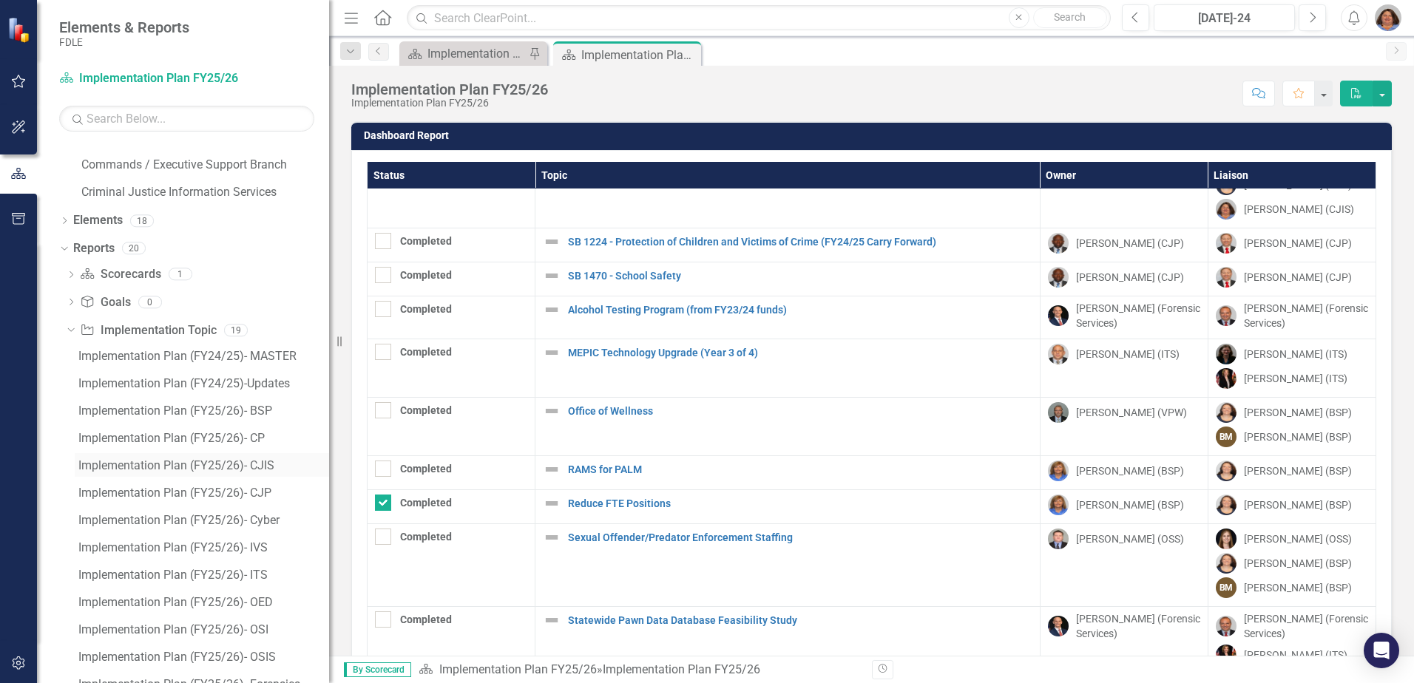
click at [254, 462] on div "Implementation Plan (FY25/26)- CJIS" at bounding box center [203, 465] width 251 height 13
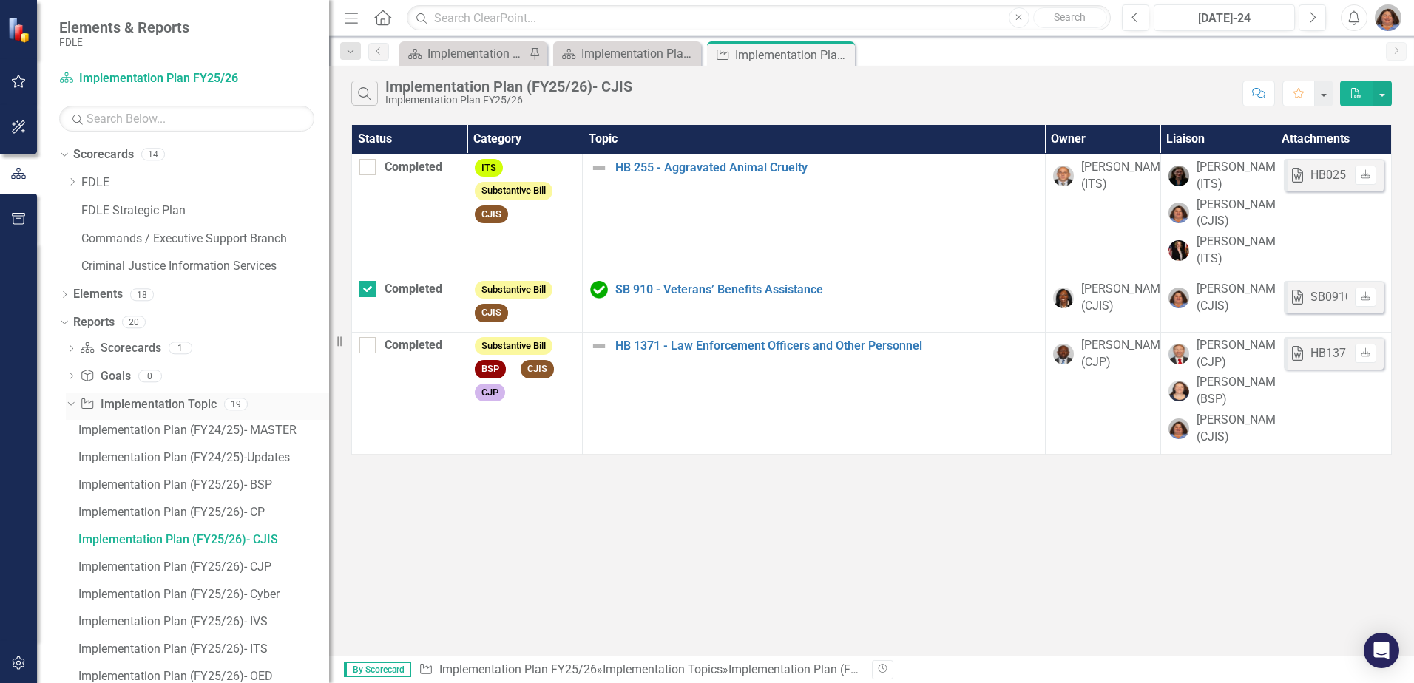
click at [73, 404] on icon "Dropdown" at bounding box center [69, 404] width 8 height 10
